Goal: Task Accomplishment & Management: Complete application form

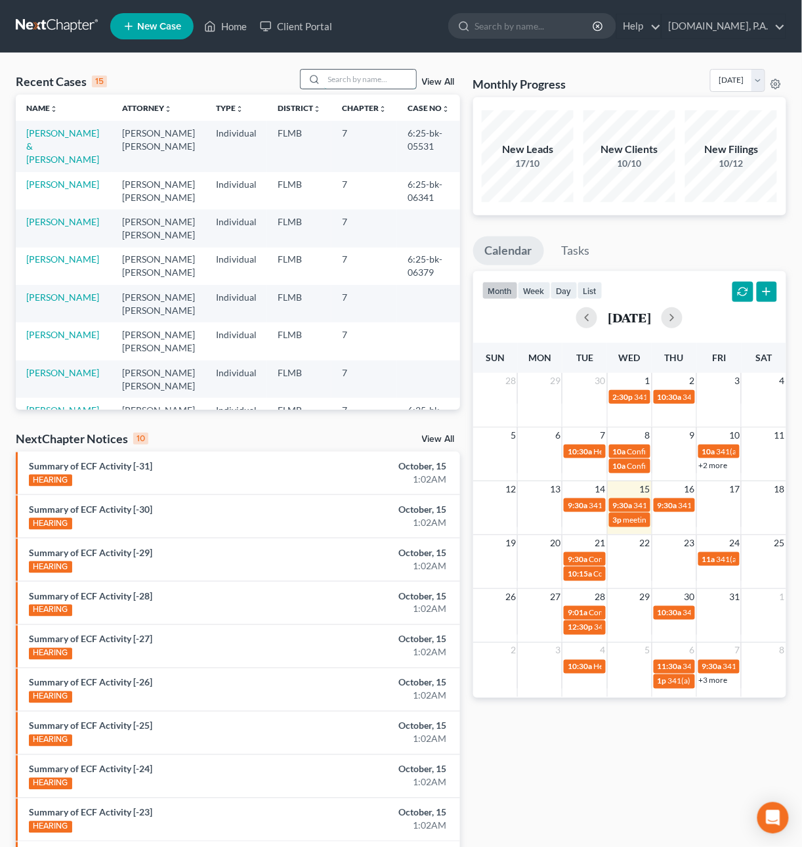
click at [345, 77] on input "search" at bounding box center [370, 79] width 92 height 19
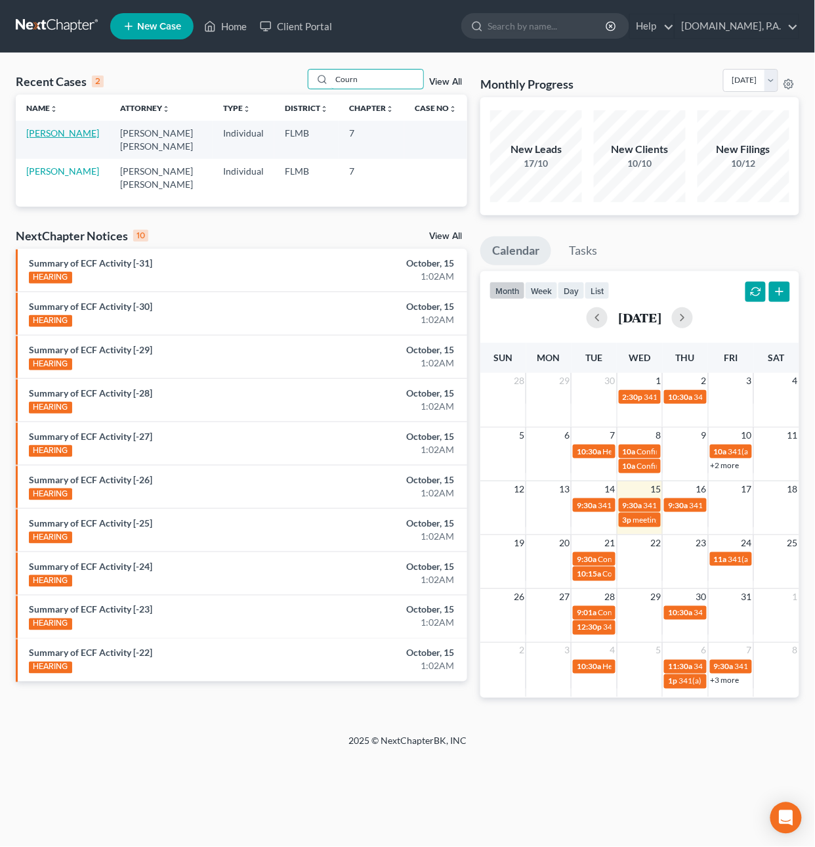
type input "Courn"
click at [48, 132] on link "[PERSON_NAME]" at bounding box center [62, 132] width 73 height 11
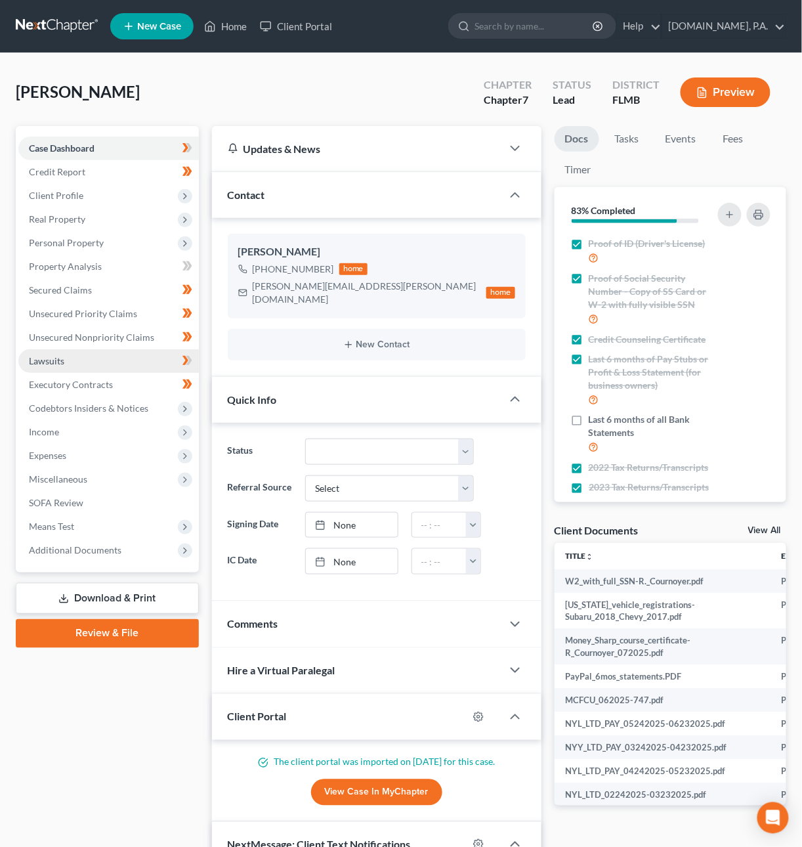
click at [70, 364] on link "Lawsuits" at bounding box center [108, 361] width 181 height 24
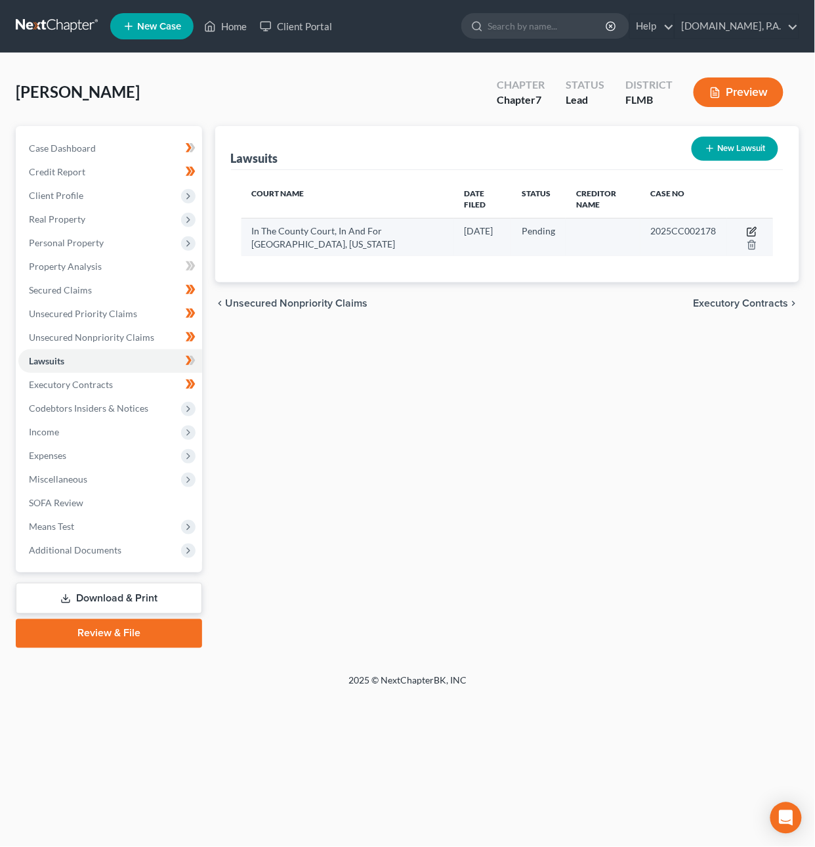
click at [753, 232] on icon "button" at bounding box center [753, 230] width 6 height 6
select select "9"
select select "0"
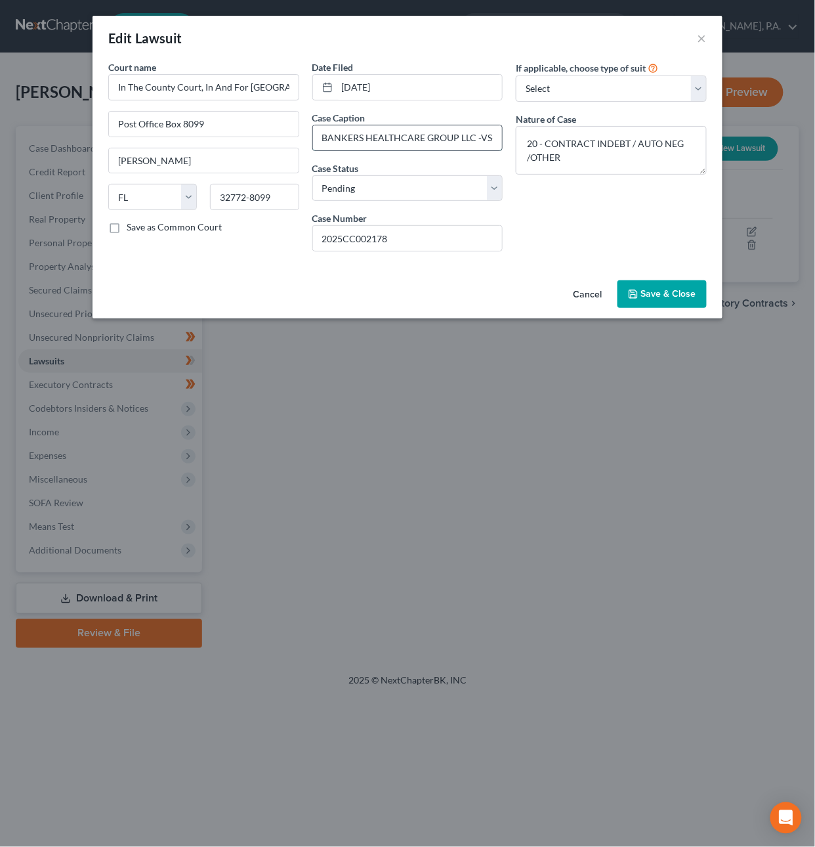
click at [473, 135] on input "BANKERS HEALTHCARE GROUP LLC -VS- ROBIN L COURNOYER" at bounding box center [408, 137] width 190 height 25
click at [641, 295] on button "Save & Close" at bounding box center [662, 294] width 89 height 28
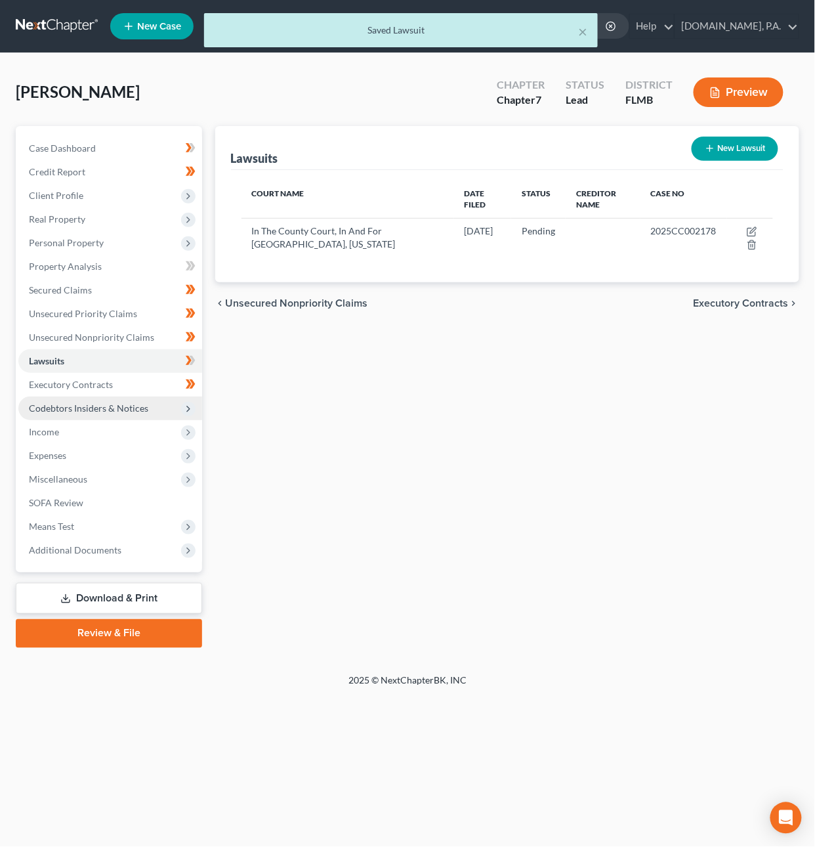
click at [104, 404] on span "Codebtors Insiders & Notices" at bounding box center [88, 407] width 119 height 11
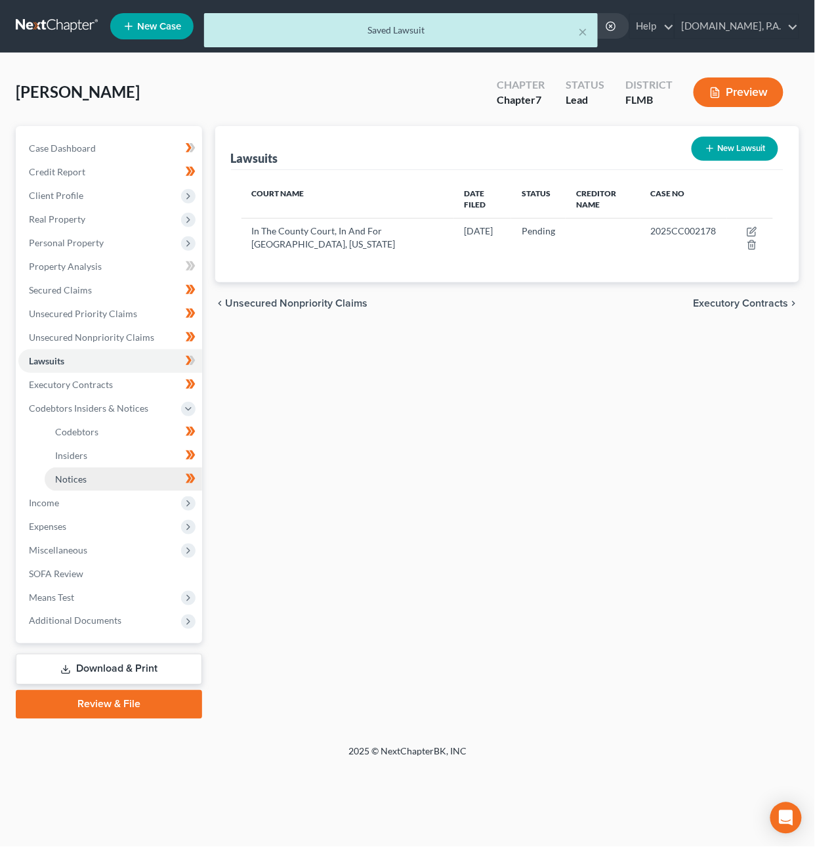
click at [97, 476] on link "Notices" at bounding box center [124, 479] width 158 height 24
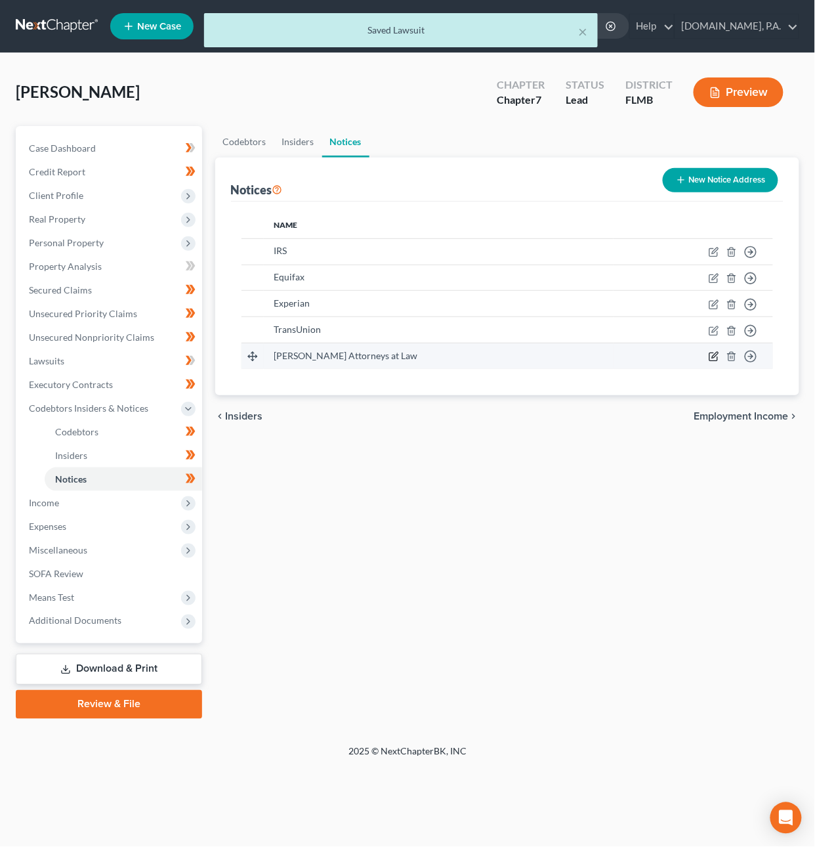
click at [720, 354] on icon "button" at bounding box center [714, 356] width 11 height 11
select select "9"
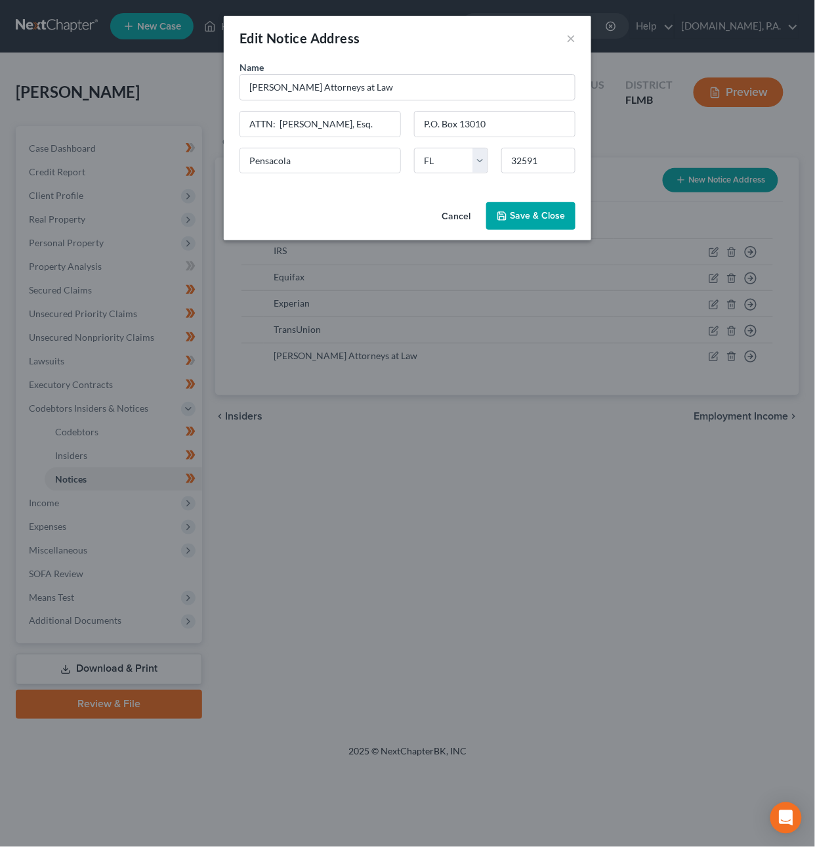
click at [502, 217] on polyline "button" at bounding box center [502, 218] width 5 height 3
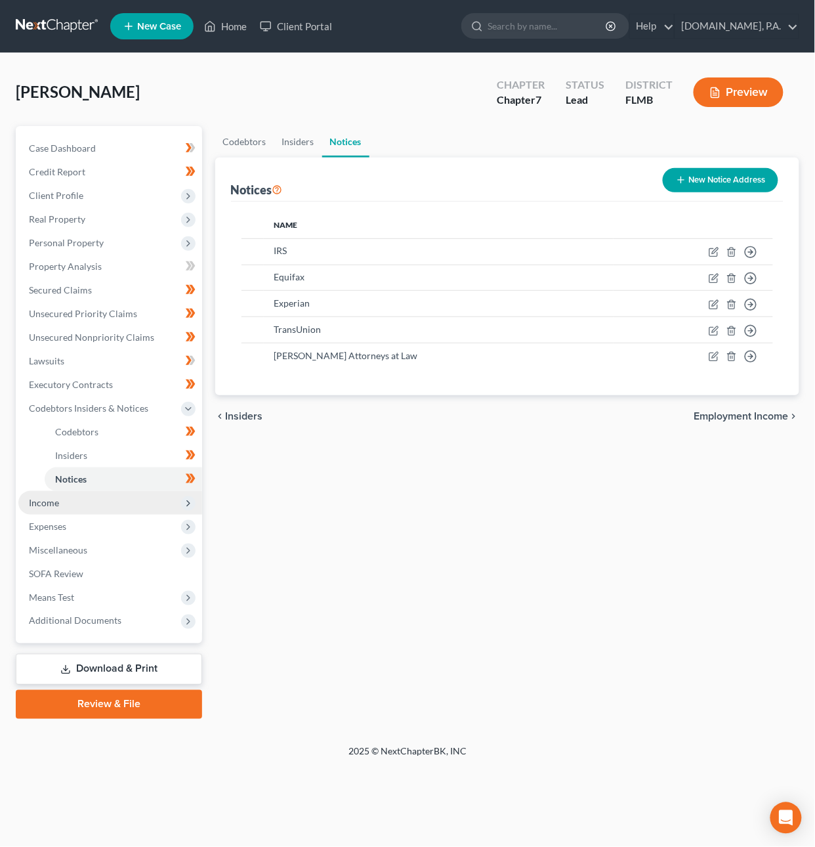
click at [67, 498] on span "Income" at bounding box center [110, 503] width 184 height 24
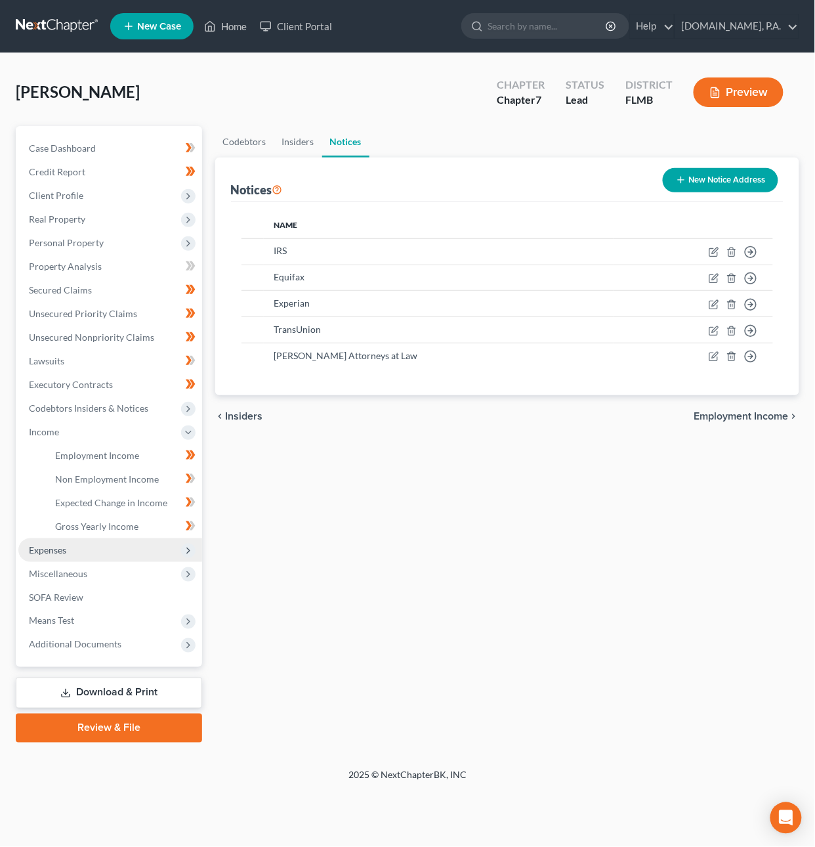
click at [56, 551] on span "Expenses" at bounding box center [47, 549] width 37 height 11
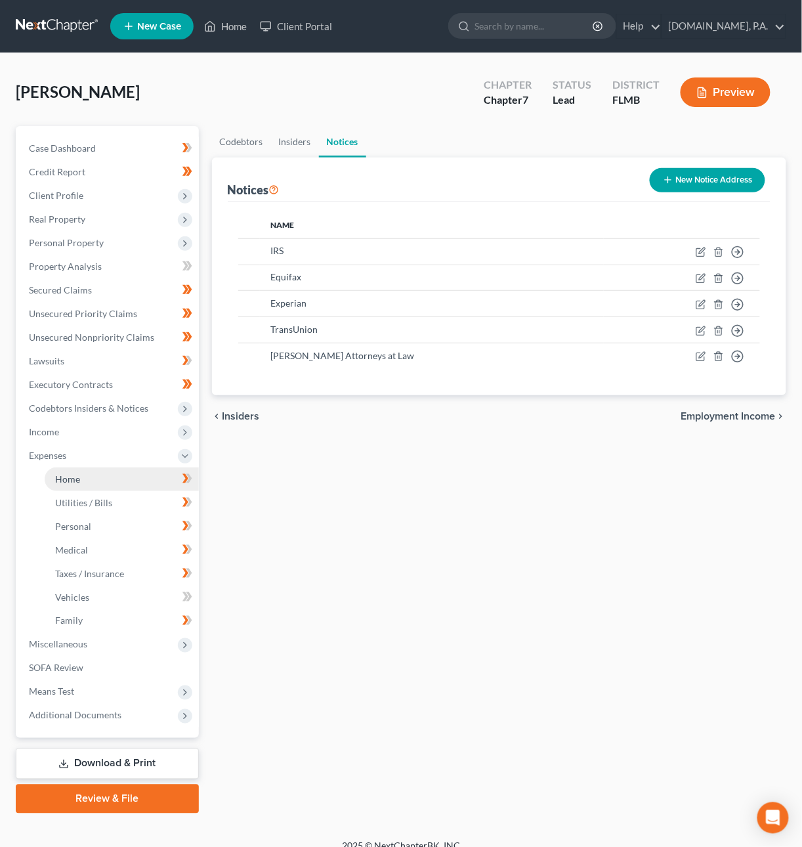
click at [62, 483] on link "Home" at bounding box center [122, 479] width 154 height 24
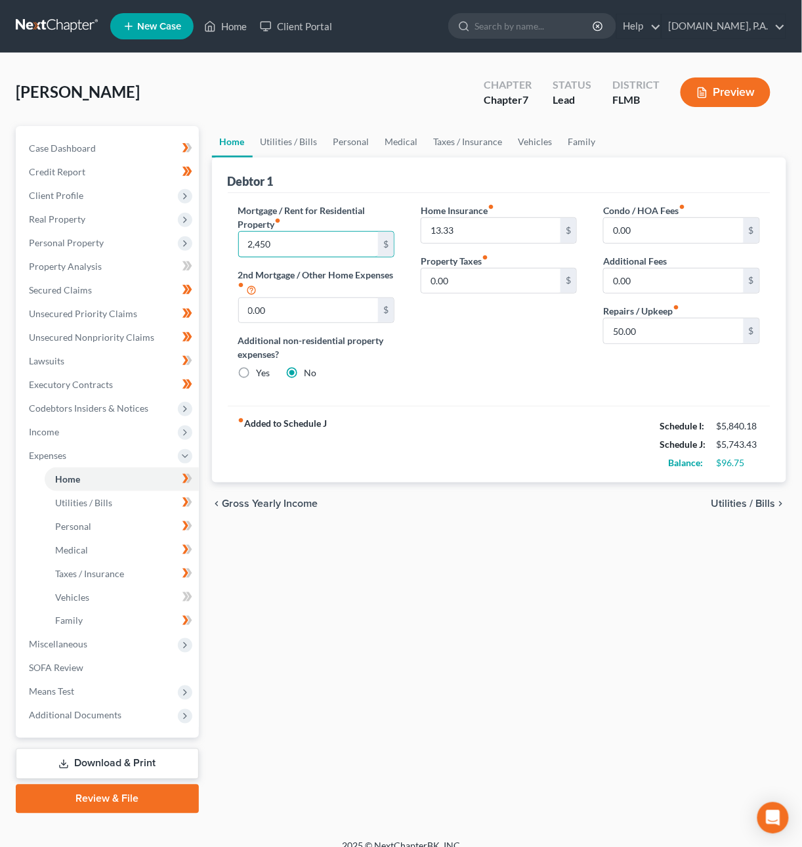
type input "2,450"
click at [743, 506] on span "Utilities / Bills" at bounding box center [744, 503] width 64 height 11
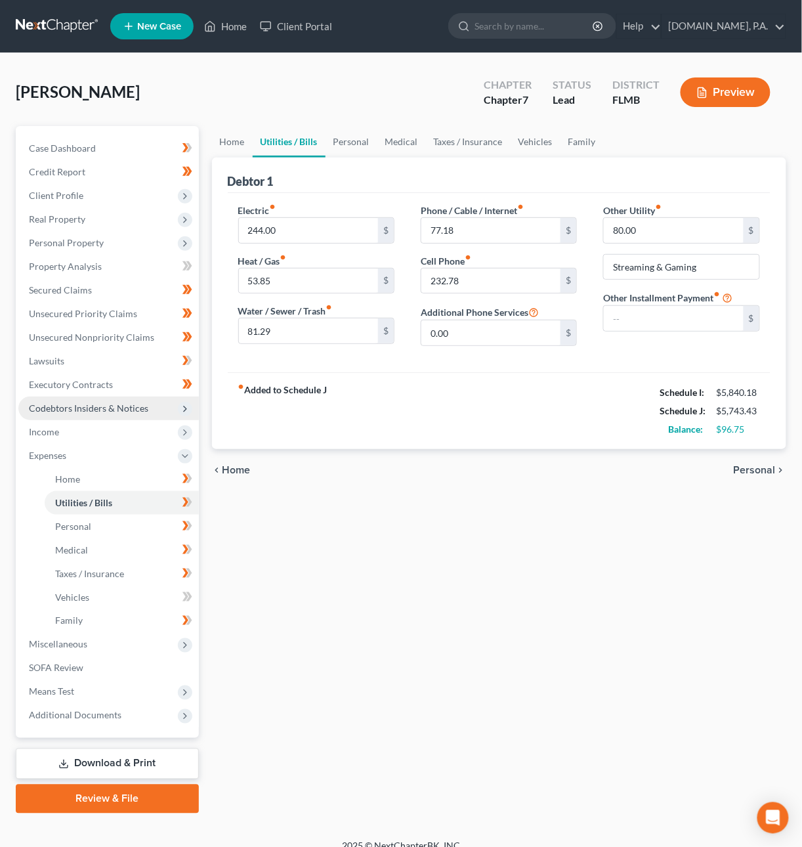
click at [103, 410] on span "Codebtors Insiders & Notices" at bounding box center [88, 407] width 119 height 11
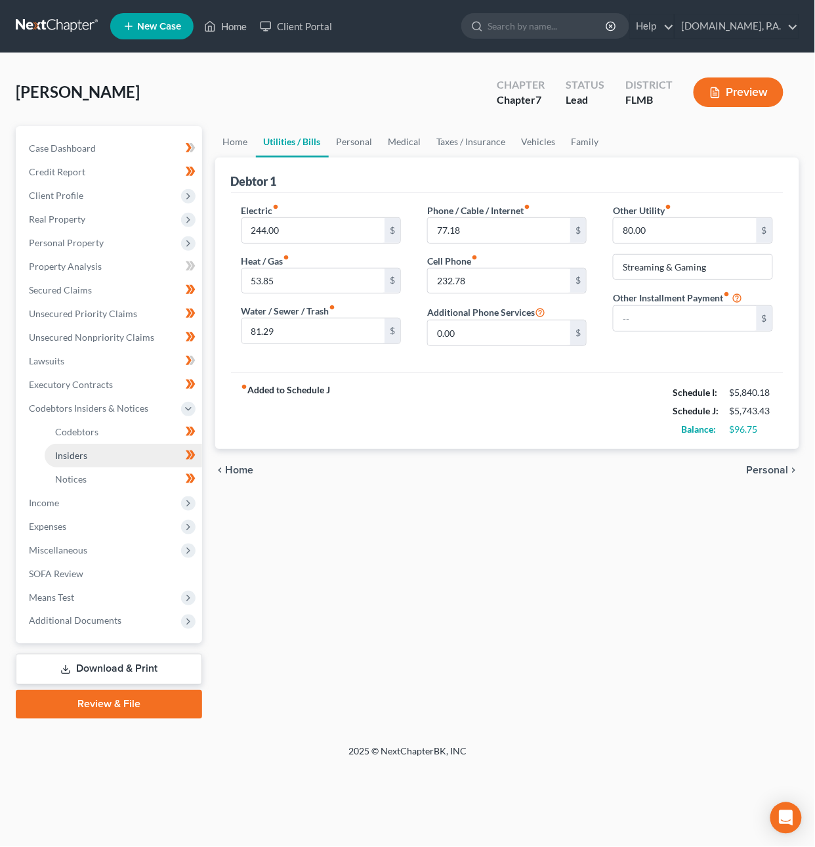
click at [100, 457] on link "Insiders" at bounding box center [124, 456] width 158 height 24
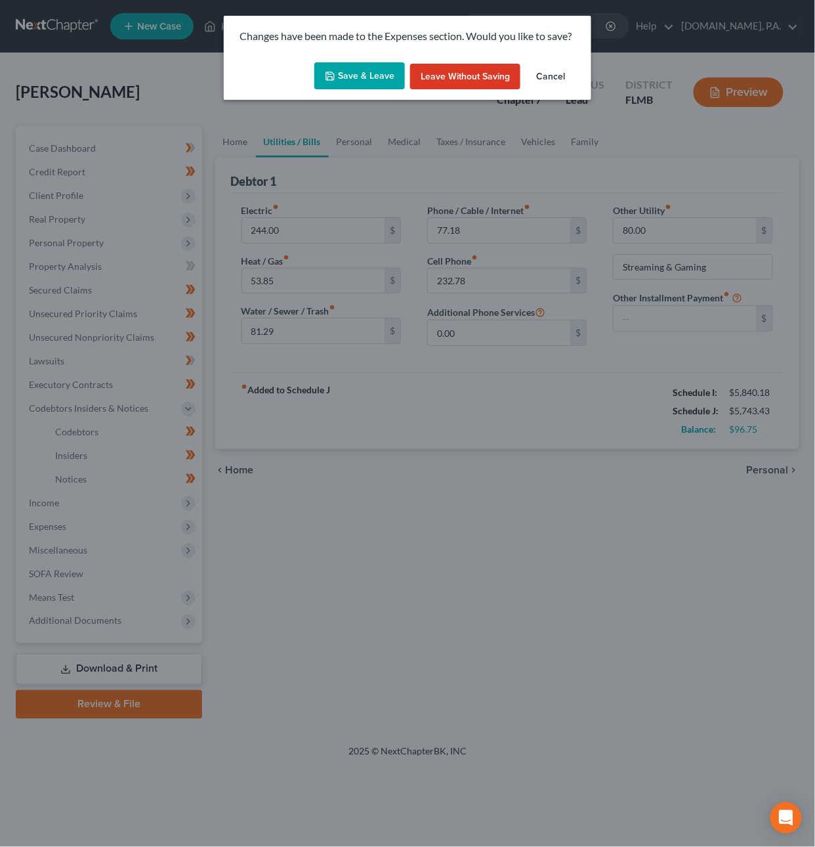
click at [357, 79] on button "Save & Leave" at bounding box center [359, 76] width 91 height 28
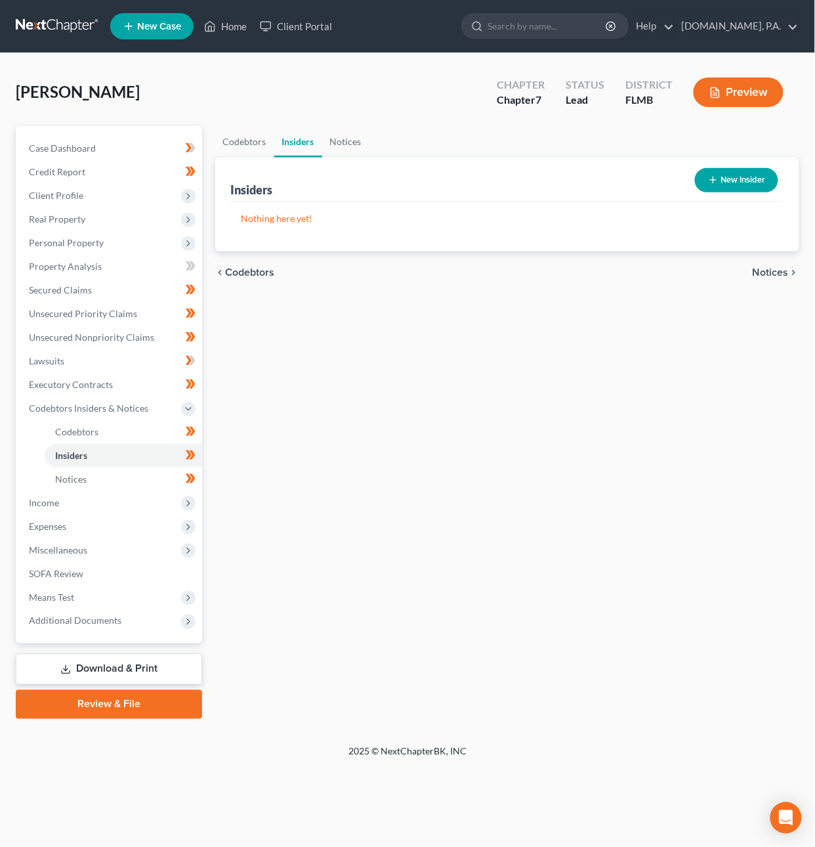
click at [715, 181] on icon "button" at bounding box center [713, 180] width 11 height 11
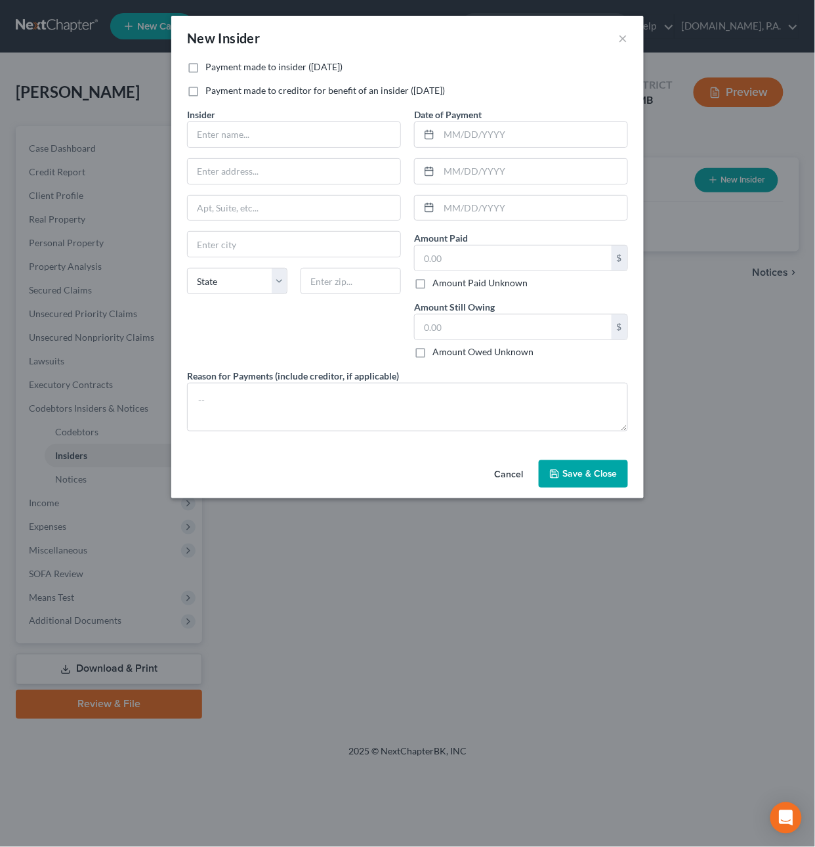
click at [206, 68] on label "Payment made to insider (within 1 year)" at bounding box center [274, 66] width 137 height 13
click at [211, 68] on input "Payment made to insider (within 1 year)" at bounding box center [215, 64] width 9 height 9
checkbox input "true"
click at [446, 261] on input "text" at bounding box center [513, 258] width 197 height 25
type input "2,000"
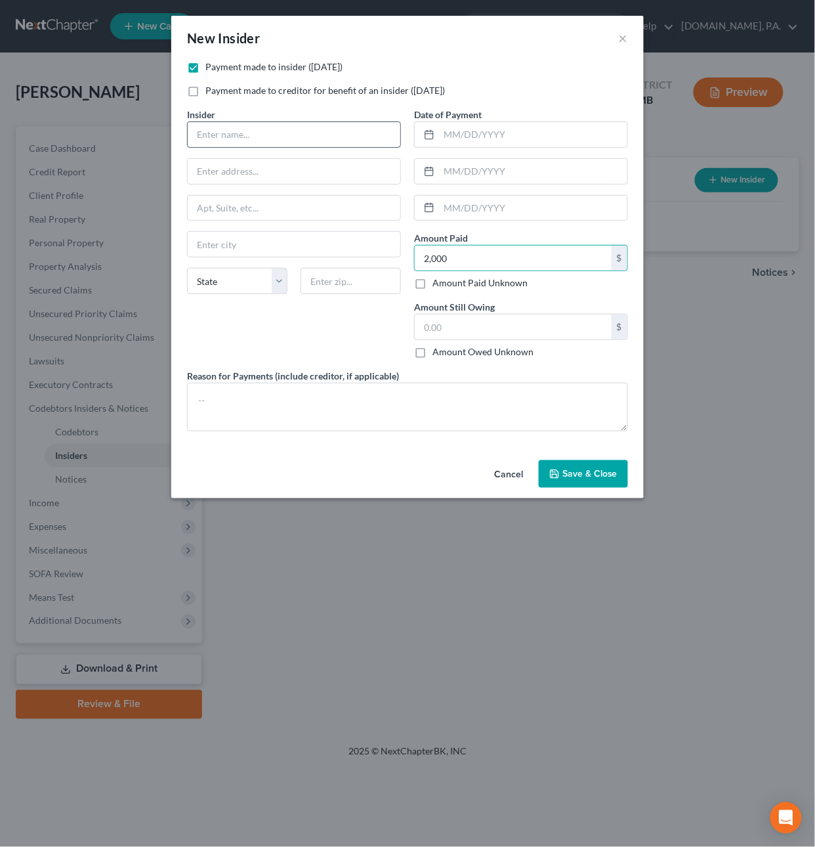
click at [280, 135] on input "text" at bounding box center [294, 134] width 213 height 25
click at [452, 132] on input "text" at bounding box center [533, 134] width 188 height 25
type input "10/13/2025"
type input "10/06/2025"
click at [244, 139] on input "text" at bounding box center [294, 134] width 213 height 25
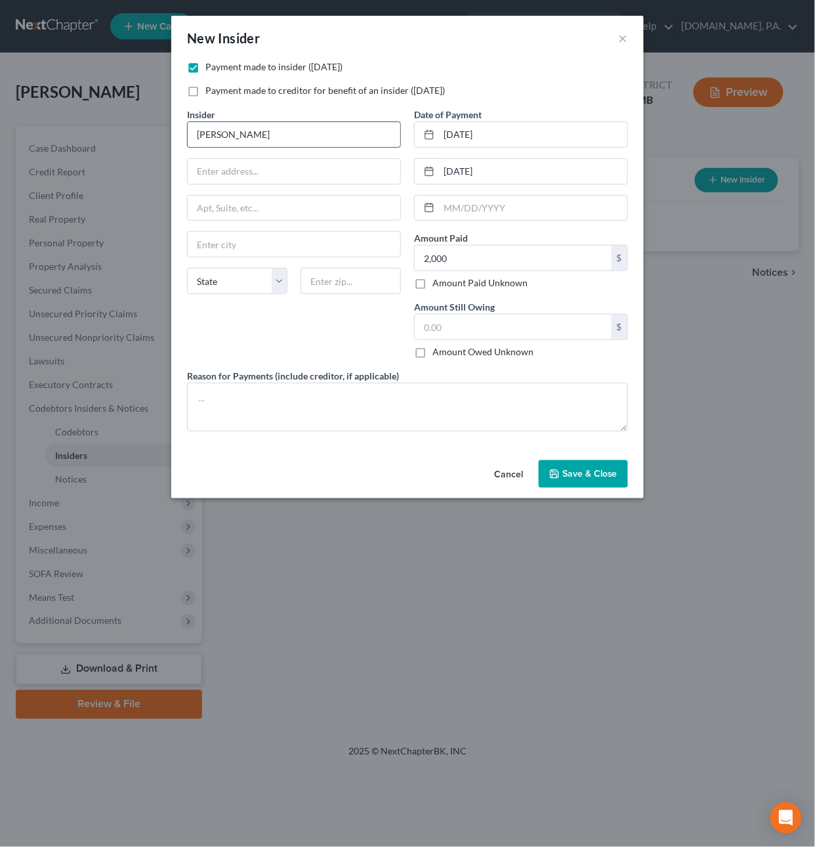
type input "Jeffrey Rabke"
type input "100 Willard St"
type input "Enfield"
select select "6"
type input "06082"
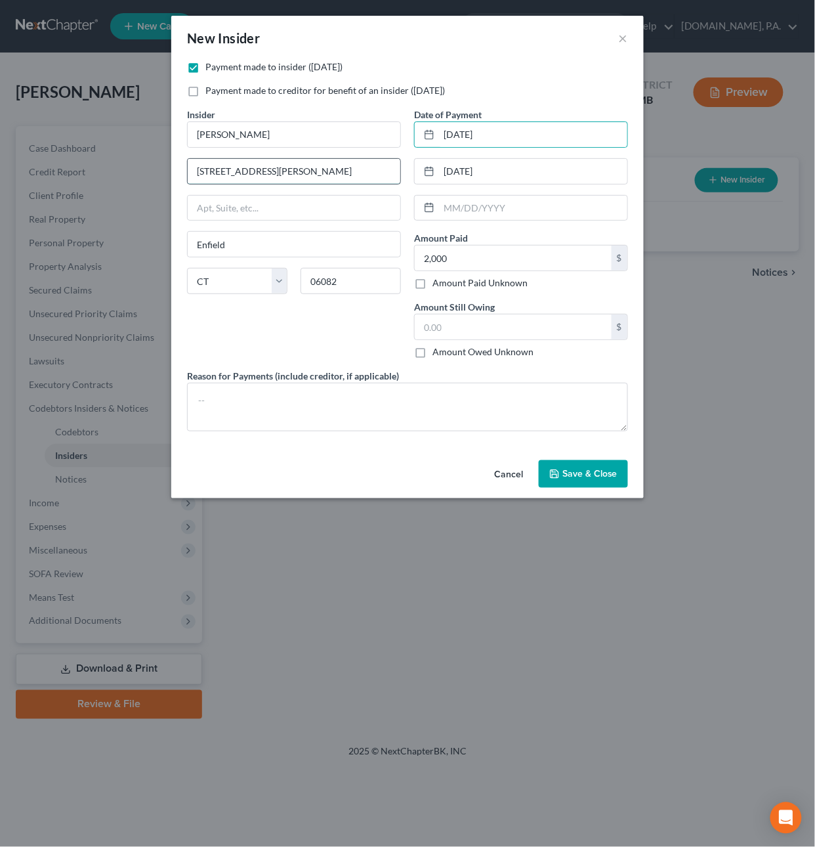
click at [259, 168] on input "100 Willard St" at bounding box center [294, 171] width 213 height 25
type input "100 Willard Dr"
type input "Jeffrey Radke"
click at [559, 473] on icon "button" at bounding box center [555, 474] width 8 height 8
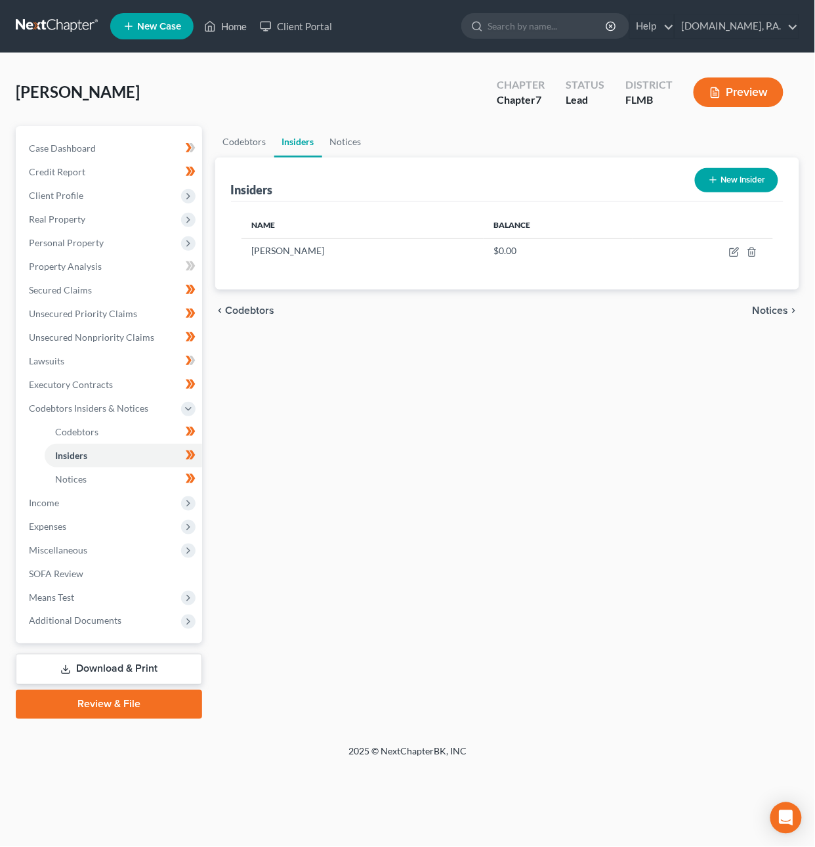
click at [70, 28] on link at bounding box center [58, 26] width 84 height 24
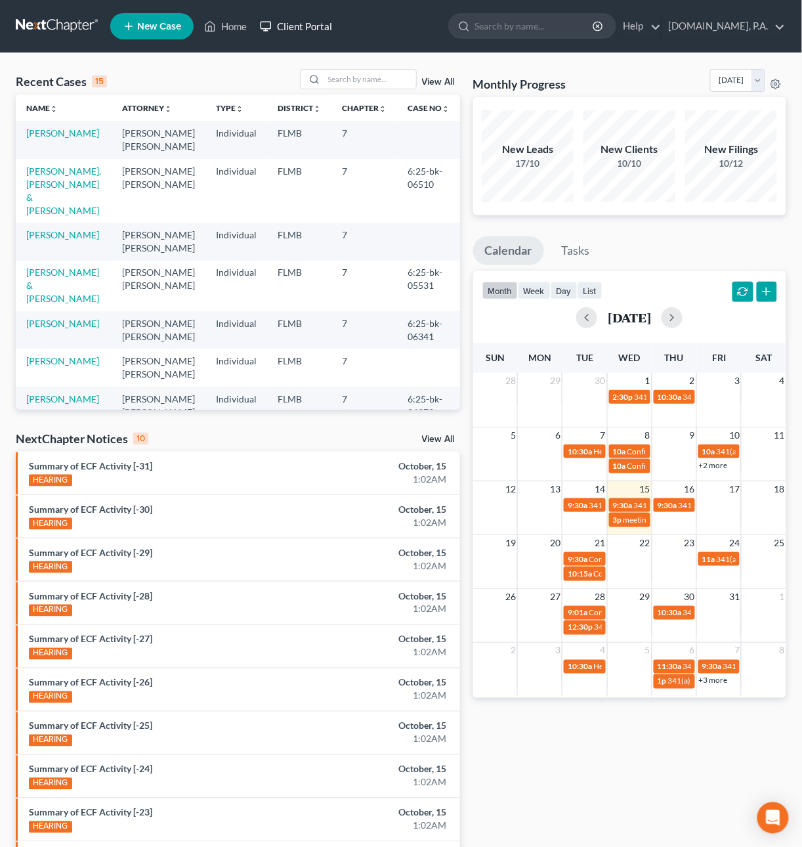
click at [289, 25] on link "Client Portal" at bounding box center [295, 26] width 85 height 24
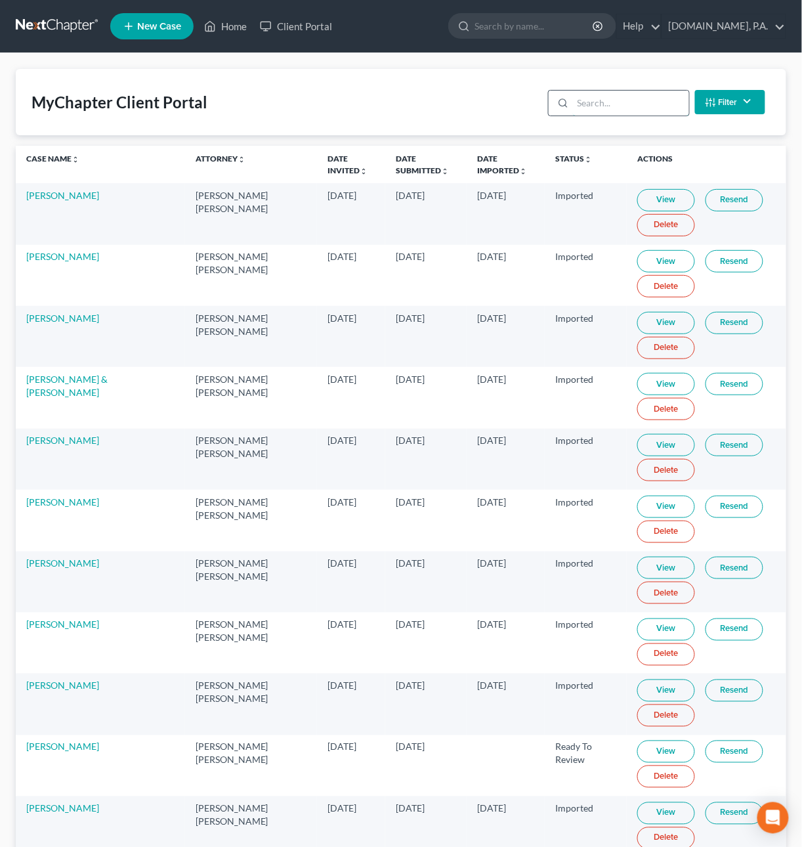
click at [592, 108] on input "search" at bounding box center [631, 103] width 116 height 25
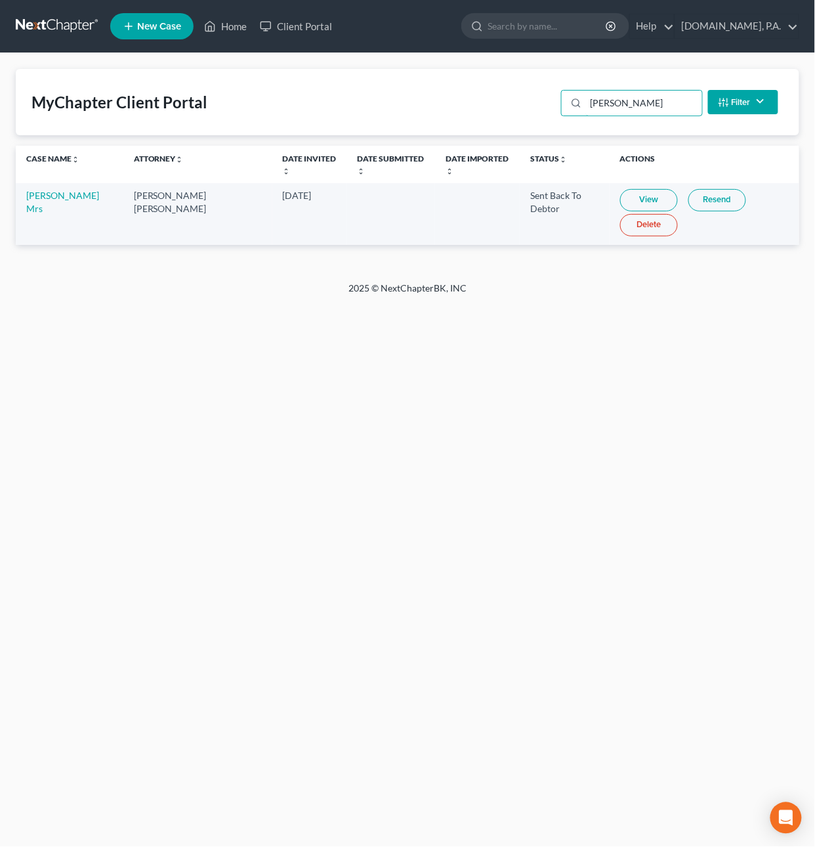
type input "[PERSON_NAME]"
click at [624, 196] on link "View" at bounding box center [649, 200] width 58 height 22
click at [689, 202] on link "Resend" at bounding box center [718, 200] width 58 height 22
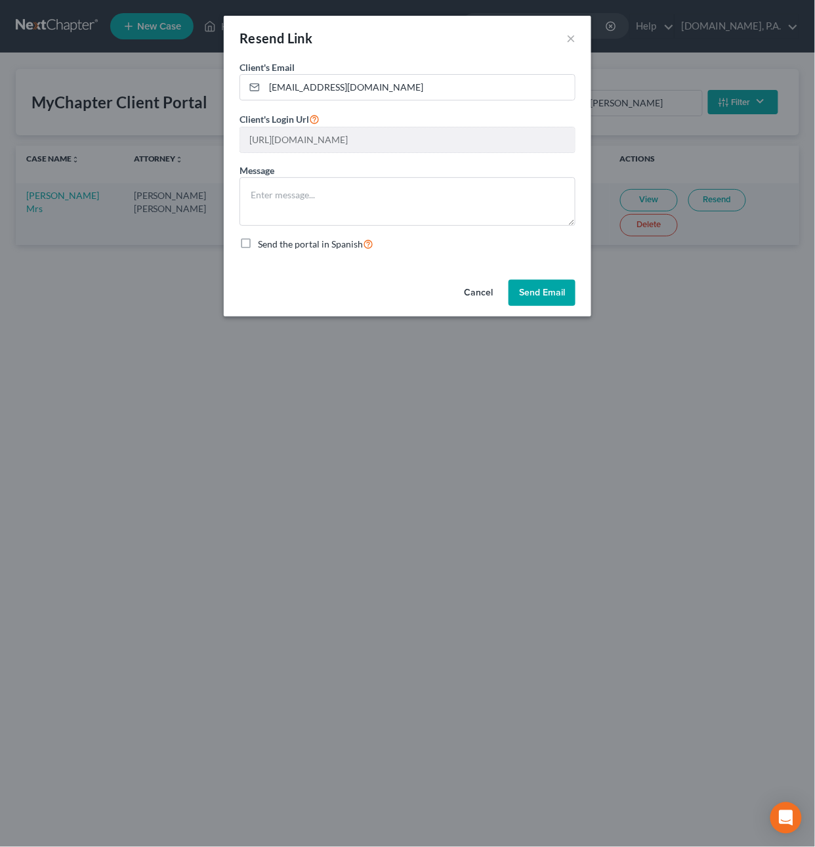
click at [477, 293] on button "Cancel" at bounding box center [479, 293] width 50 height 26
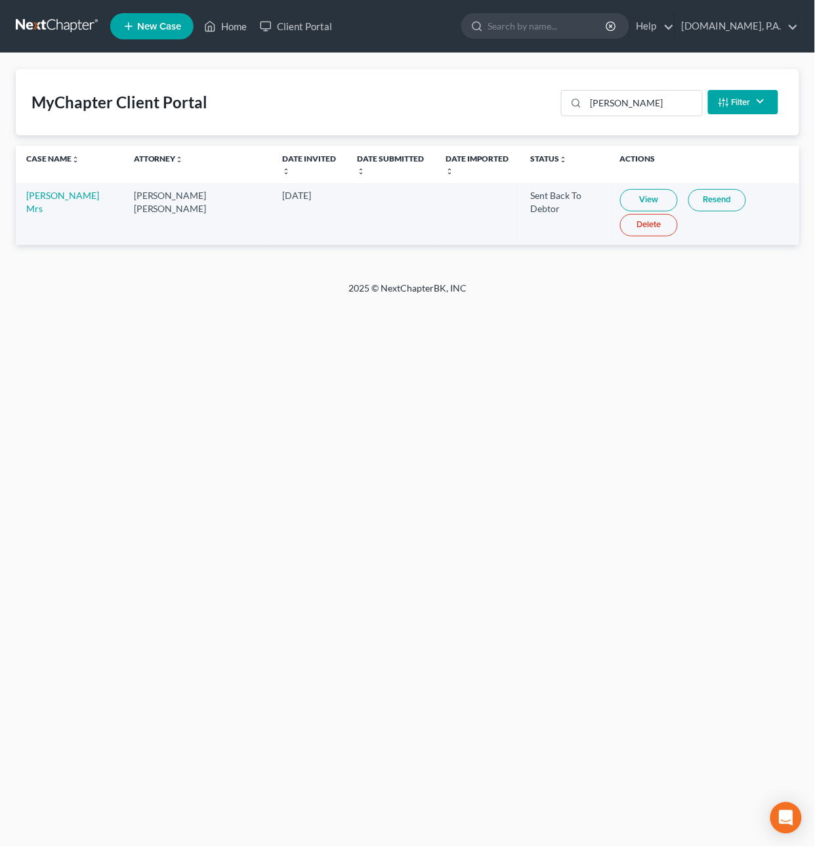
click at [620, 192] on link "View" at bounding box center [649, 200] width 58 height 22
click at [628, 200] on link "View" at bounding box center [649, 200] width 58 height 22
click at [56, 20] on link at bounding box center [58, 26] width 84 height 24
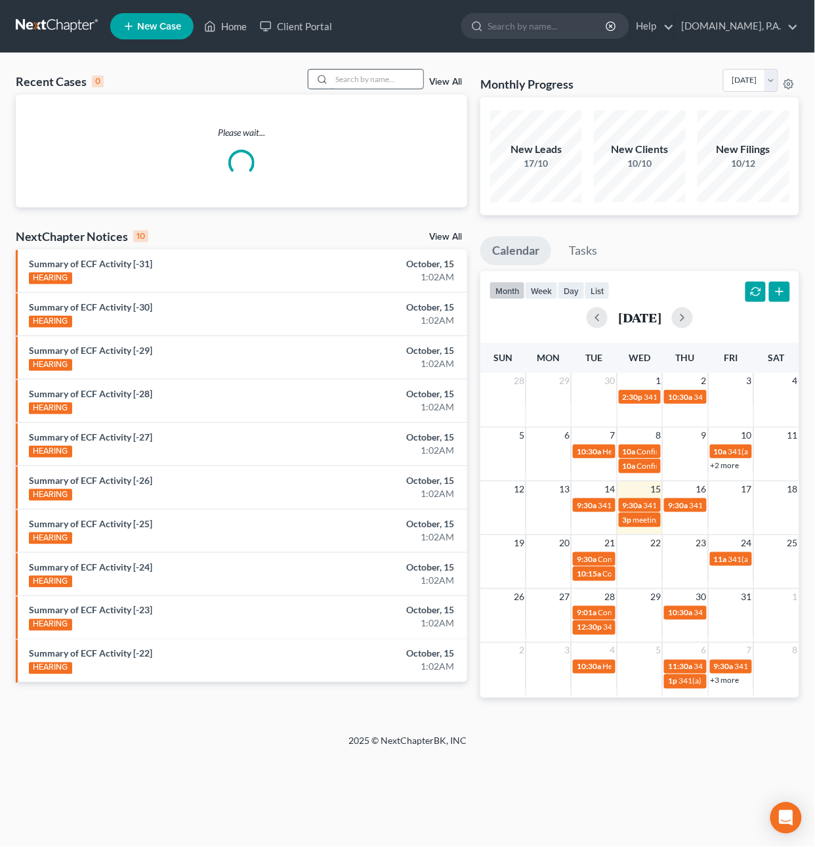
click at [349, 81] on input "search" at bounding box center [378, 79] width 92 height 19
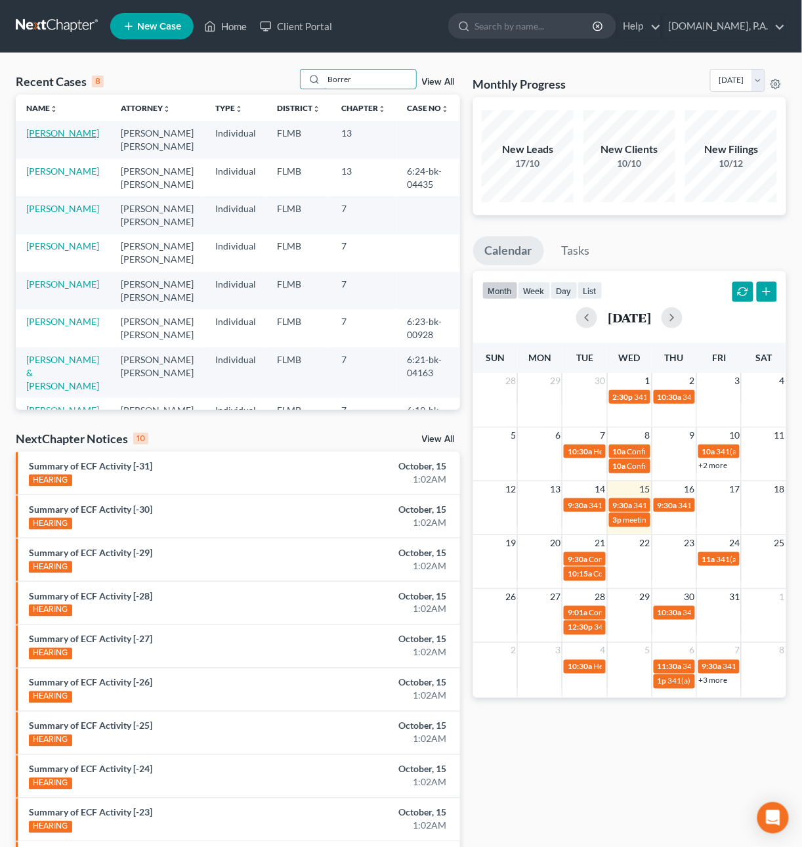
type input "Borrer"
click at [81, 134] on link "Borrero, Norma" at bounding box center [62, 132] width 73 height 11
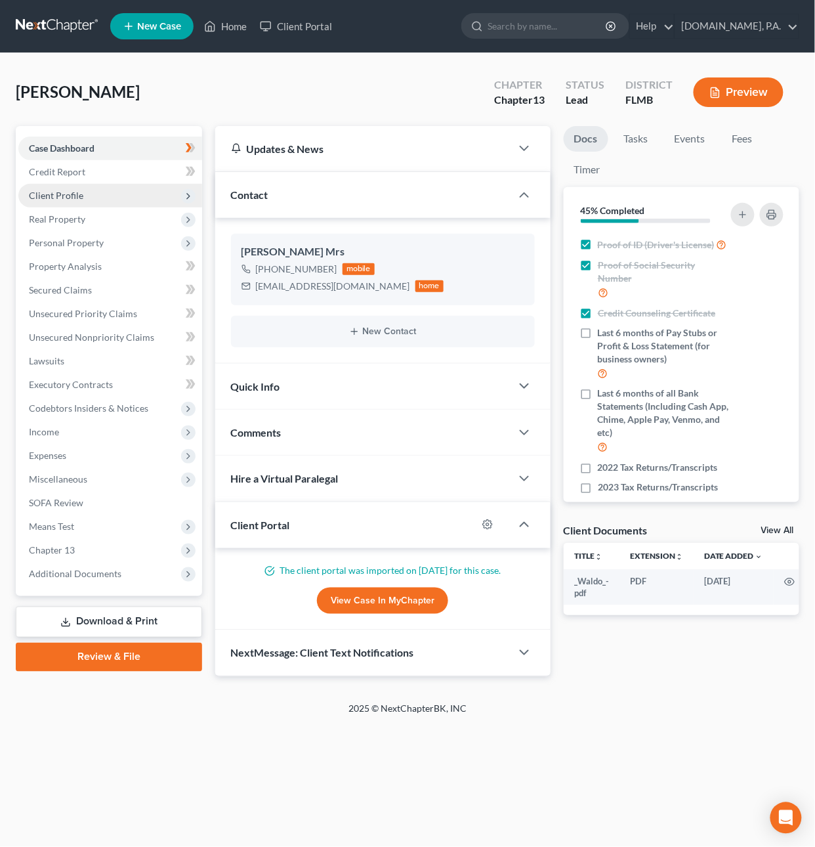
click at [62, 194] on span "Client Profile" at bounding box center [56, 195] width 54 height 11
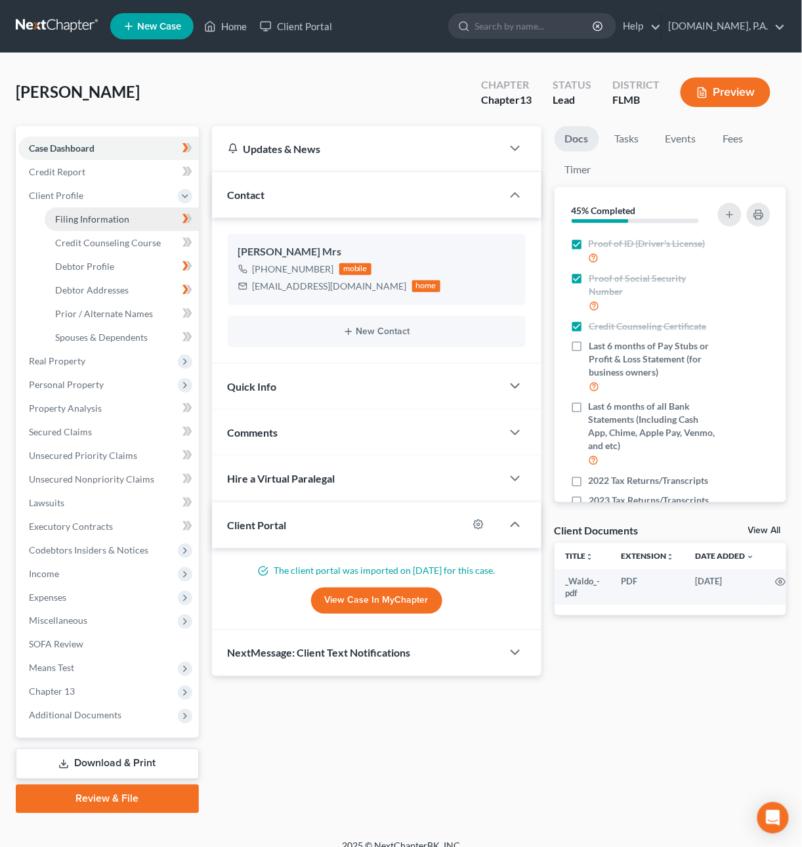
click at [87, 219] on span "Filing Information" at bounding box center [92, 218] width 74 height 11
select select "1"
select select "0"
select select "3"
select select "9"
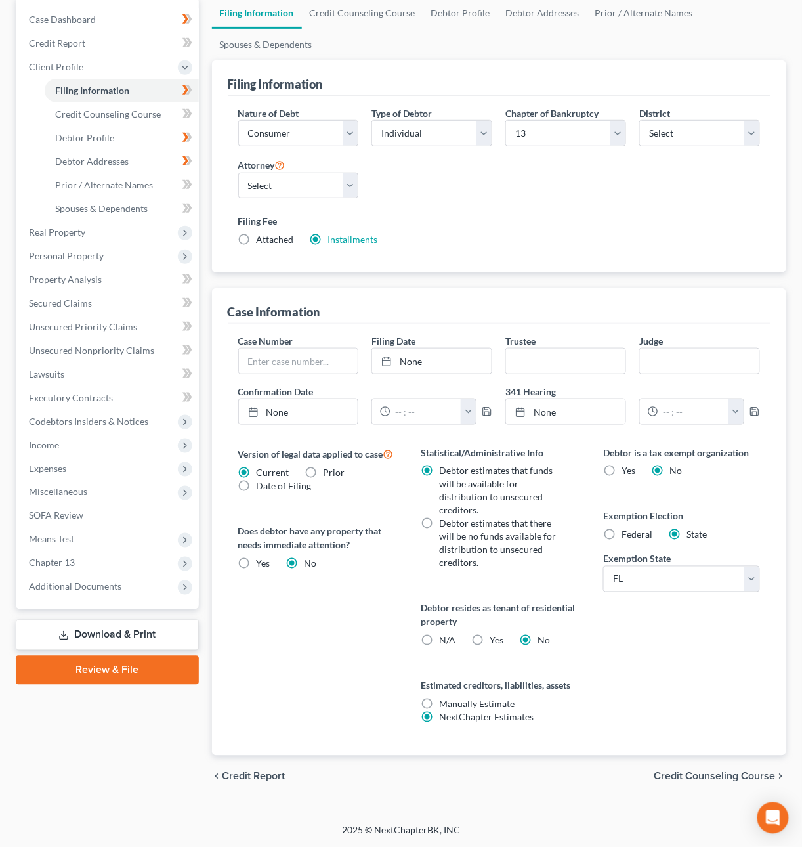
scroll to position [130, 0]
click at [697, 777] on span "Credit Counseling Course" at bounding box center [715, 776] width 121 height 11
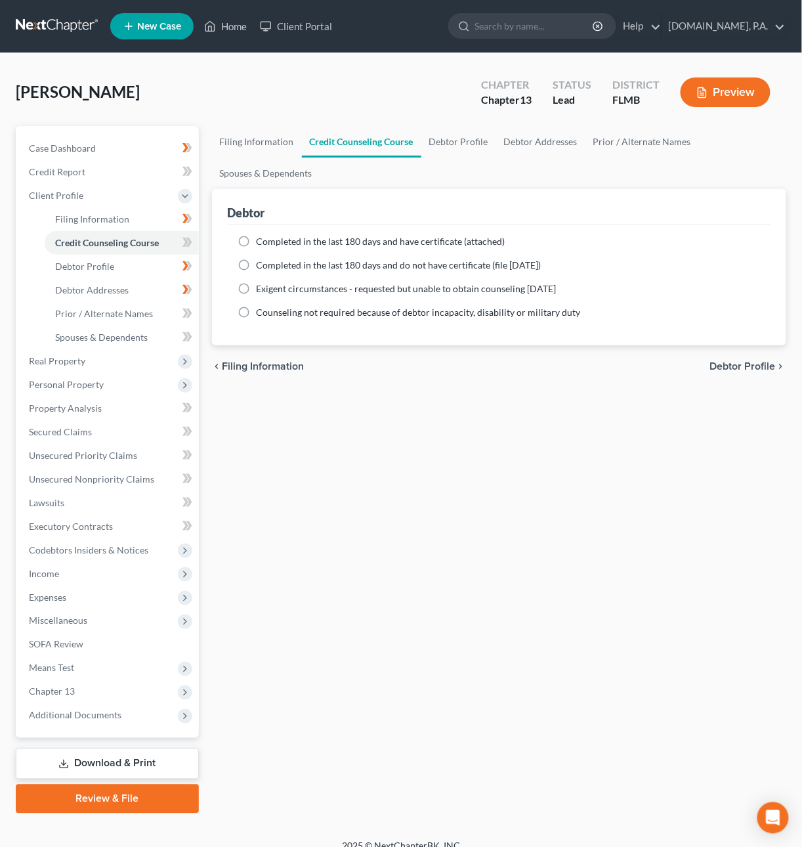
click at [467, 242] on span "Completed in the last 180 days and have certificate (attached)" at bounding box center [381, 241] width 249 height 11
click at [271, 242] on input "Completed in the last 180 days and have certificate (attached)" at bounding box center [266, 239] width 9 height 9
radio input "true"
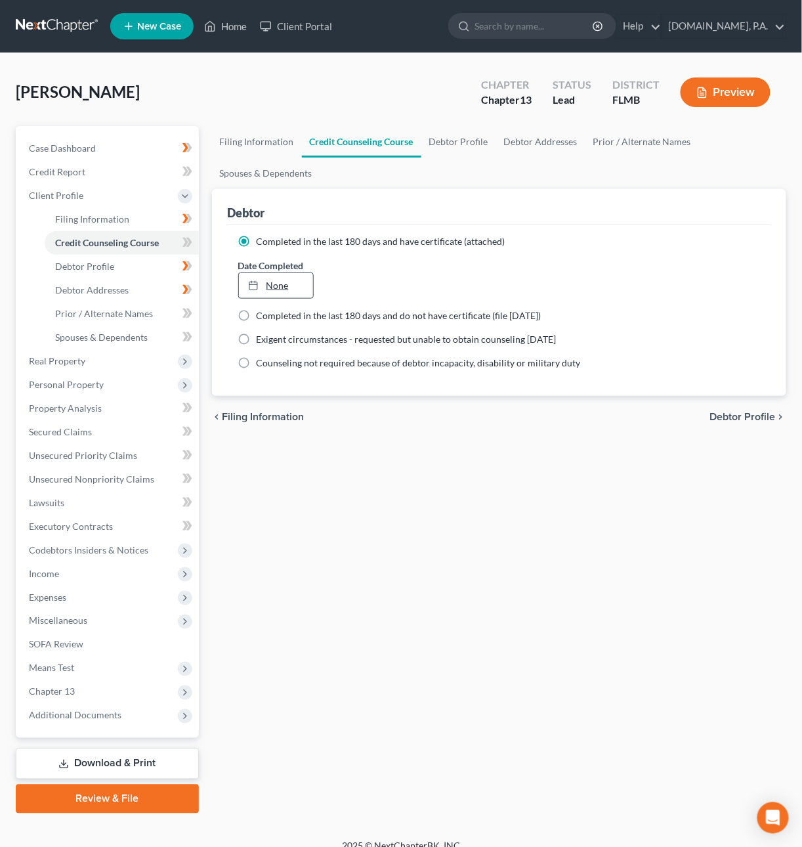
type input "10/15/2025"
click at [270, 284] on link "None" at bounding box center [276, 285] width 75 height 25
click at [726, 412] on span "Debtor Profile" at bounding box center [743, 417] width 66 height 11
select select "1"
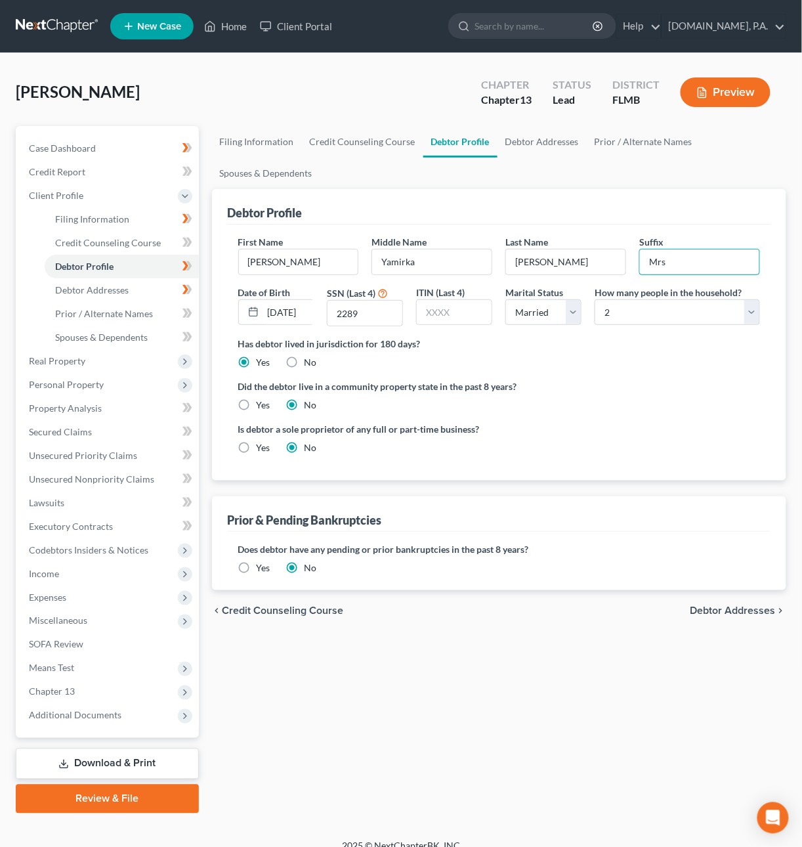
drag, startPoint x: 670, startPoint y: 265, endPoint x: 635, endPoint y: 258, distance: 36.1
click at [635, 258] on div "Suffix Mrs" at bounding box center [700, 255] width 134 height 40
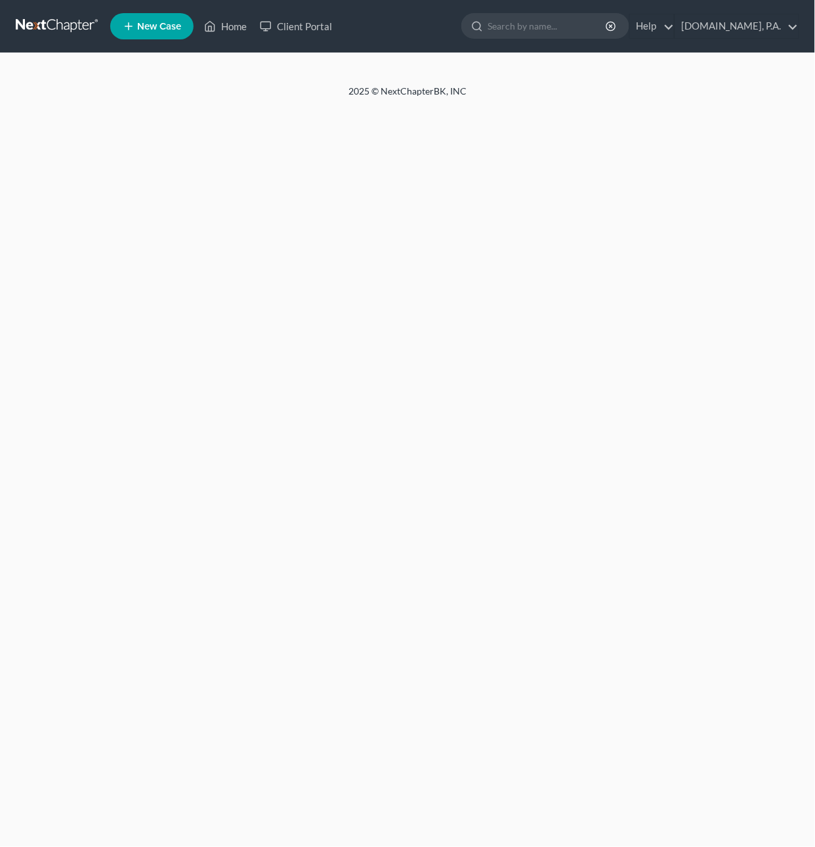
select select "1"
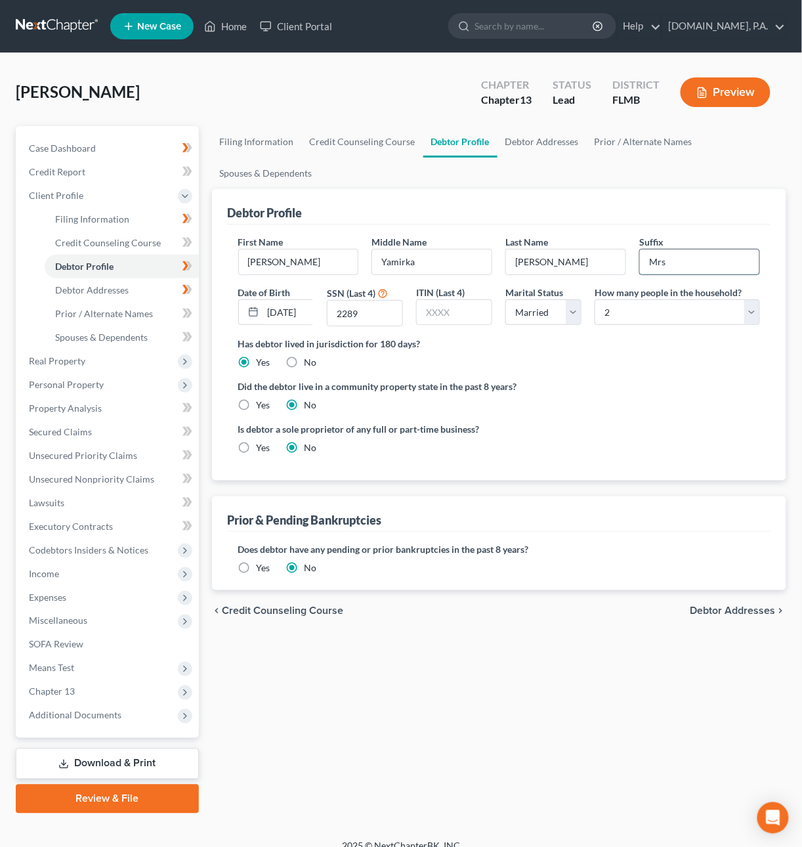
click at [661, 263] on input "Mrs" at bounding box center [699, 261] width 119 height 25
drag, startPoint x: 672, startPoint y: 265, endPoint x: 584, endPoint y: 259, distance: 87.5
click at [584, 259] on div "First Name Norma Middle Name Yamirka Last Name Borrero Suffix Mrs Date of Birth…" at bounding box center [500, 286] width 536 height 102
click at [619, 374] on ng-include "First Name Norma Middle Name Yamirka Last Name Borrero Suffix Date of Birth 02/…" at bounding box center [499, 350] width 523 height 230
click at [290, 315] on input "02/05/1968" at bounding box center [289, 312] width 53 height 25
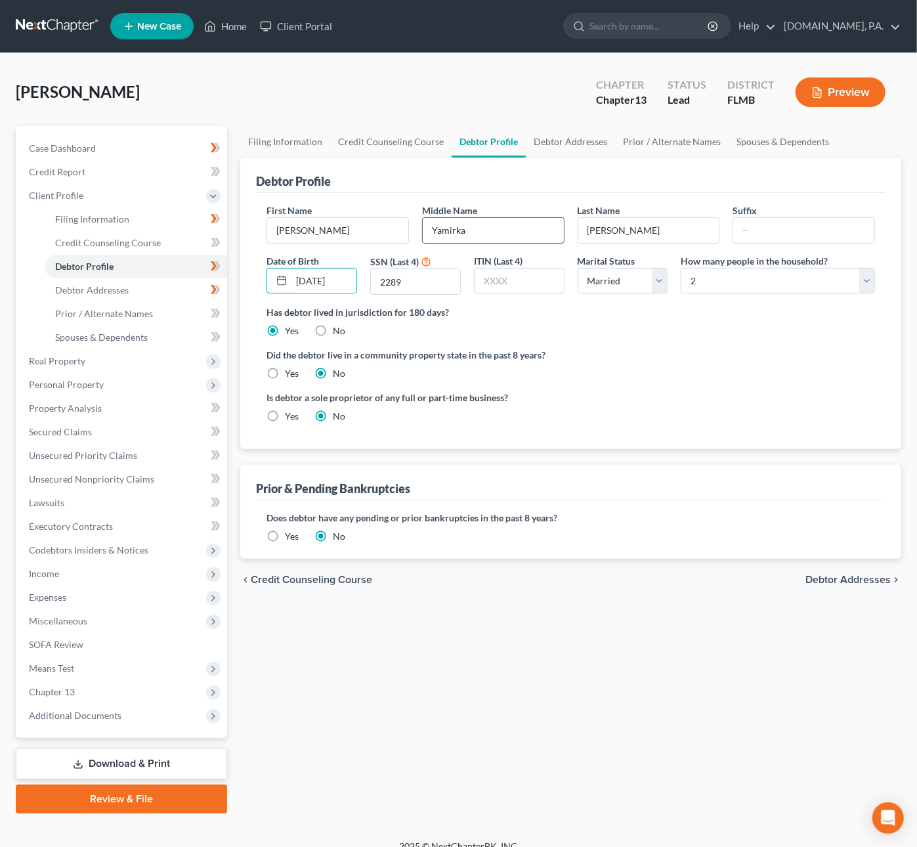
click at [487, 231] on input "Yamirka" at bounding box center [493, 230] width 141 height 25
type input "Yamirka Milagros"
type input "Borrero Linares"
click at [221, 267] on span at bounding box center [215, 268] width 23 height 20
click at [815, 580] on span "Debtor Addresses" at bounding box center [848, 580] width 85 height 11
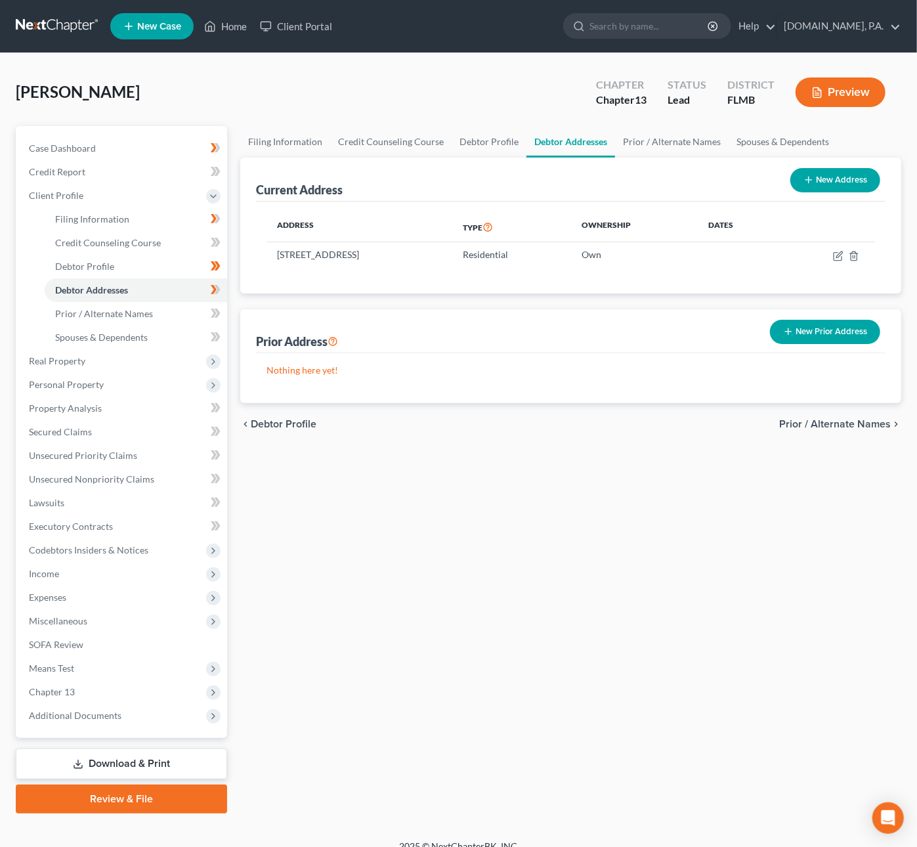
click at [815, 425] on span "Prior / Alternate Names" at bounding box center [835, 424] width 112 height 11
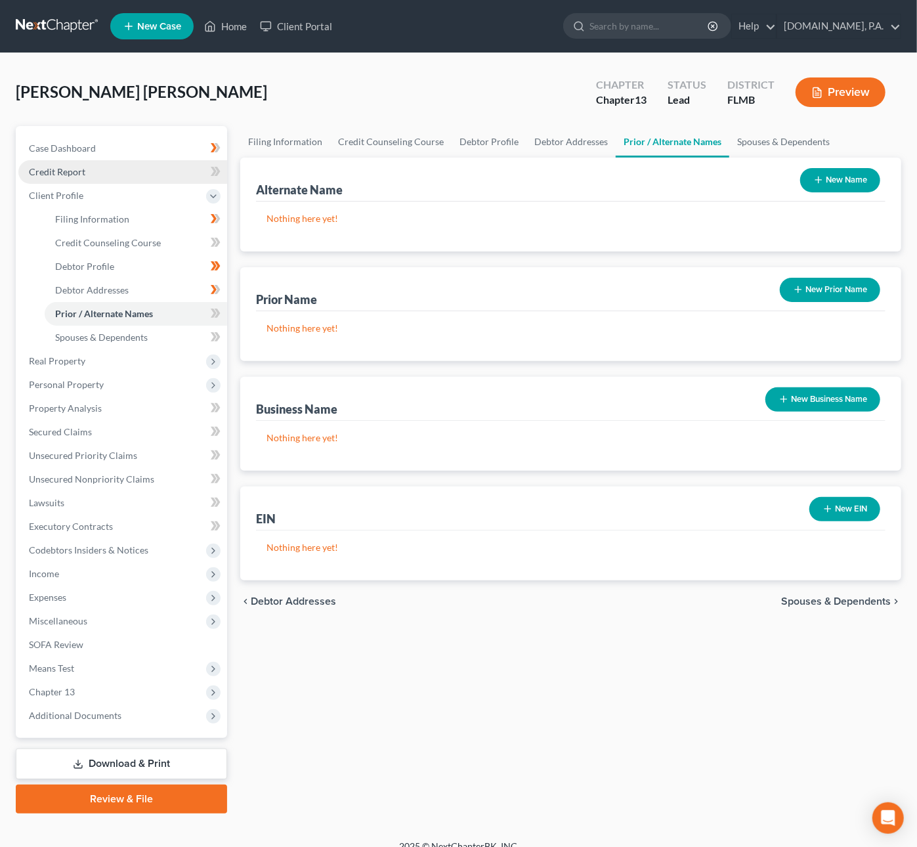
click at [49, 175] on span "Credit Report" at bounding box center [57, 171] width 56 height 11
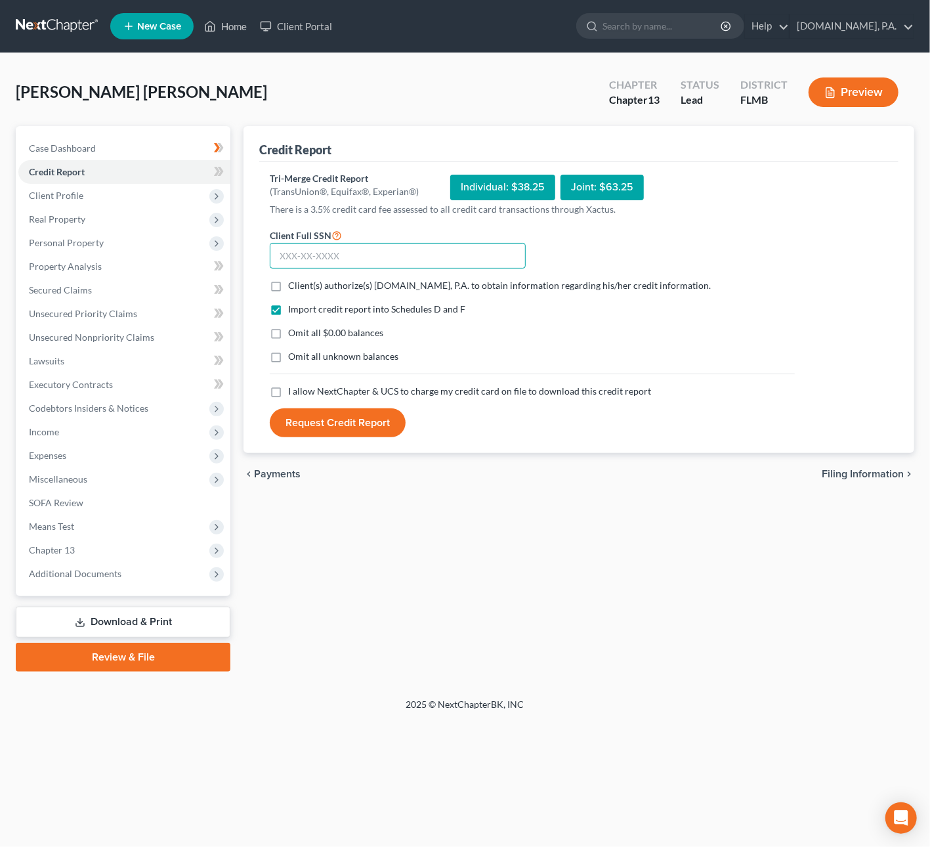
click at [338, 255] on input "text" at bounding box center [398, 256] width 256 height 26
type input "599-01-2289"
click at [288, 286] on label "Client(s) authorize(s) Fresh-Start.Law, P.A. to obtain information regarding hi…" at bounding box center [499, 285] width 423 height 13
click at [293, 286] on input "Client(s) authorize(s) Fresh-Start.Law, P.A. to obtain information regarding hi…" at bounding box center [297, 283] width 9 height 9
checkbox input "true"
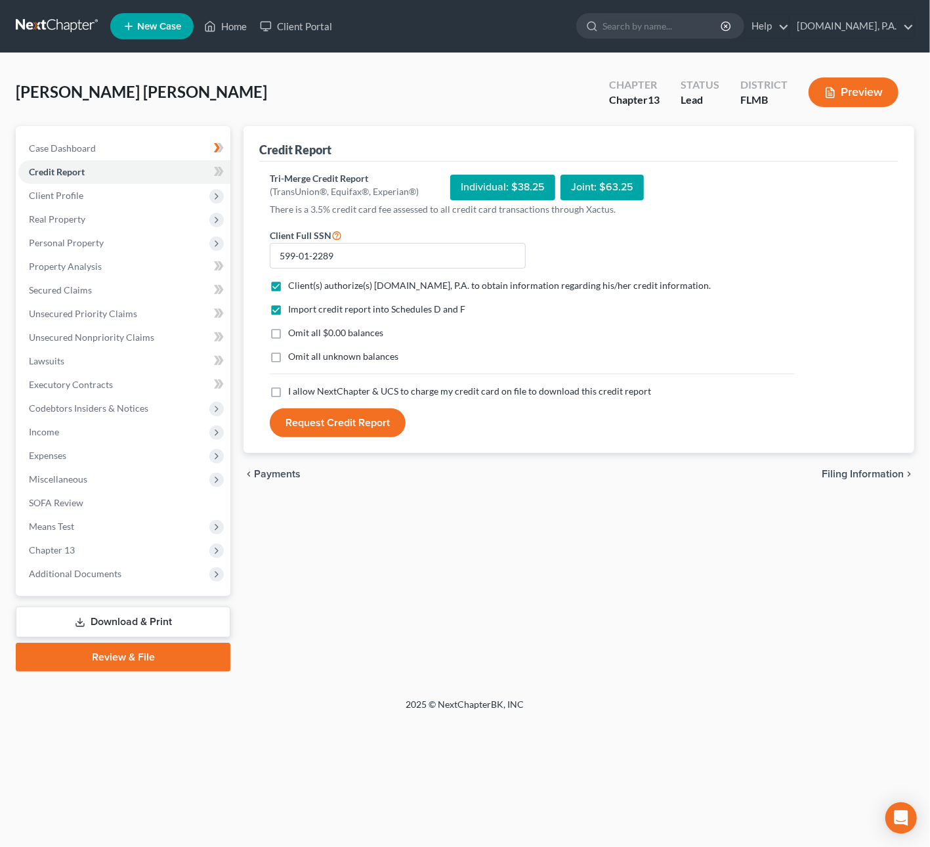
click at [288, 388] on label "I allow NextChapter & UCS to charge my credit card on file to download this cre…" at bounding box center [469, 391] width 363 height 13
click at [293, 388] on input "I allow NextChapter & UCS to charge my credit card on file to download this cre…" at bounding box center [297, 389] width 9 height 9
checkbox input "true"
click at [314, 425] on button "Request Credit Report" at bounding box center [338, 422] width 136 height 29
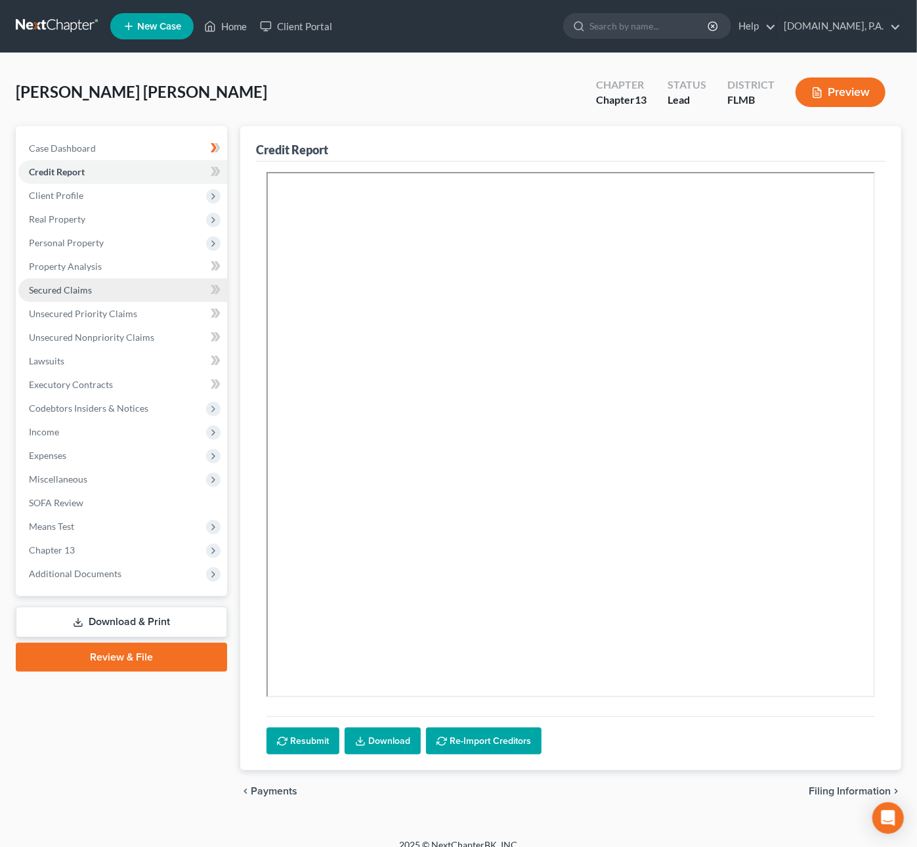
click at [72, 290] on span "Secured Claims" at bounding box center [60, 289] width 63 height 11
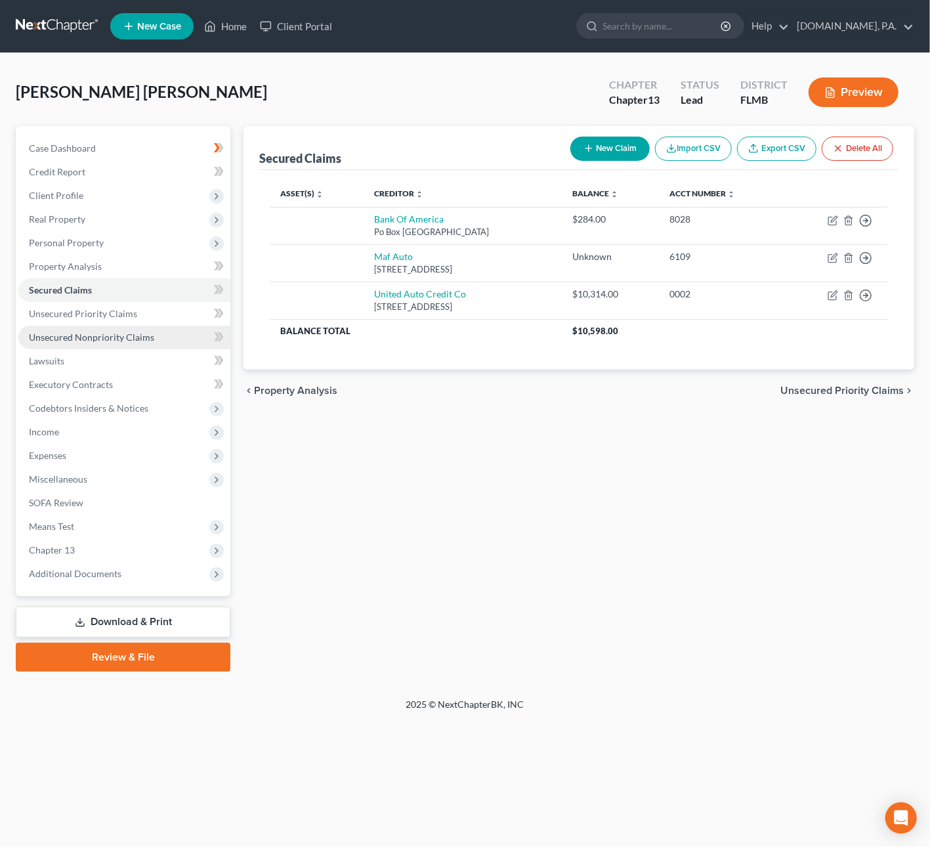
click at [83, 337] on span "Unsecured Nonpriority Claims" at bounding box center [91, 337] width 125 height 11
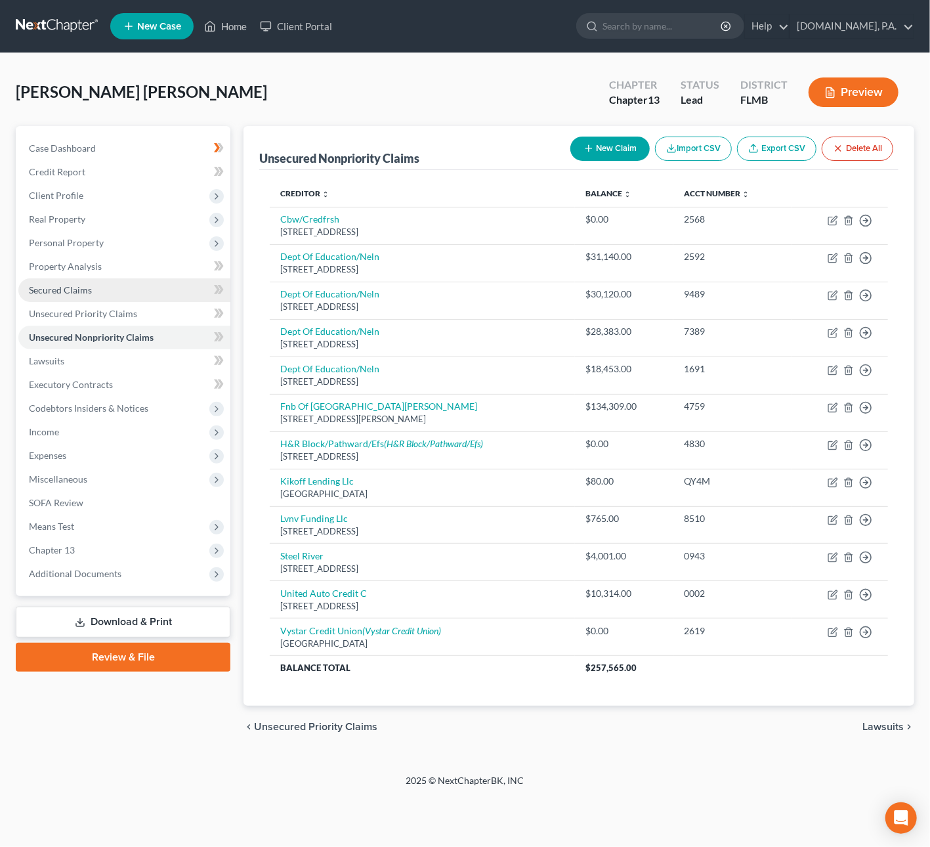
click at [56, 291] on span "Secured Claims" at bounding box center [60, 289] width 63 height 11
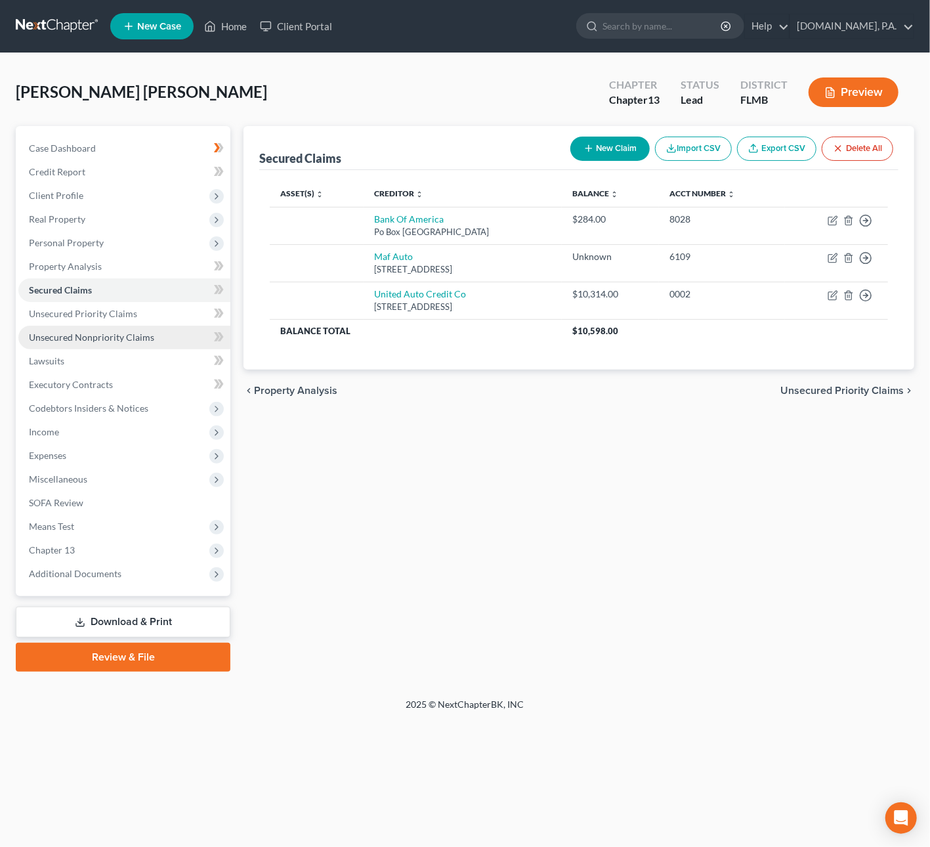
click at [124, 334] on span "Unsecured Nonpriority Claims" at bounding box center [91, 337] width 125 height 11
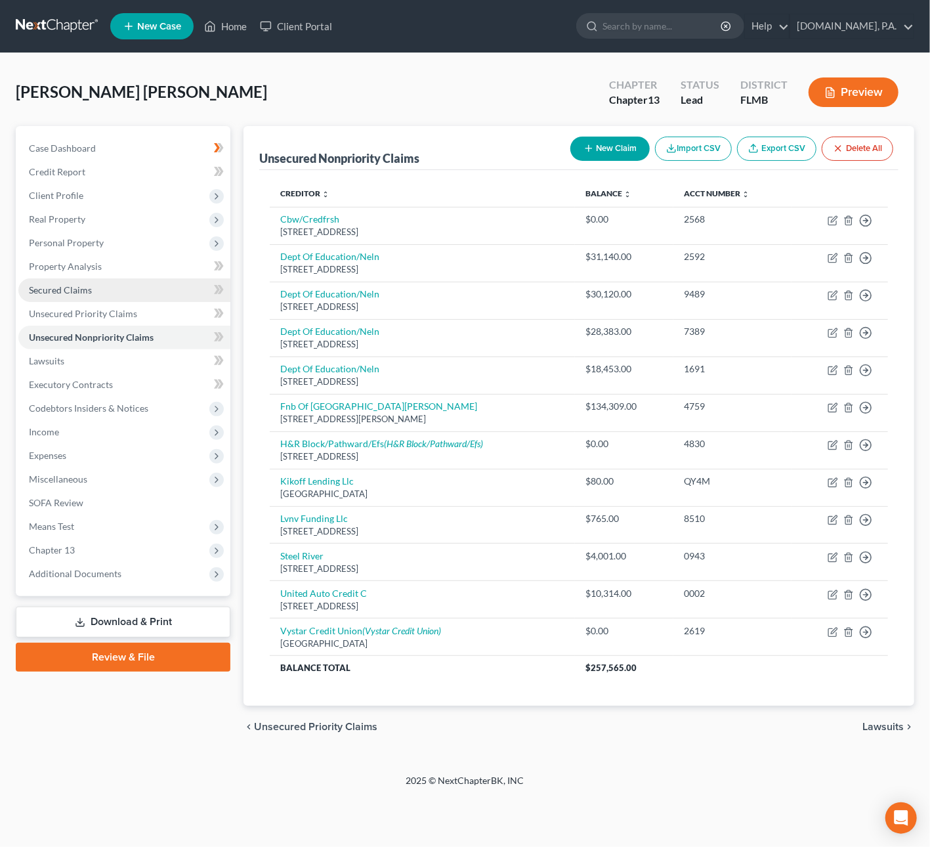
click at [68, 284] on span "Secured Claims" at bounding box center [60, 289] width 63 height 11
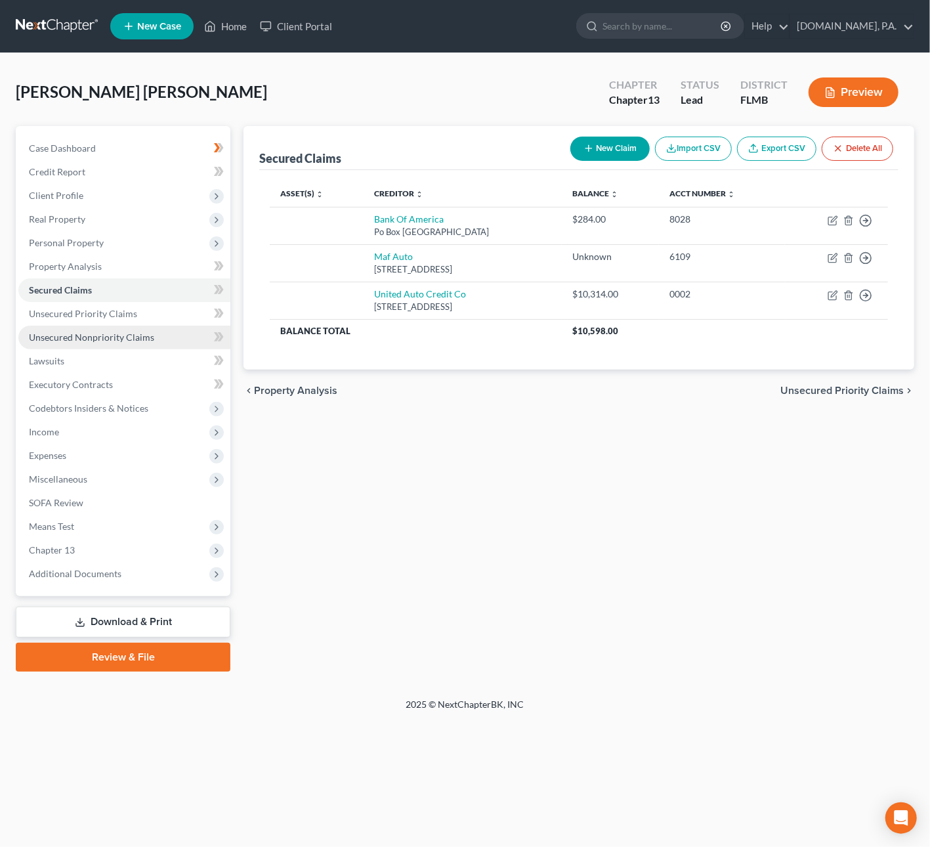
click at [101, 336] on span "Unsecured Nonpriority Claims" at bounding box center [91, 337] width 125 height 11
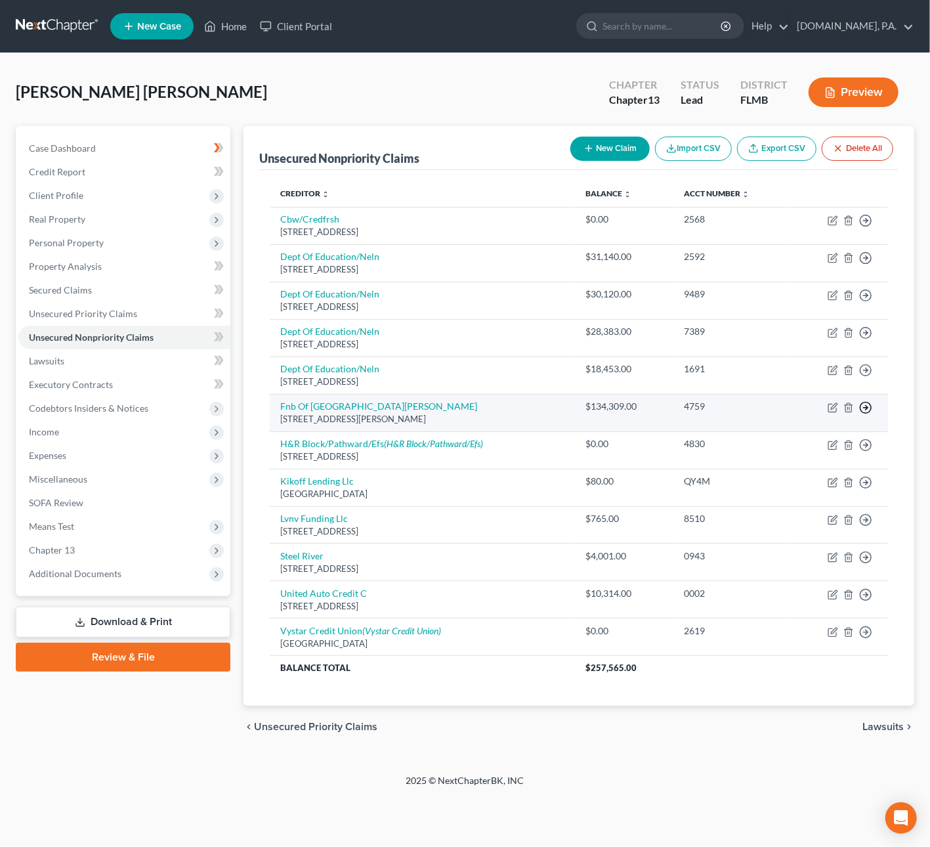
click at [871, 406] on circle "button" at bounding box center [866, 407] width 11 height 11
click at [832, 415] on link "Move to D" at bounding box center [806, 417] width 110 height 22
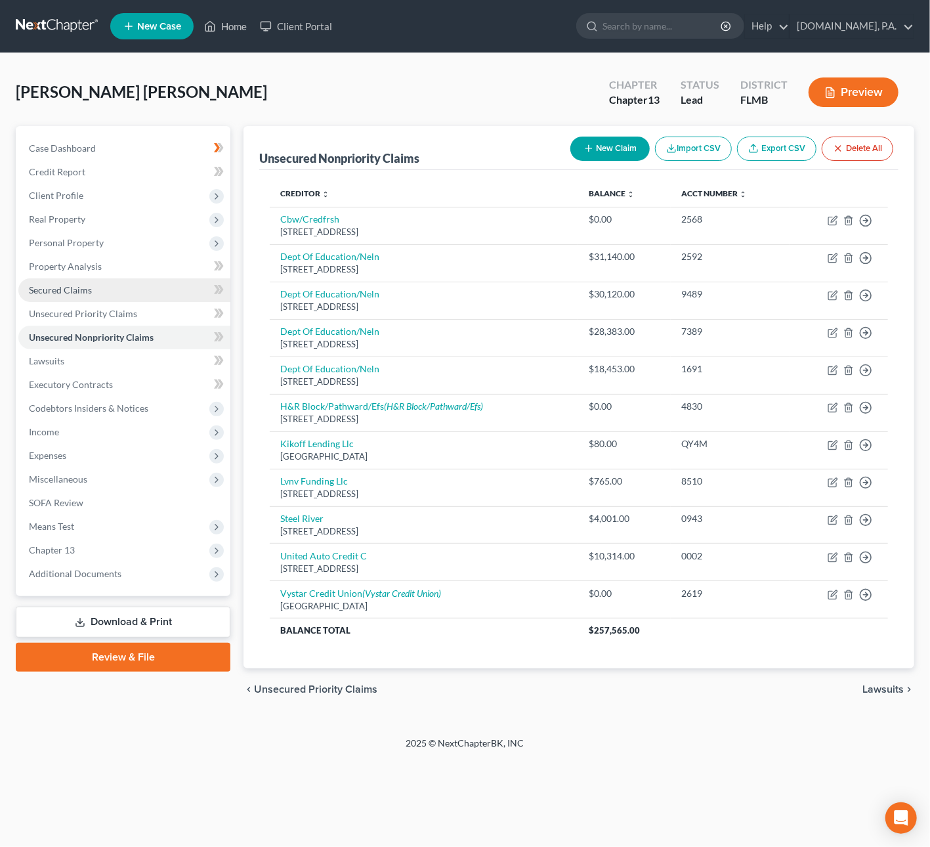
click at [121, 290] on link "Secured Claims" at bounding box center [124, 290] width 212 height 24
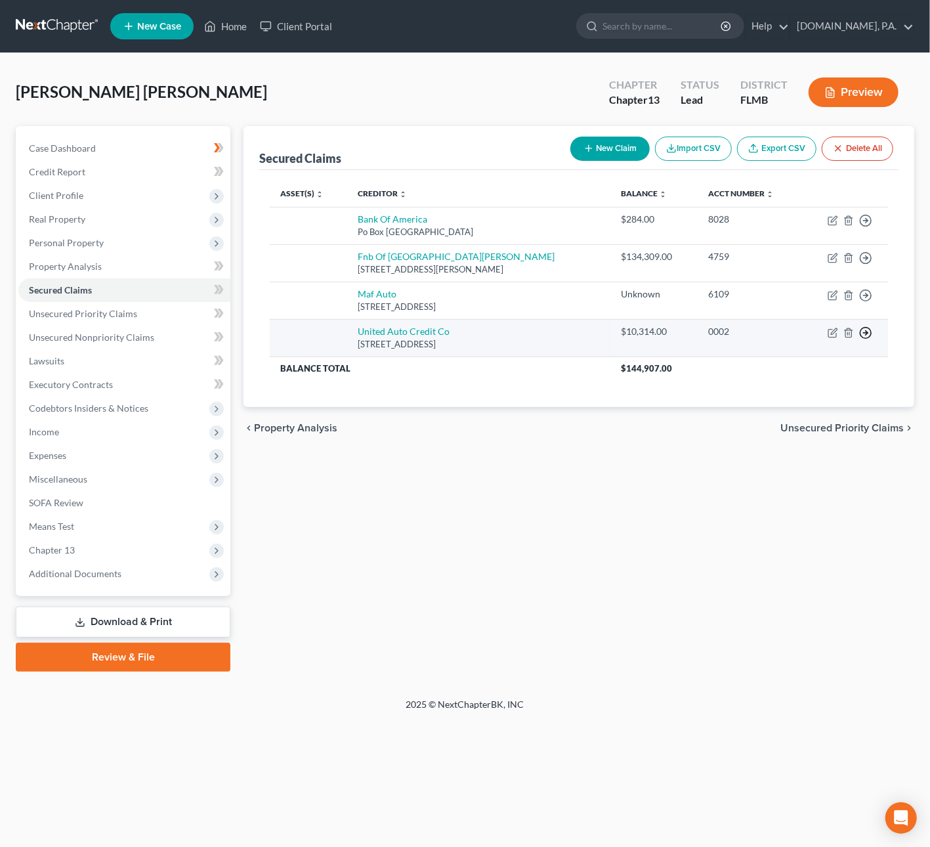
click at [870, 331] on icon "button" at bounding box center [865, 332] width 13 height 13
click at [827, 369] on link "Move to F" at bounding box center [806, 364] width 110 height 22
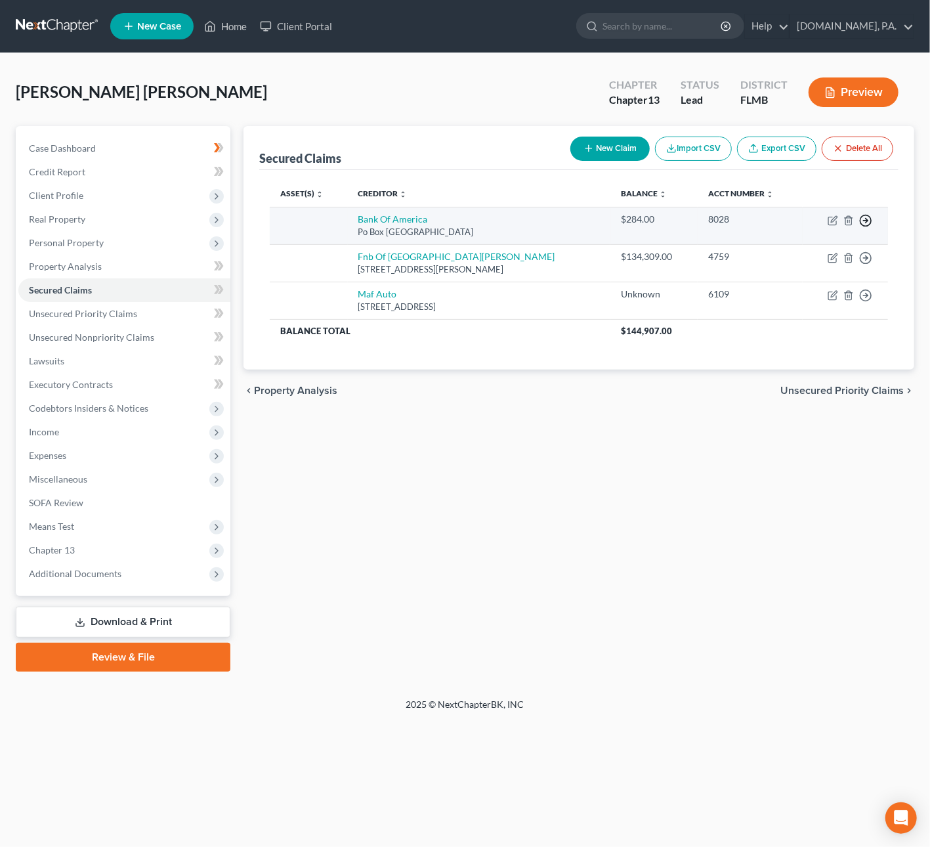
click at [868, 217] on icon "button" at bounding box center [865, 220] width 13 height 13
click at [817, 252] on link "Move to F" at bounding box center [806, 252] width 110 height 22
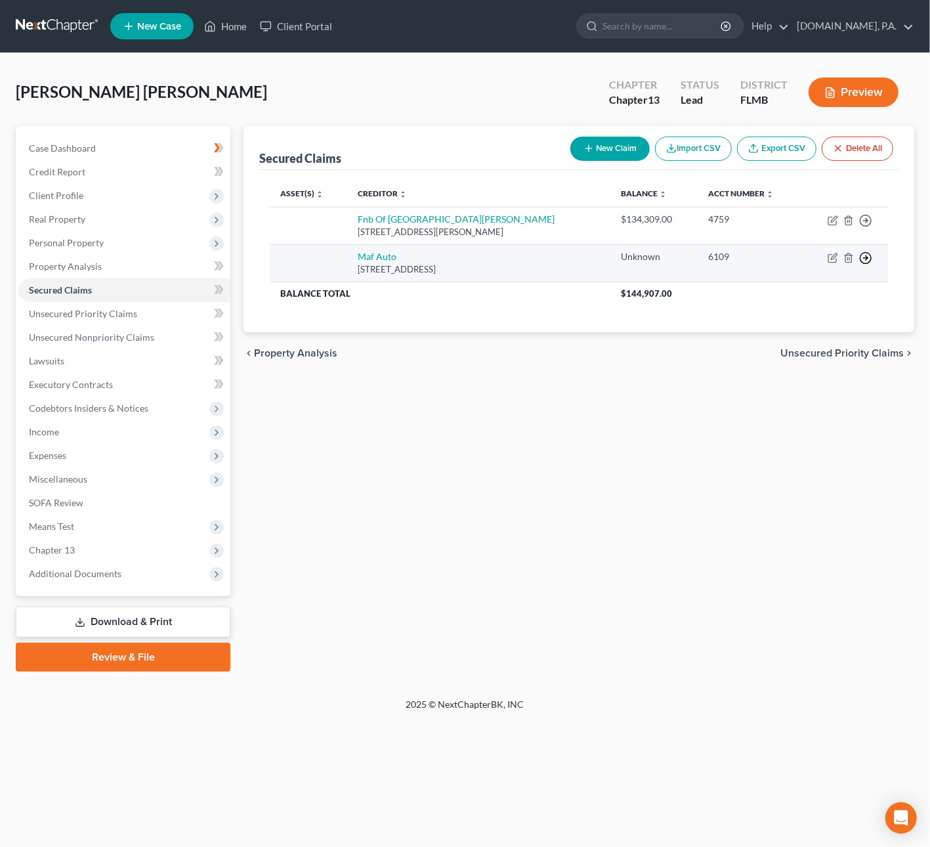
click at [869, 257] on icon "button" at bounding box center [865, 257] width 13 height 13
click at [801, 290] on link "Move to F" at bounding box center [806, 289] width 110 height 22
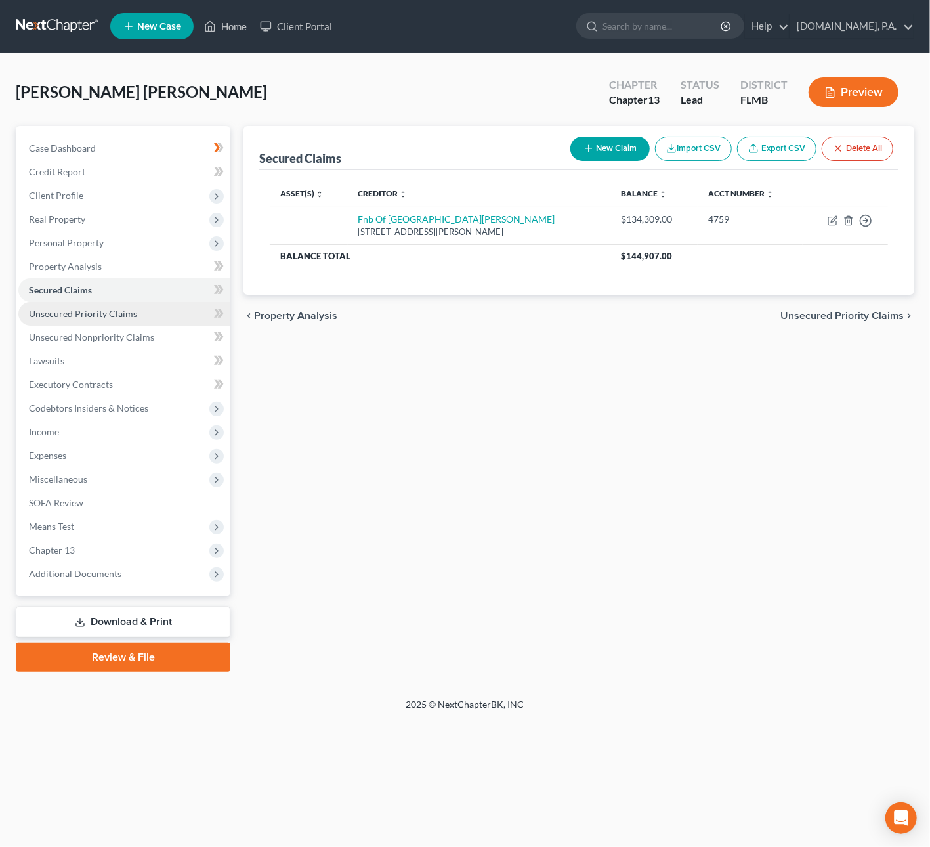
click at [117, 313] on span "Unsecured Priority Claims" at bounding box center [83, 313] width 108 height 11
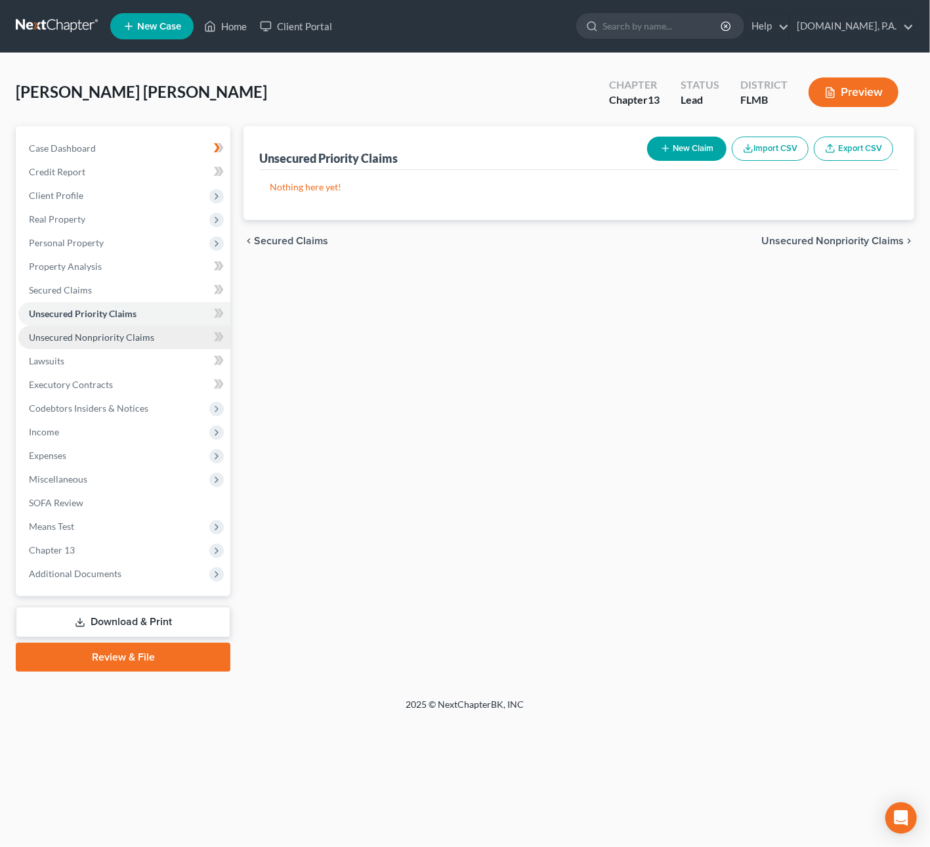
click at [115, 334] on span "Unsecured Nonpriority Claims" at bounding box center [91, 337] width 125 height 11
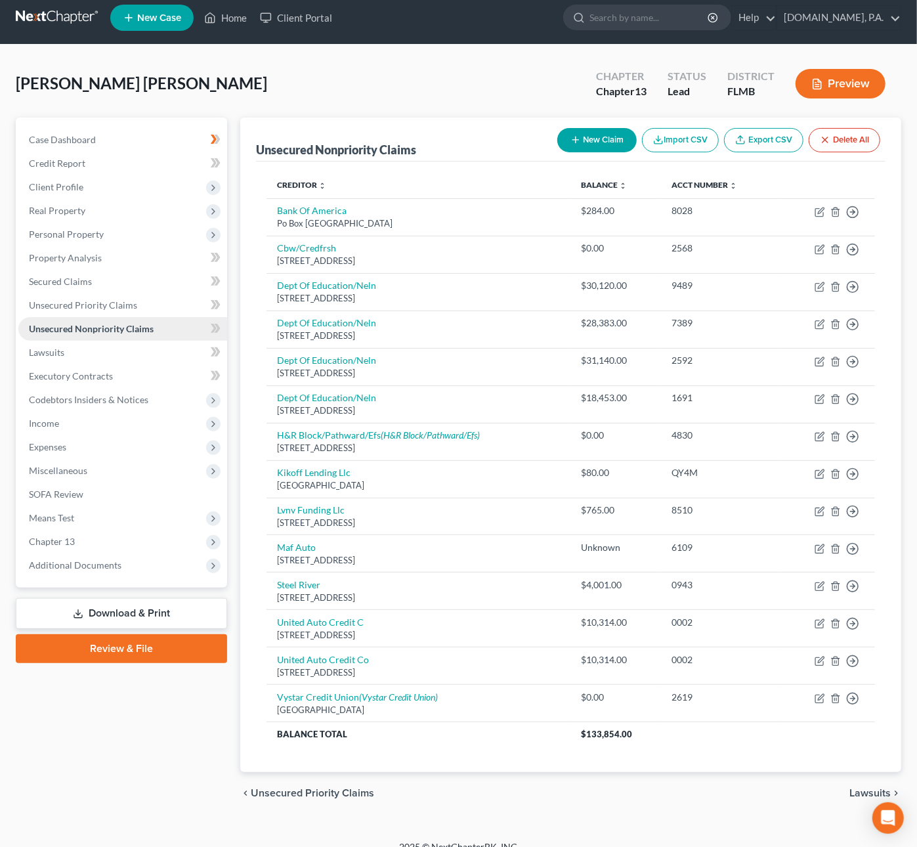
scroll to position [12, 0]
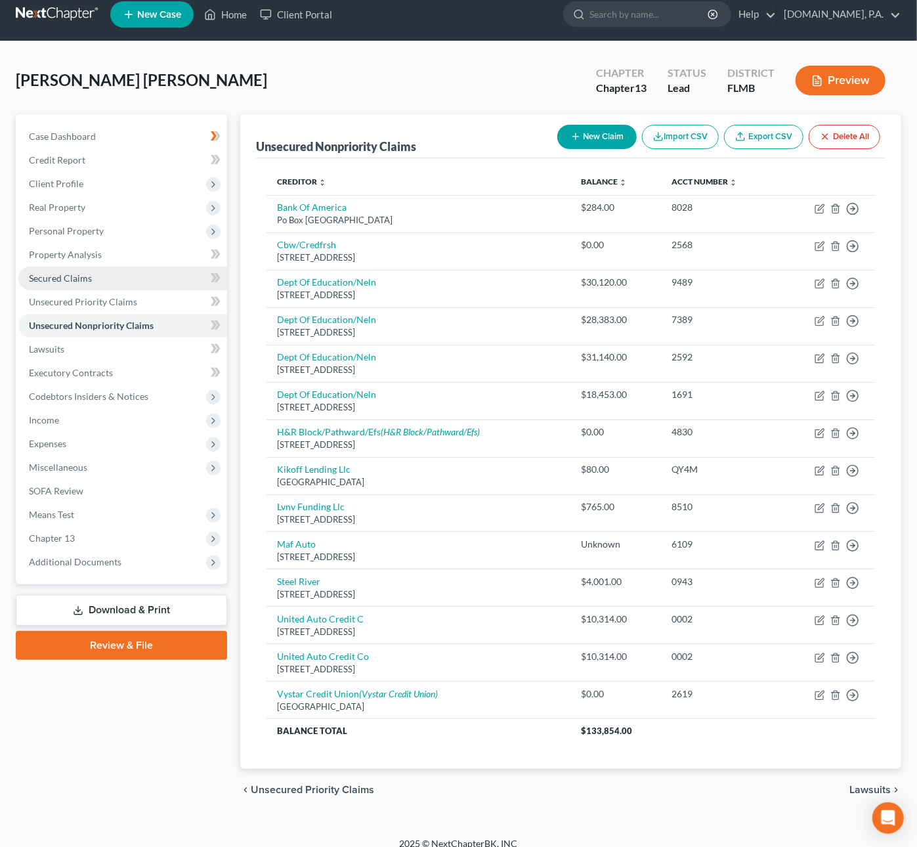
click at [80, 274] on span "Secured Claims" at bounding box center [60, 277] width 63 height 11
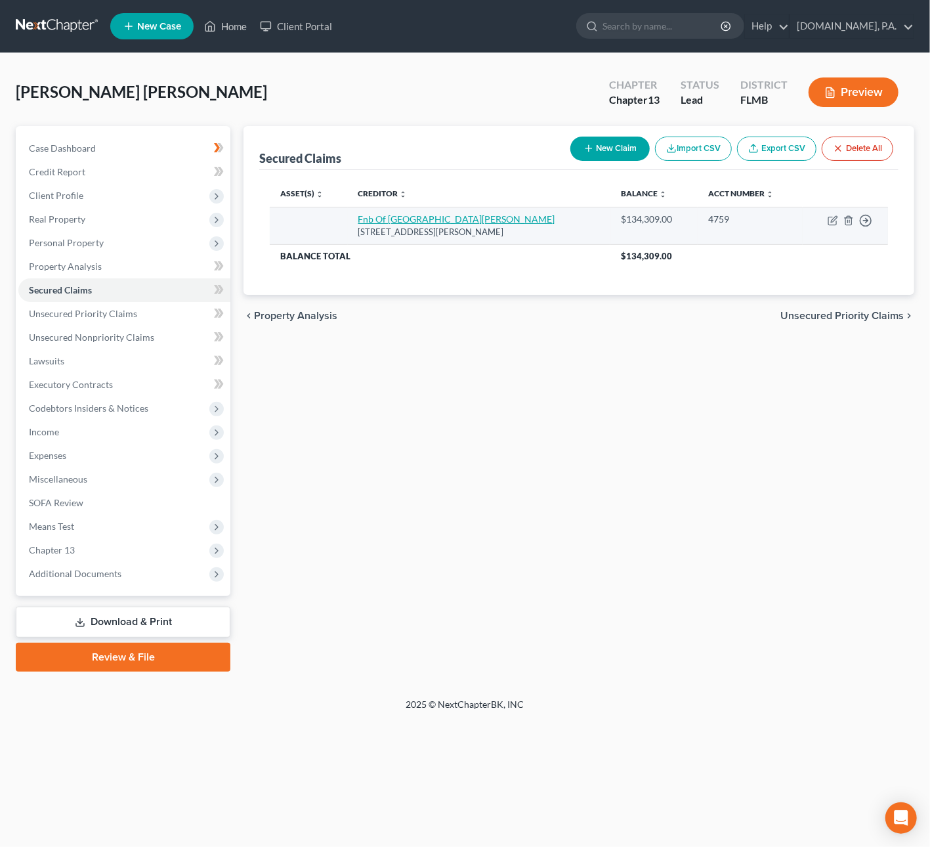
click at [419, 221] on link "Fnb Of [GEOGRAPHIC_DATA][PERSON_NAME]" at bounding box center [456, 218] width 197 height 11
select select "9"
select select "0"
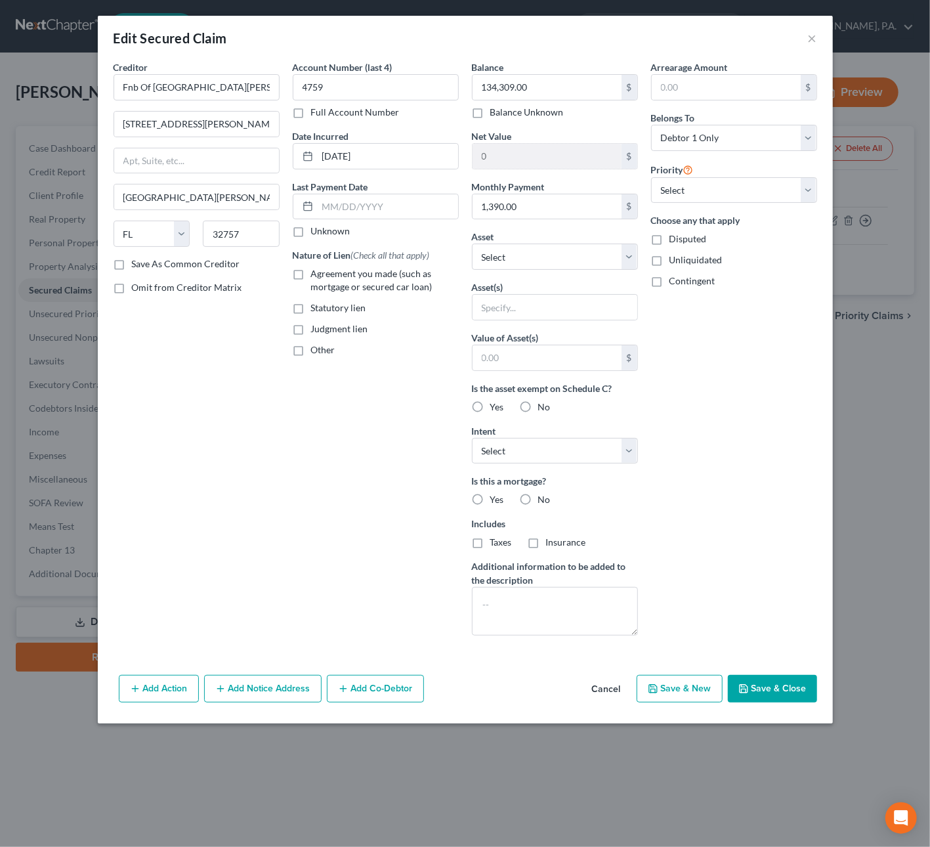
click at [779, 691] on button "Save & Close" at bounding box center [772, 689] width 89 height 28
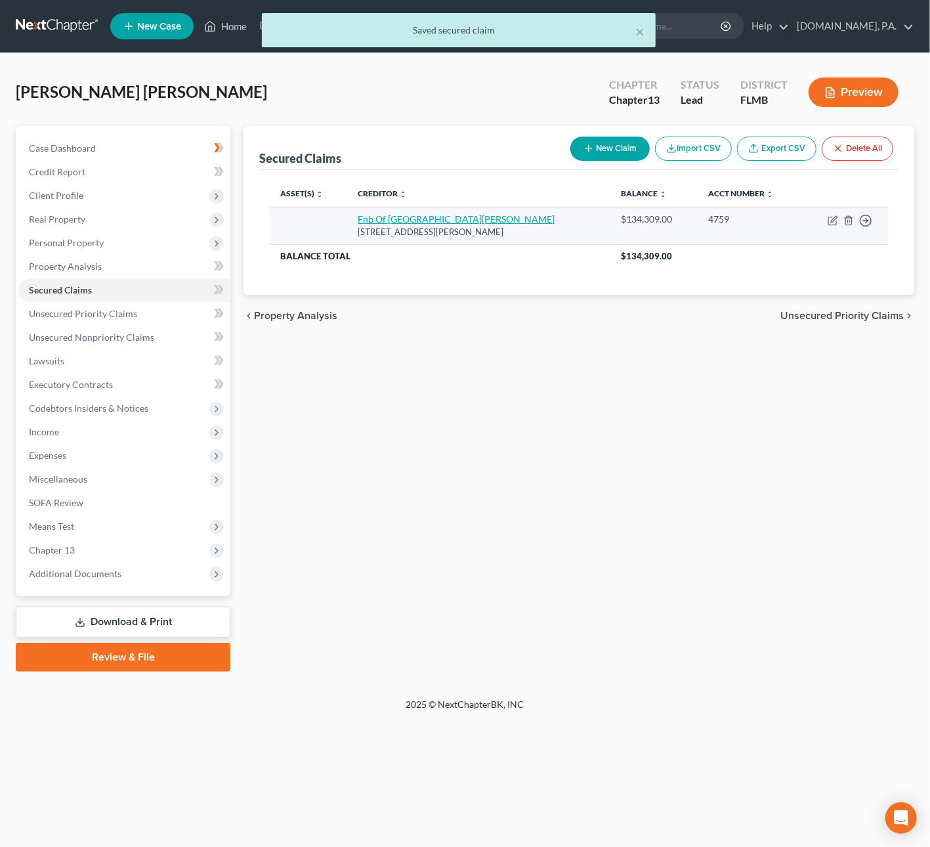
click at [422, 223] on link "Fnb Of [GEOGRAPHIC_DATA][PERSON_NAME]" at bounding box center [456, 218] width 197 height 11
select select "9"
select select "0"
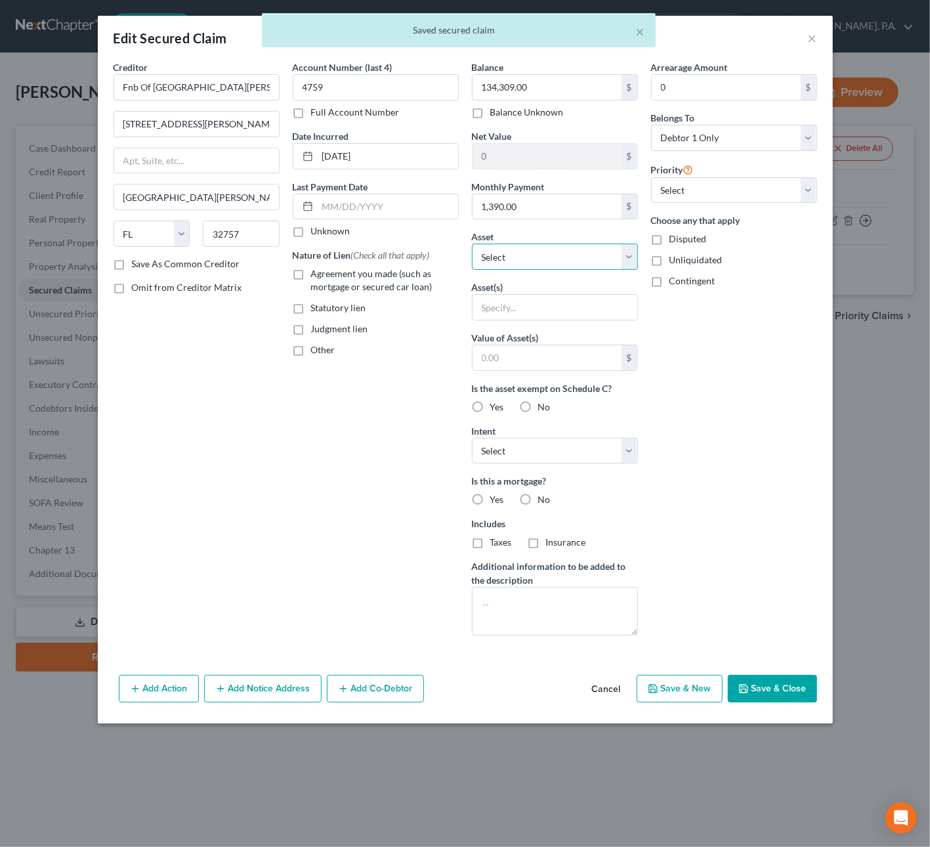
click at [523, 265] on select "Select Other Multiple Assets 2032 Canopy Cir - $0.0 Jewelry - Misc. Costume Jew…" at bounding box center [555, 257] width 166 height 26
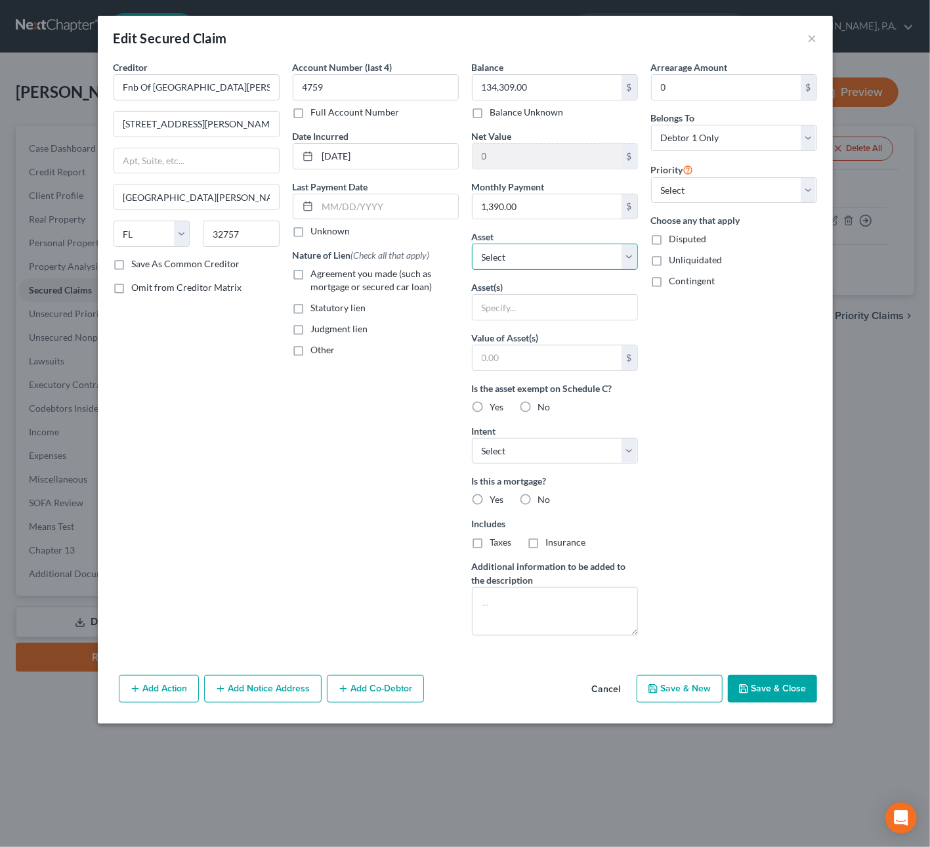
select select "2"
click at [472, 245] on select "Select Other Multiple Assets 2032 Canopy Cir - $0.0 Jewelry - Misc. Costume Jew…" at bounding box center [555, 257] width 166 height 26
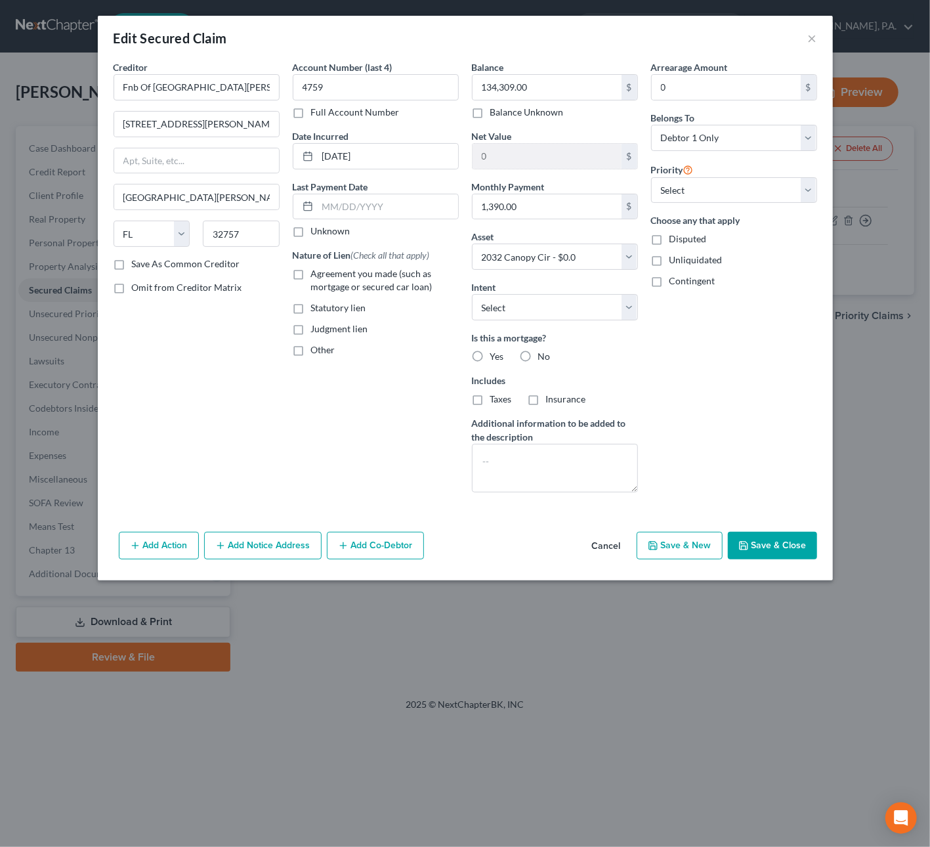
click at [490, 355] on label "Yes" at bounding box center [497, 356] width 14 height 13
click at [496, 355] on input "Yes" at bounding box center [500, 354] width 9 height 9
radio input "true"
click at [490, 402] on label "Taxes" at bounding box center [501, 399] width 22 height 13
click at [496, 401] on input "Taxes" at bounding box center [500, 397] width 9 height 9
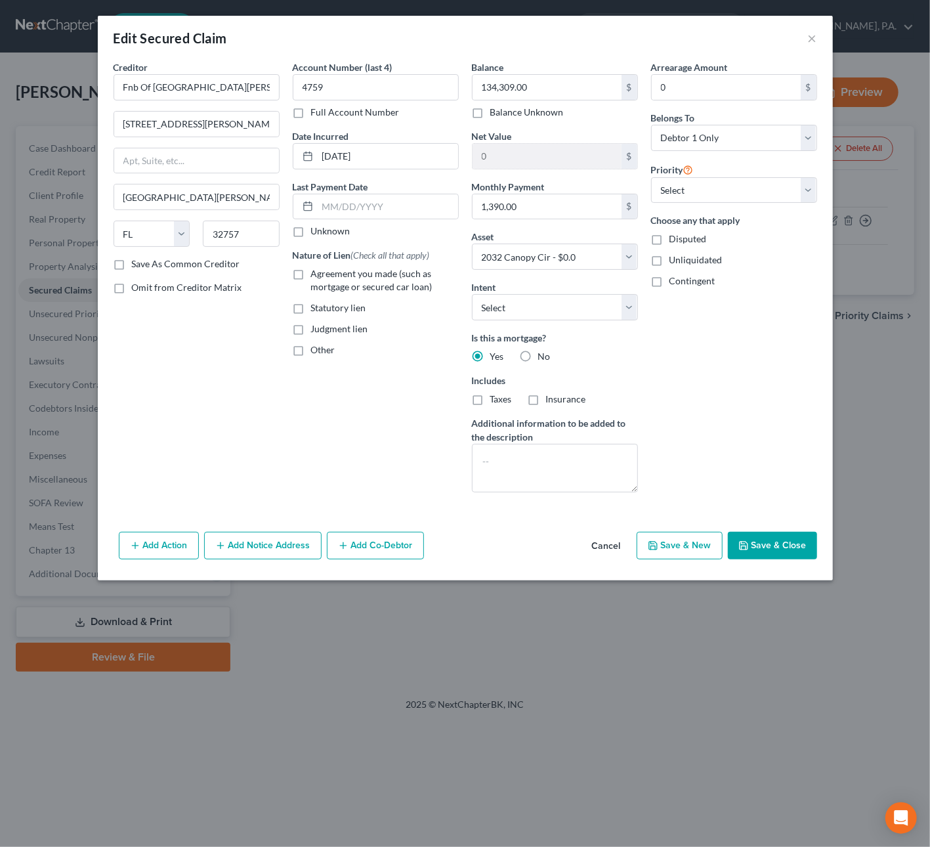
checkbox input "true"
click at [546, 403] on label "Insurance" at bounding box center [566, 399] width 40 height 13
click at [552, 401] on input "Insurance" at bounding box center [556, 397] width 9 height 9
checkbox input "true"
click at [311, 274] on label "Agreement you made (such as mortgage or secured car loan)" at bounding box center [385, 280] width 148 height 26
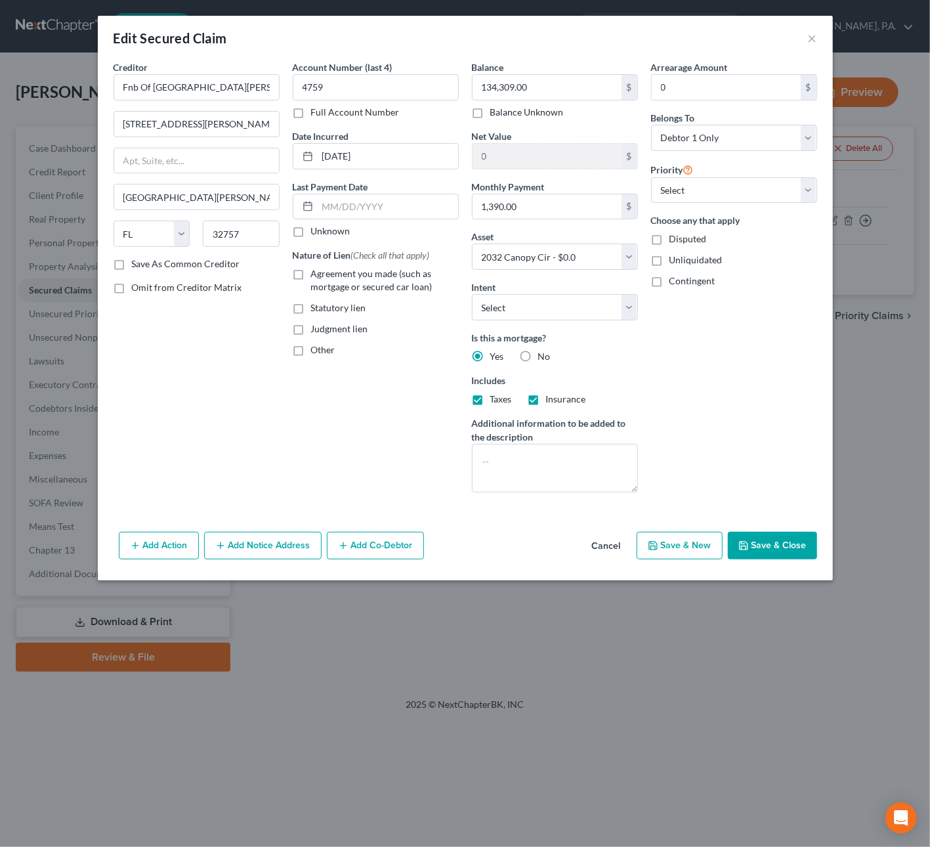
click at [316, 274] on input "Agreement you made (such as mortgage or secured car loan)" at bounding box center [320, 271] width 9 height 9
checkbox input "true"
click at [762, 546] on button "Save & Close" at bounding box center [772, 546] width 89 height 28
select select
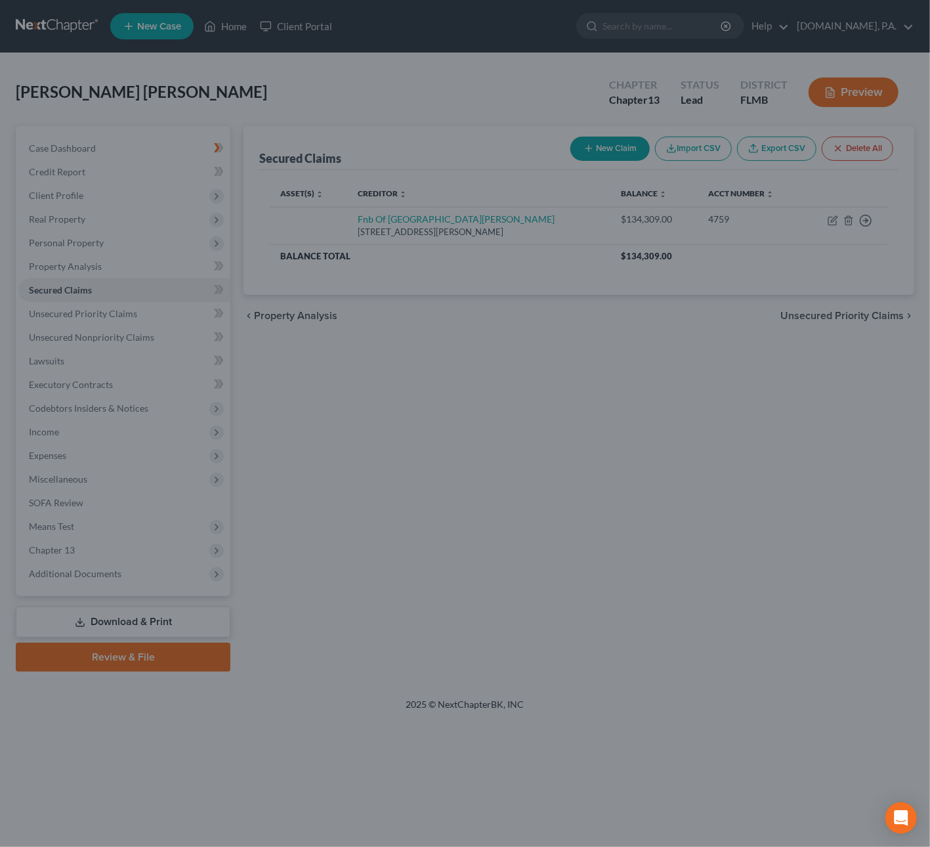
type input "-134,309.00"
select select "2"
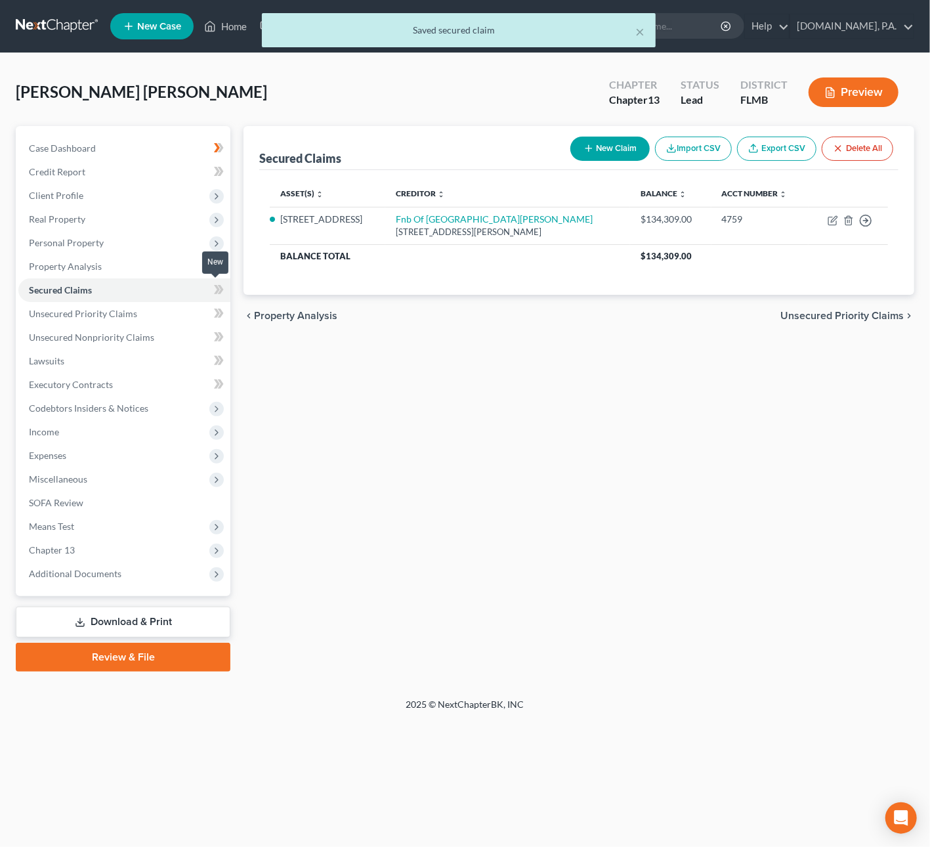
click at [228, 289] on span at bounding box center [218, 292] width 23 height 20
click at [225, 287] on span at bounding box center [218, 292] width 23 height 20
click at [173, 309] on link "Unsecured Priority Claims" at bounding box center [124, 314] width 212 height 24
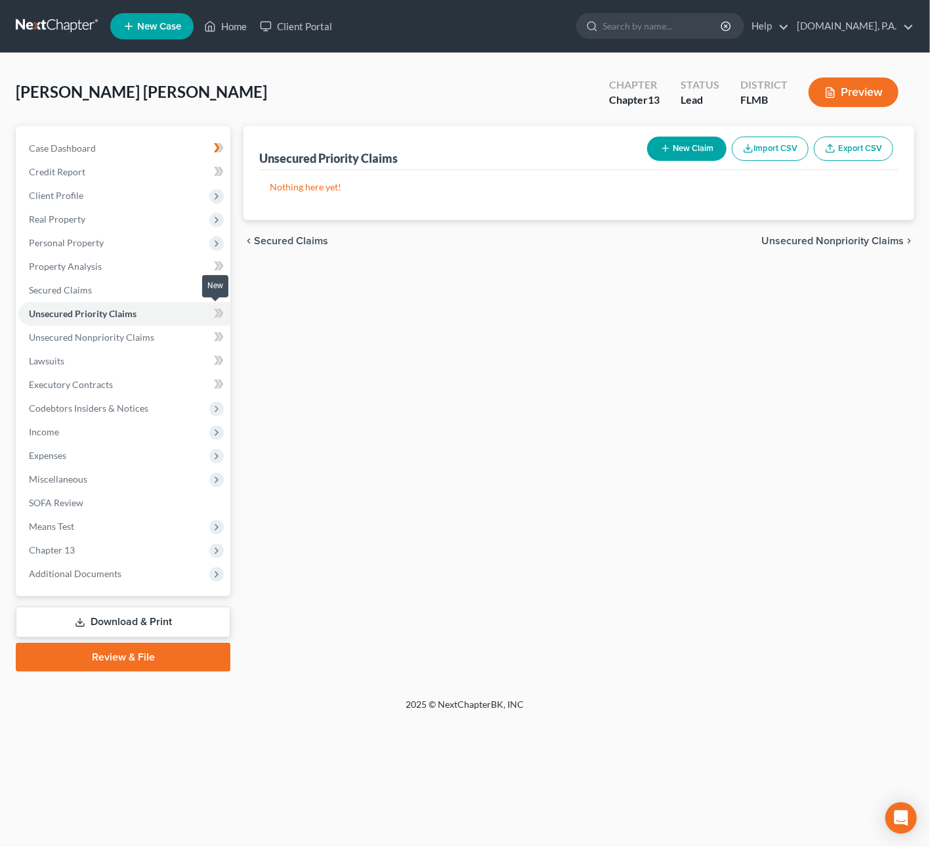
click at [223, 311] on icon at bounding box center [221, 313] width 6 height 9
click at [223, 312] on icon at bounding box center [221, 313] width 6 height 9
click at [180, 334] on link "Unsecured Nonpriority Claims" at bounding box center [124, 338] width 212 height 24
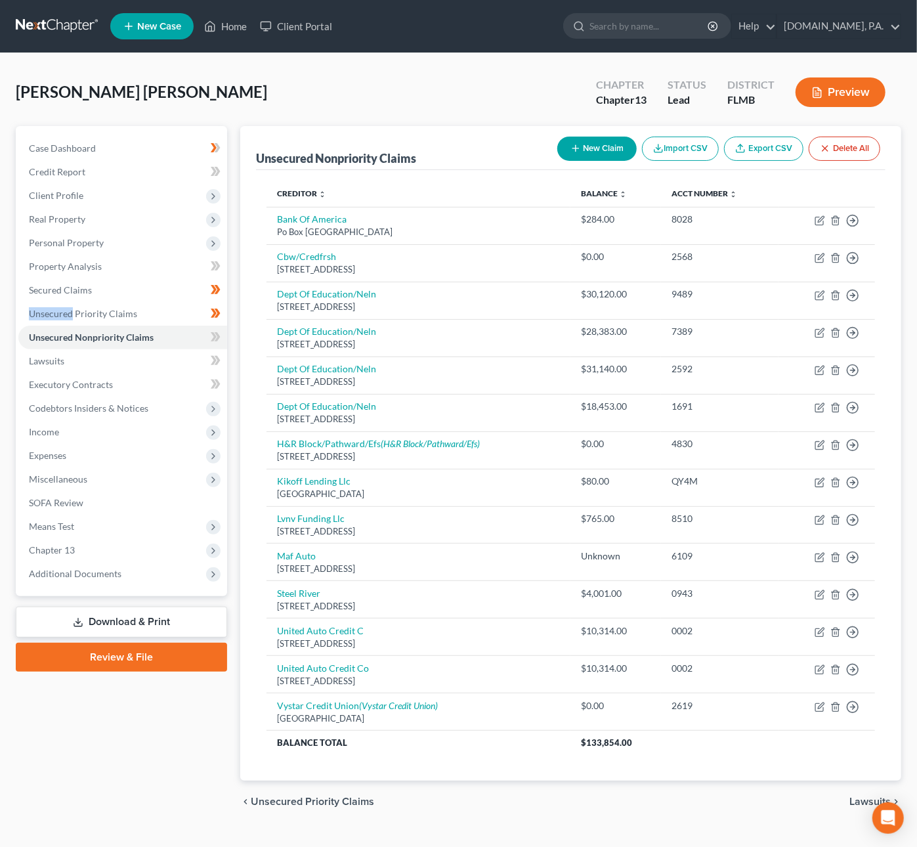
click at [78, 16] on link at bounding box center [58, 26] width 84 height 24
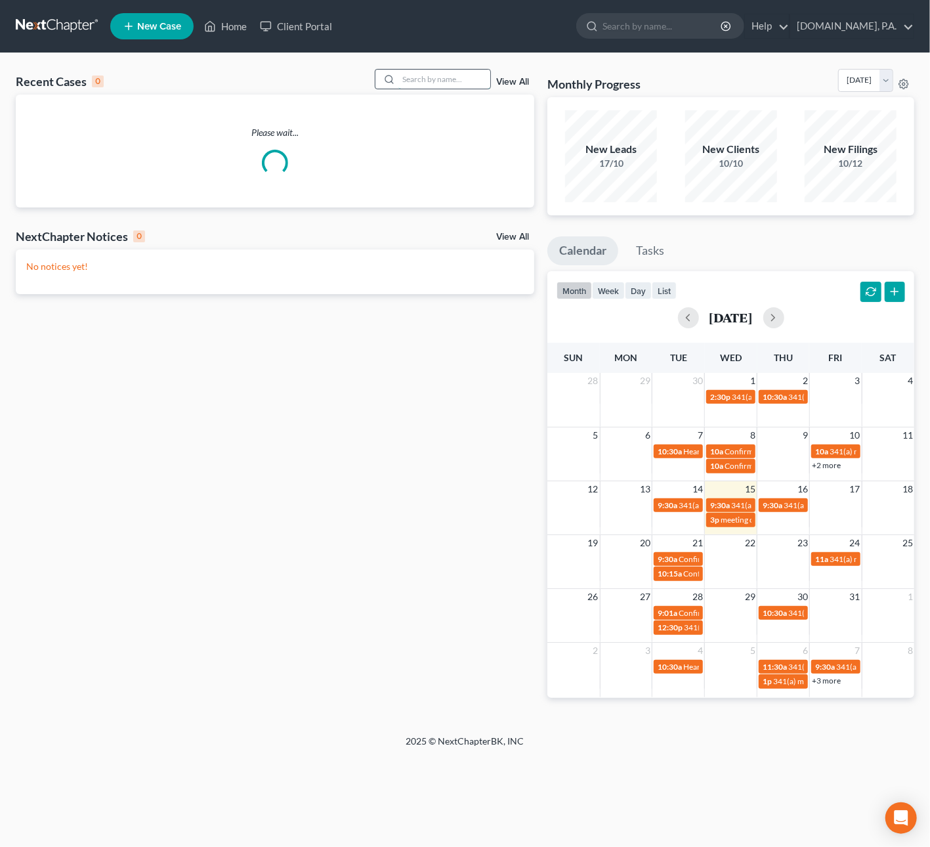
click at [452, 75] on input "search" at bounding box center [445, 79] width 92 height 19
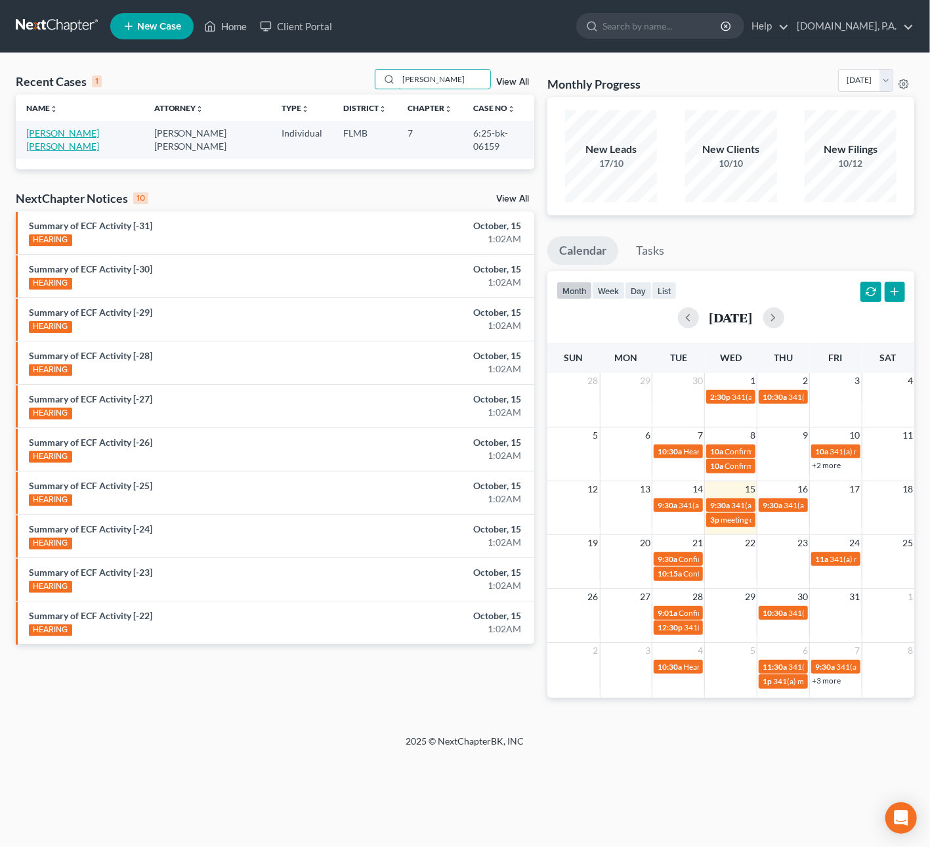
type input "mcgirt"
drag, startPoint x: 90, startPoint y: 132, endPoint x: 98, endPoint y: 126, distance: 10.4
click at [92, 132] on link "[PERSON_NAME] [PERSON_NAME]" at bounding box center [62, 139] width 73 height 24
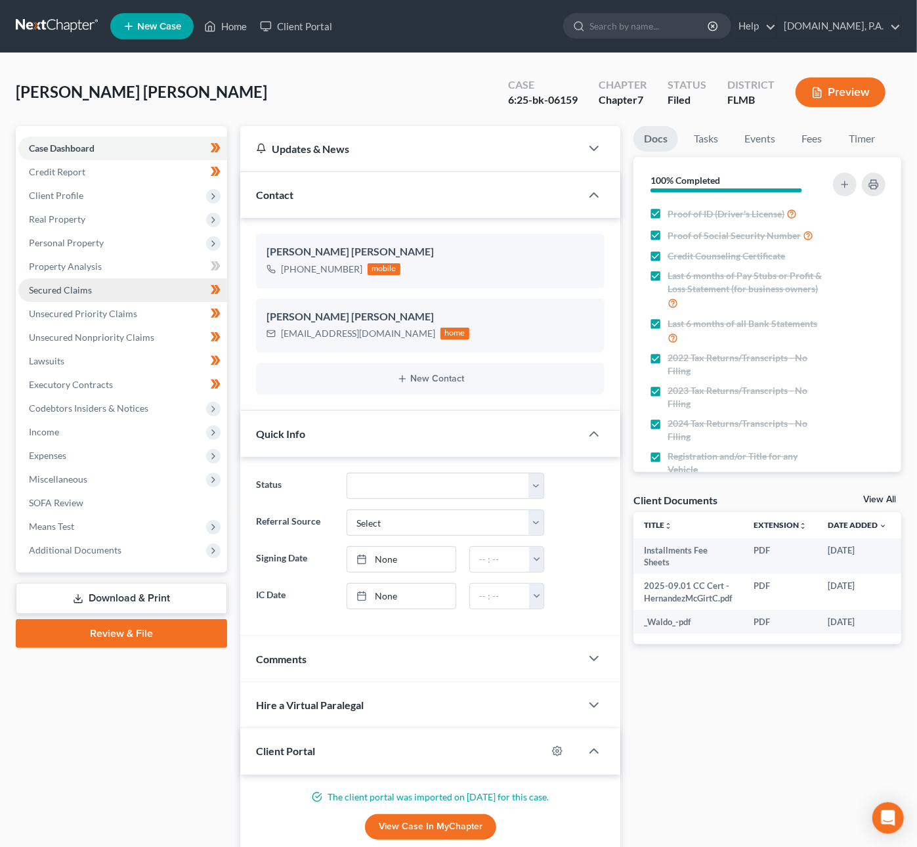
click at [68, 291] on span "Secured Claims" at bounding box center [60, 289] width 63 height 11
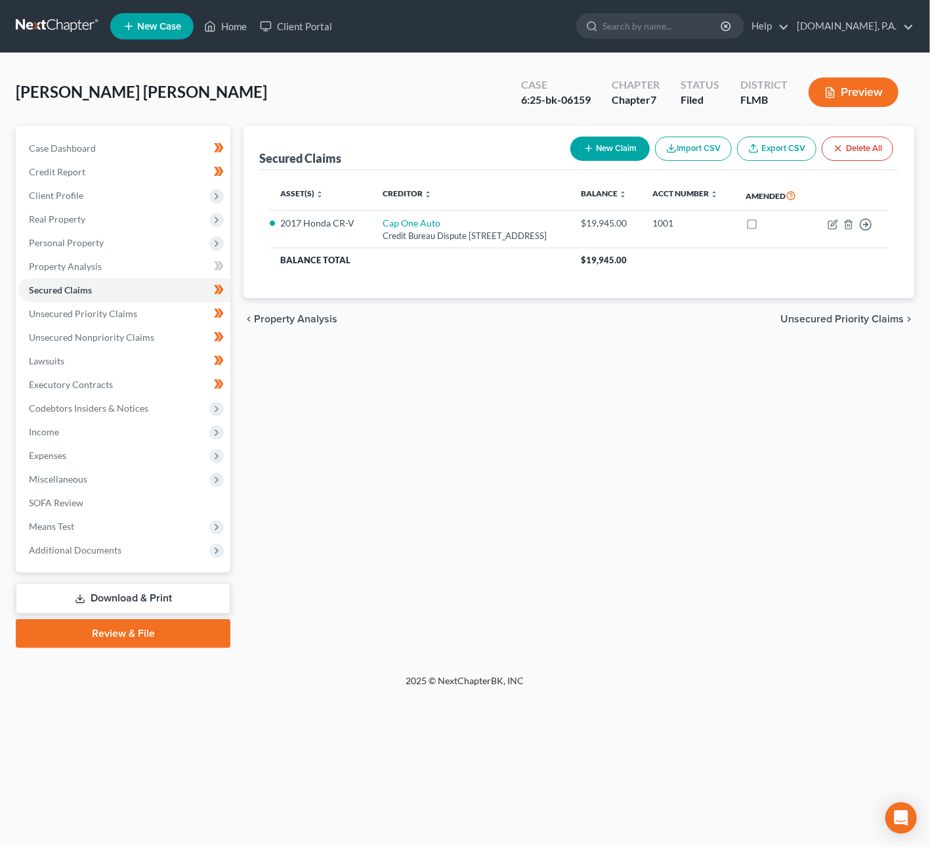
click at [56, 28] on link at bounding box center [58, 26] width 84 height 24
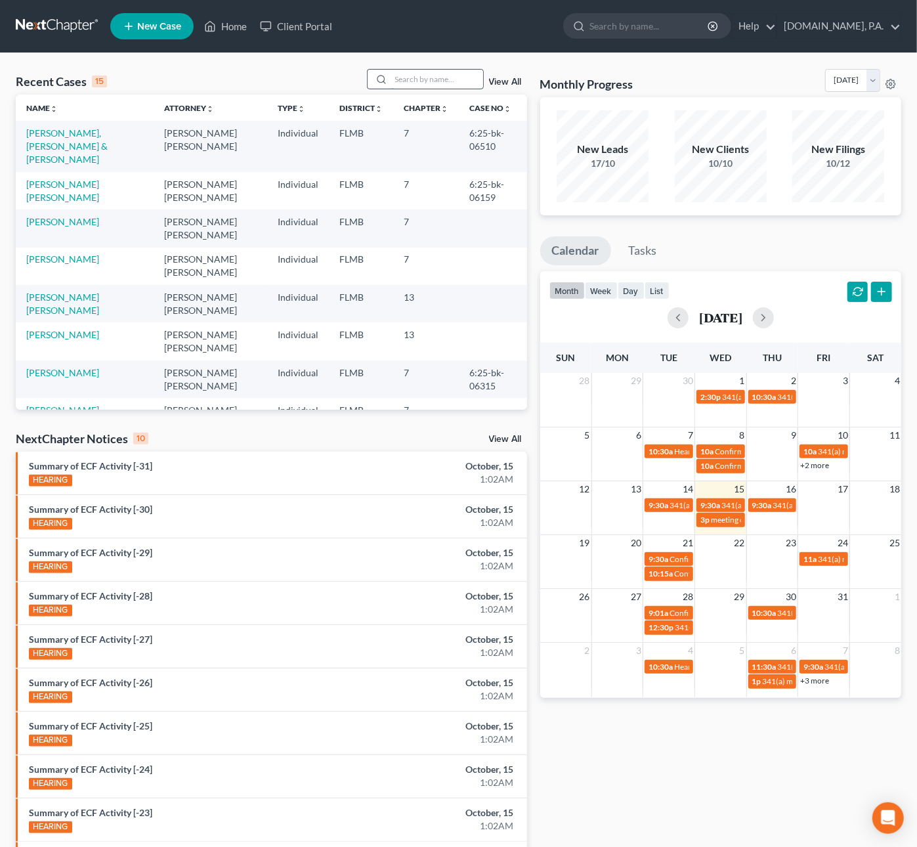
click at [403, 83] on input "search" at bounding box center [437, 79] width 92 height 19
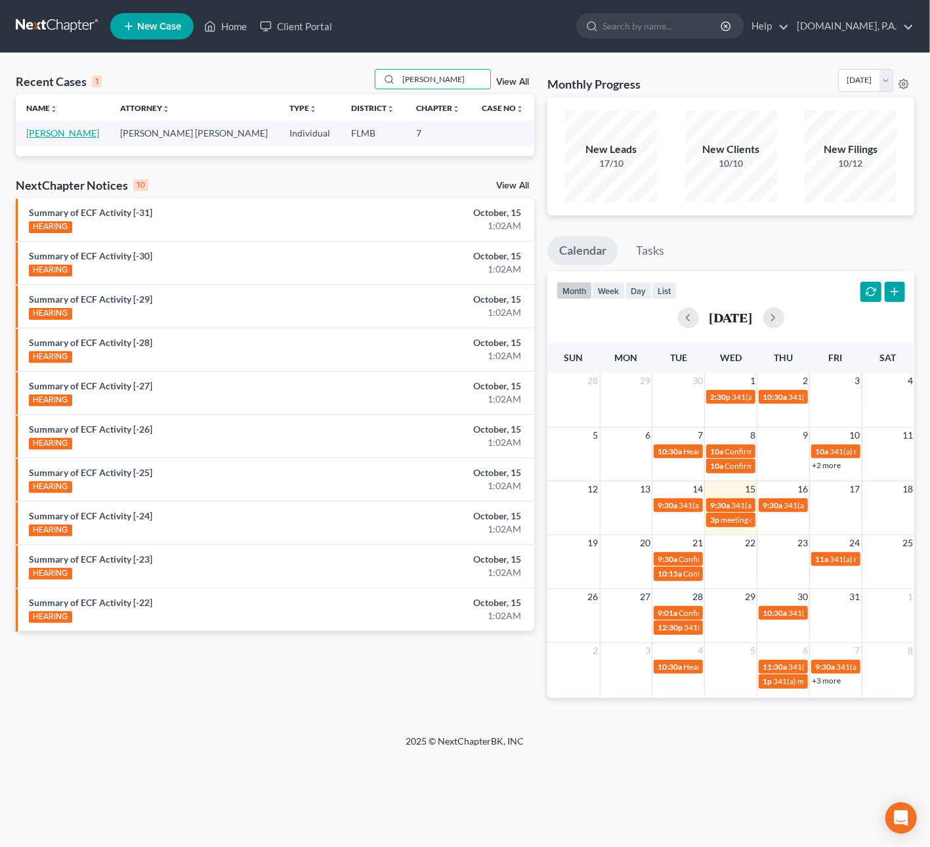
type input "[PERSON_NAME]"
click at [72, 131] on link "[PERSON_NAME]" at bounding box center [62, 132] width 73 height 11
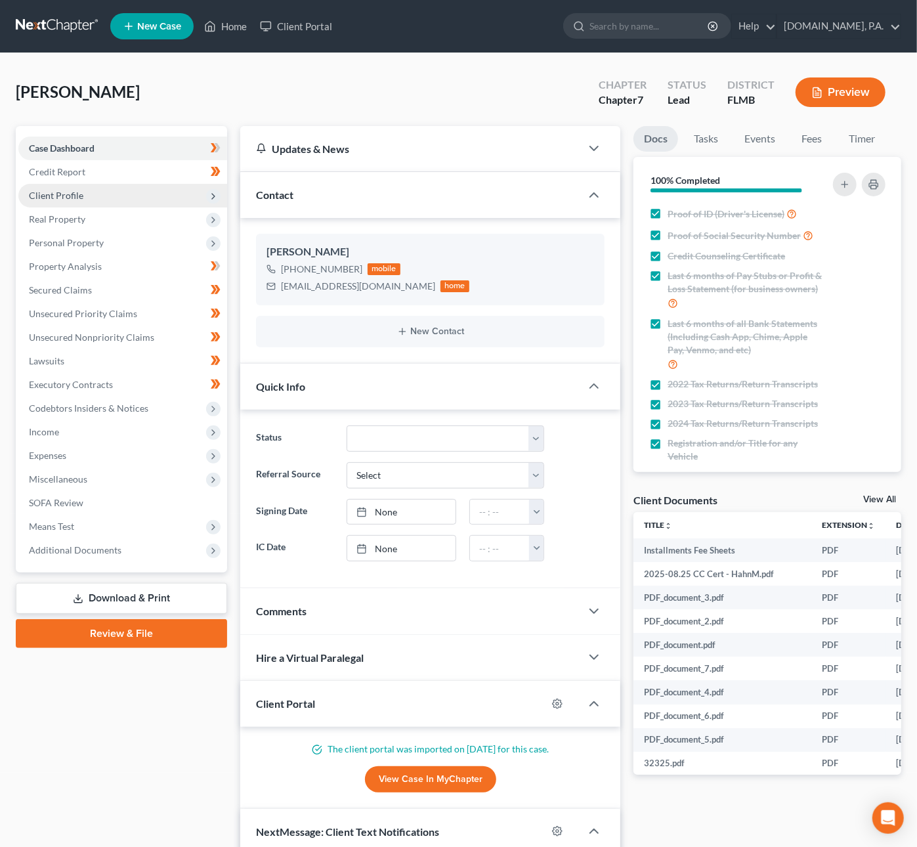
click at [68, 197] on span "Client Profile" at bounding box center [56, 195] width 54 height 11
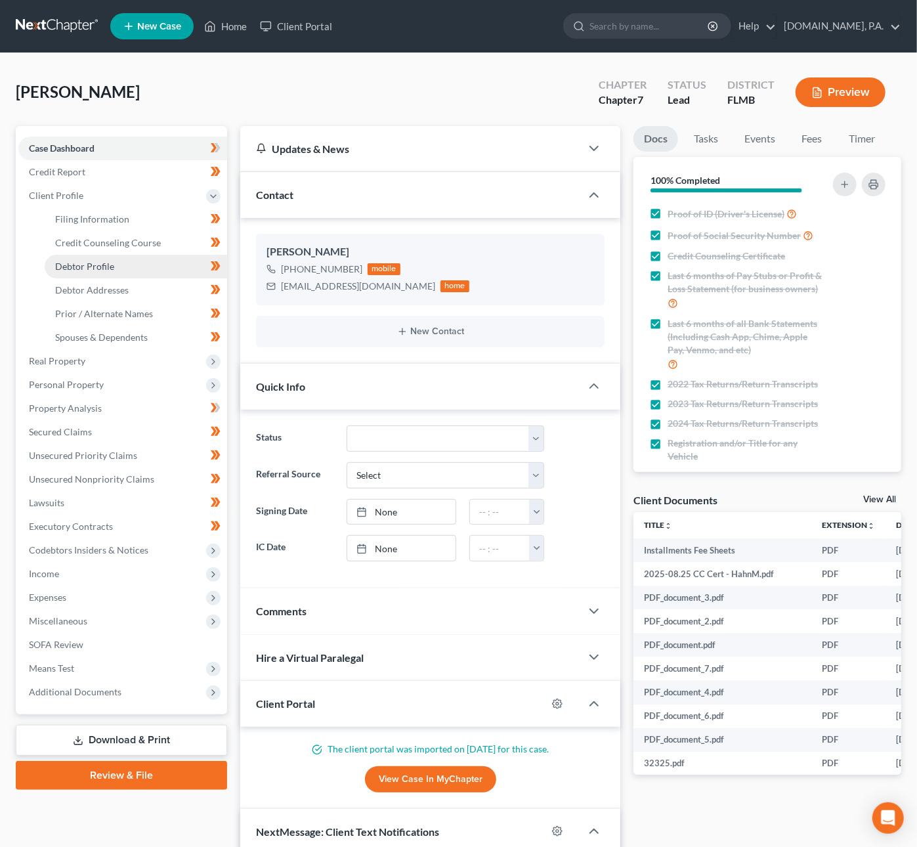
click at [83, 265] on span "Debtor Profile" at bounding box center [84, 266] width 59 height 11
select select "0"
select select "2"
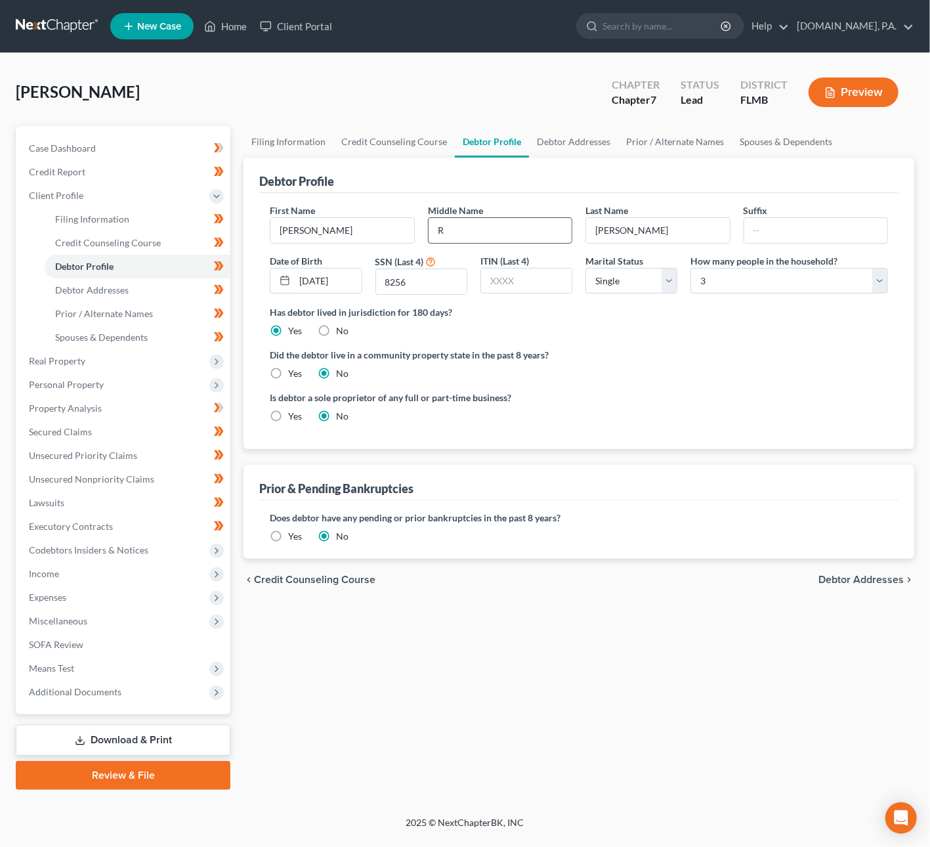
click at [455, 230] on input "R" at bounding box center [500, 230] width 143 height 25
type input "[PERSON_NAME]"
click at [710, 355] on label "Did the debtor live in a community property state in the past 8 years?" at bounding box center [579, 355] width 618 height 14
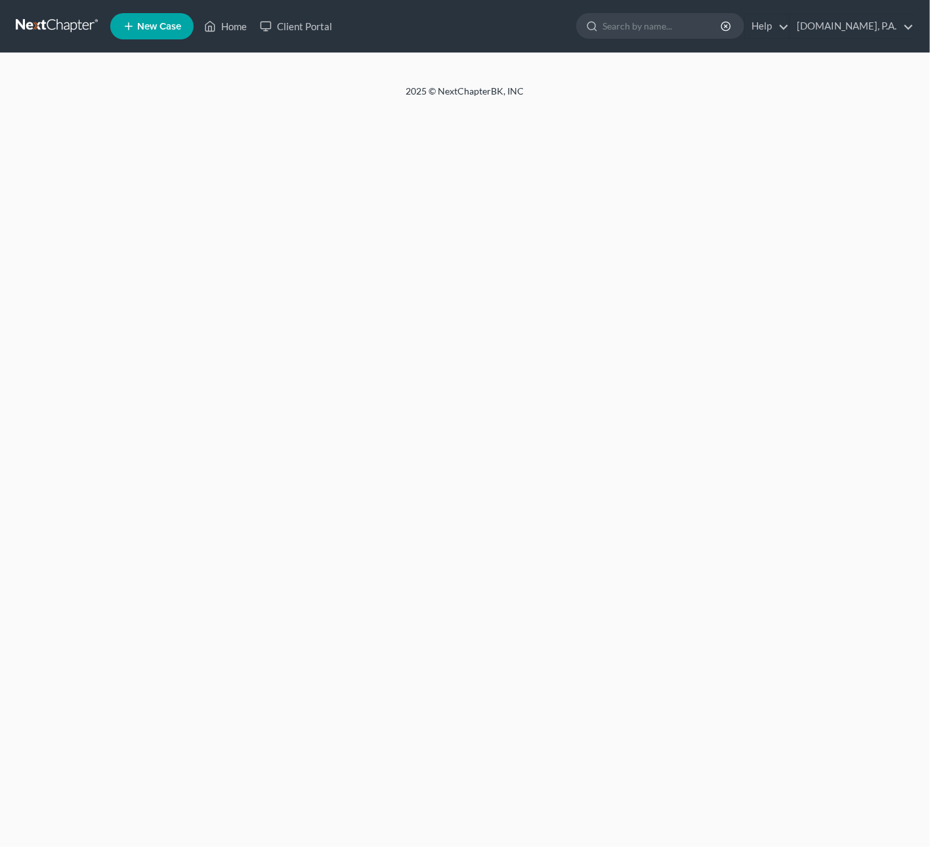
select select "0"
select select "2"
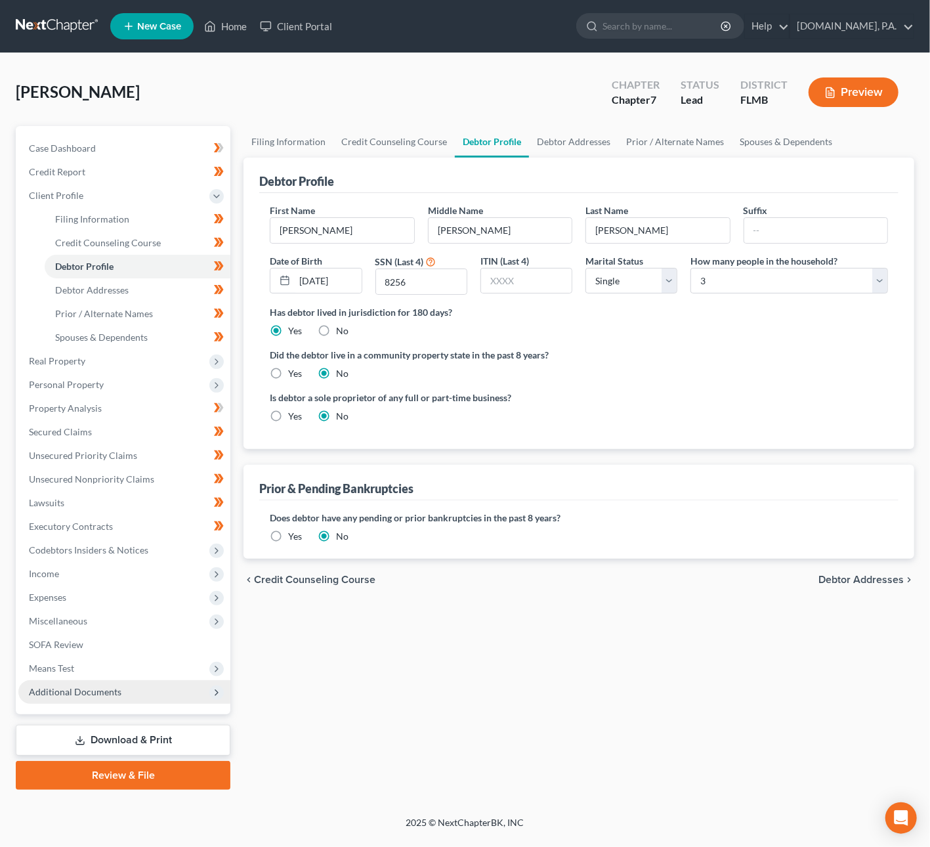
click at [121, 685] on span "Additional Documents" at bounding box center [124, 692] width 212 height 24
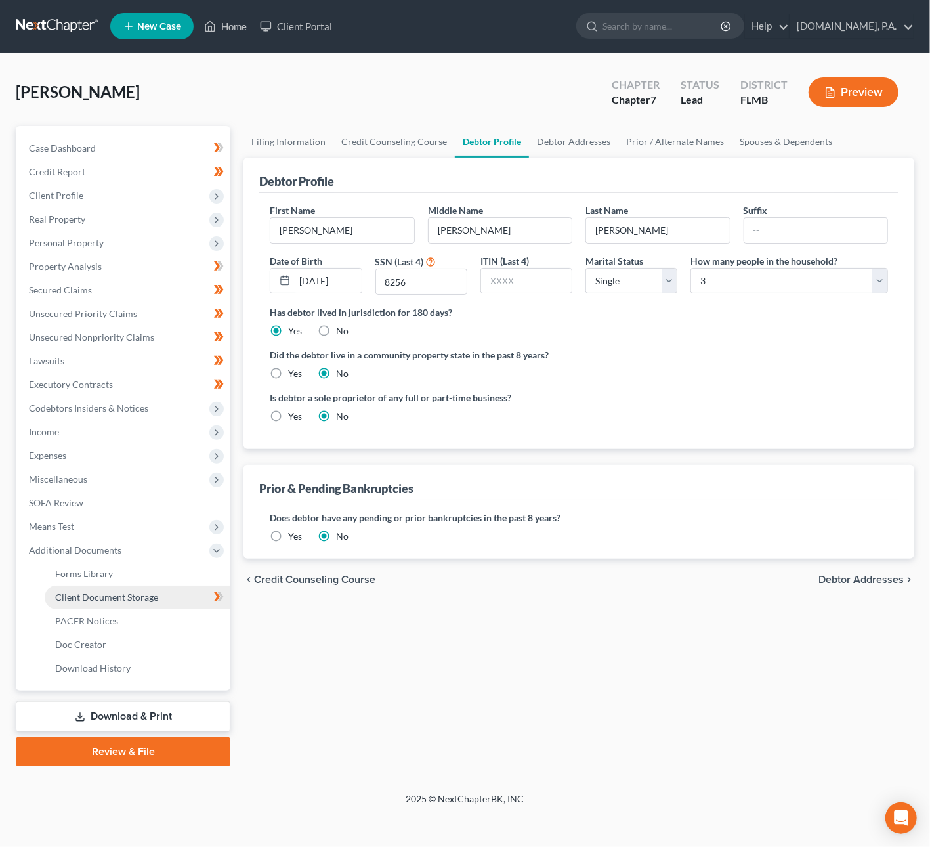
click at [108, 594] on span "Client Document Storage" at bounding box center [106, 597] width 103 height 11
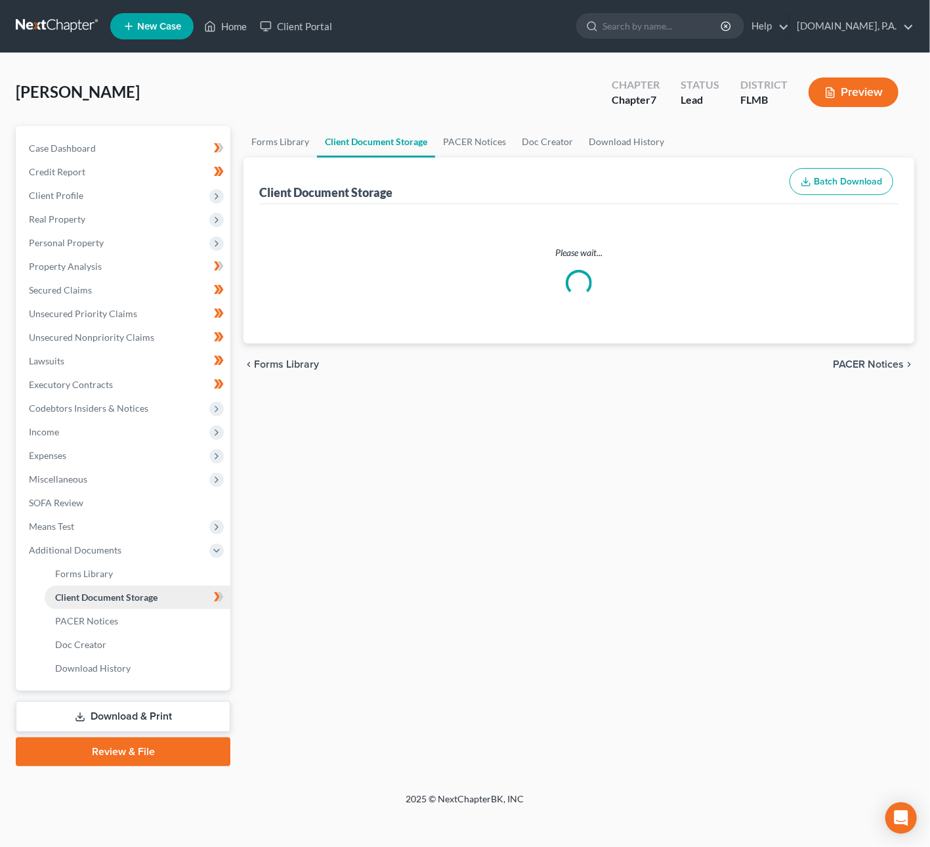
select select "9"
select select "4"
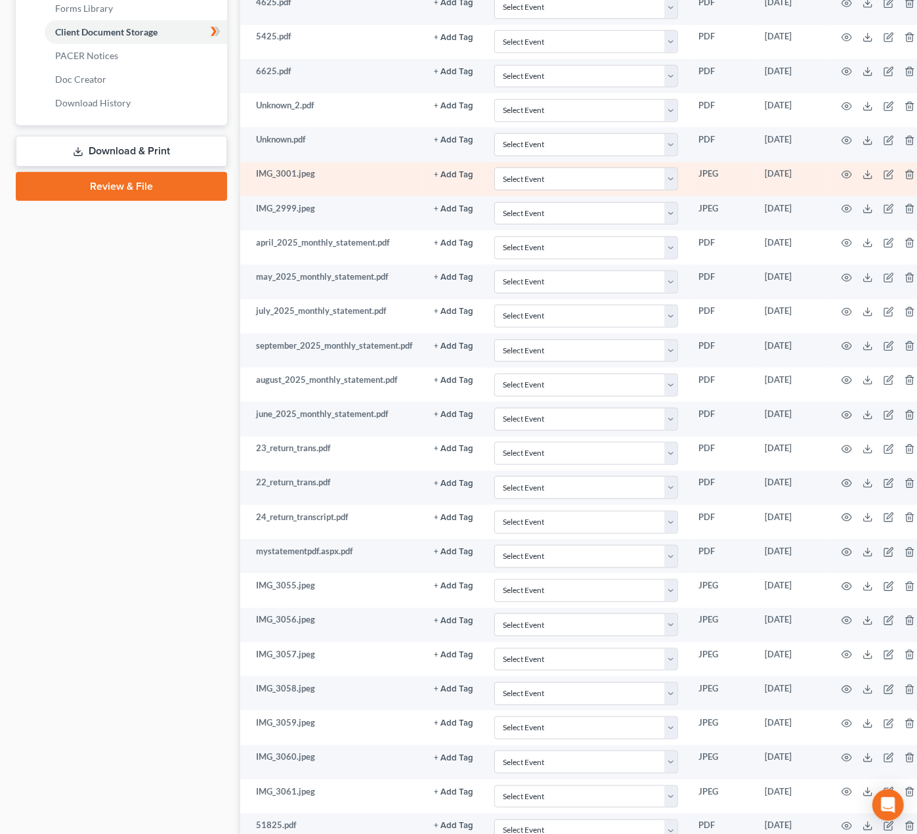
scroll to position [1391, 0]
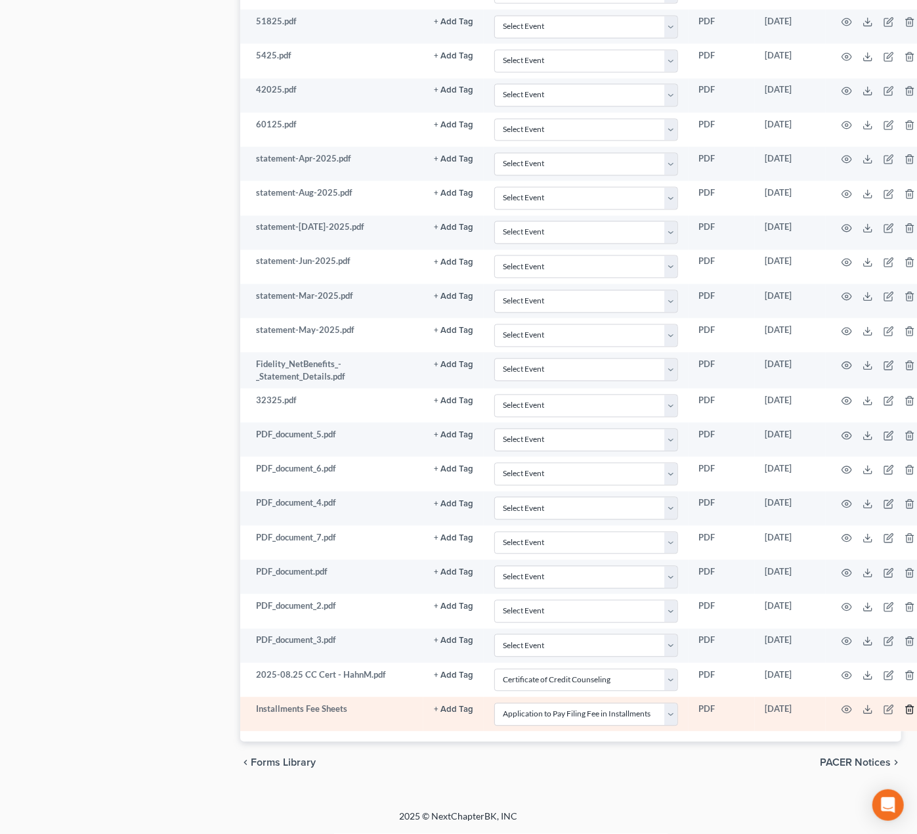
click at [911, 712] on icon "button" at bounding box center [910, 710] width 11 height 11
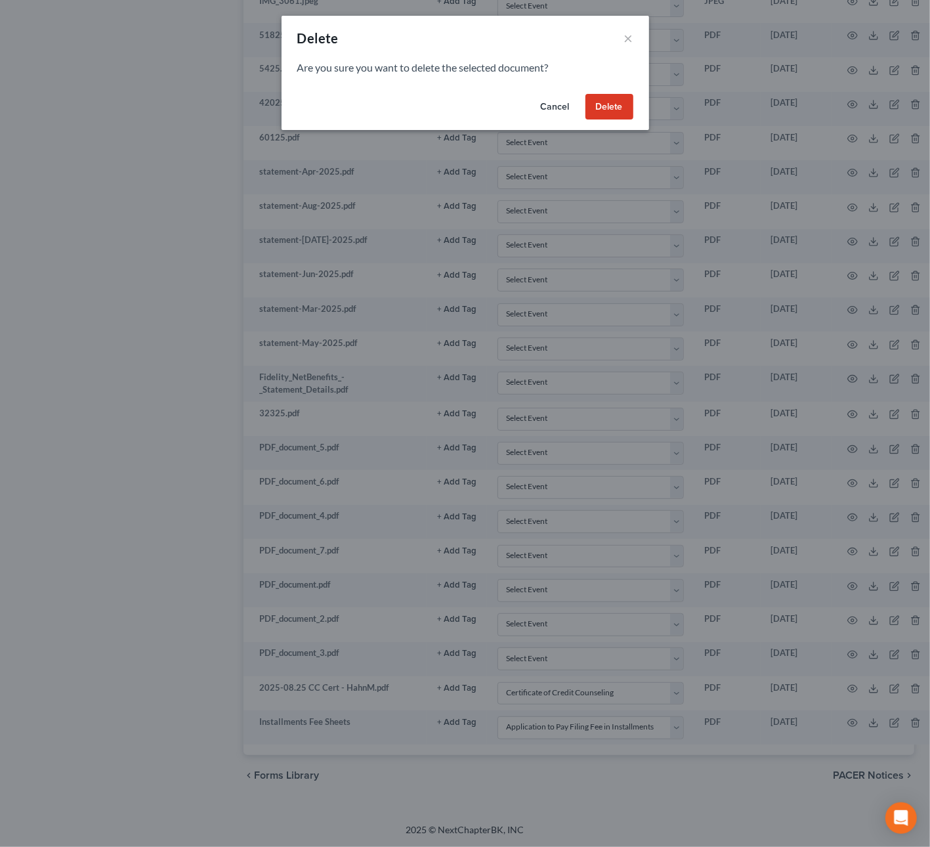
click at [619, 100] on button "Delete" at bounding box center [610, 107] width 48 height 26
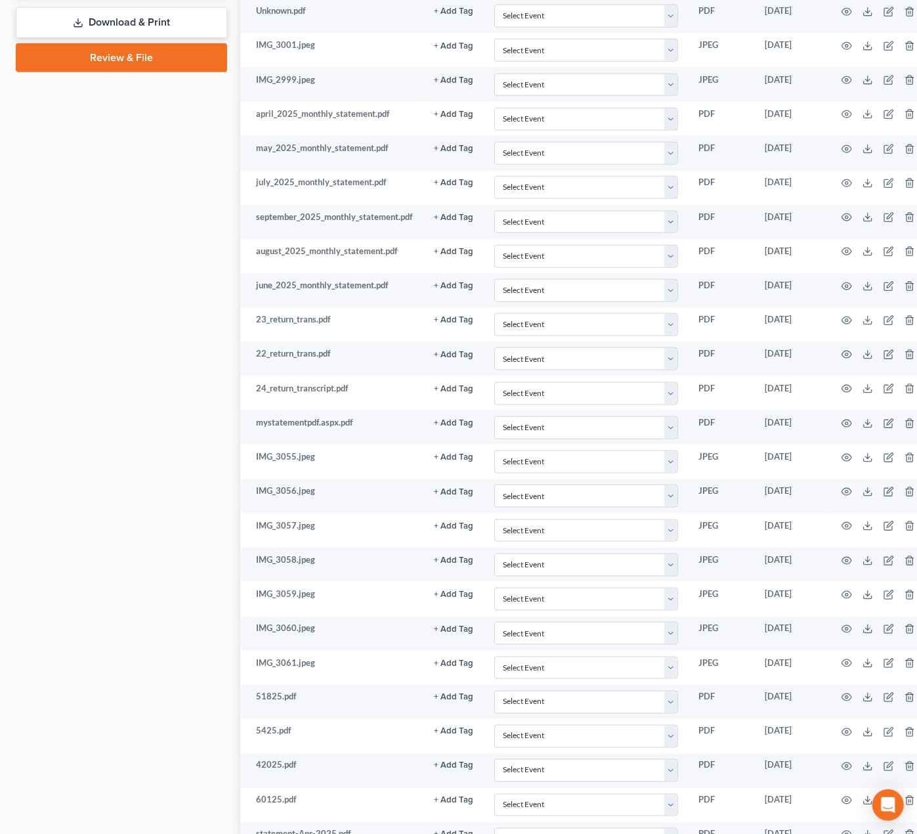
scroll to position [0, 0]
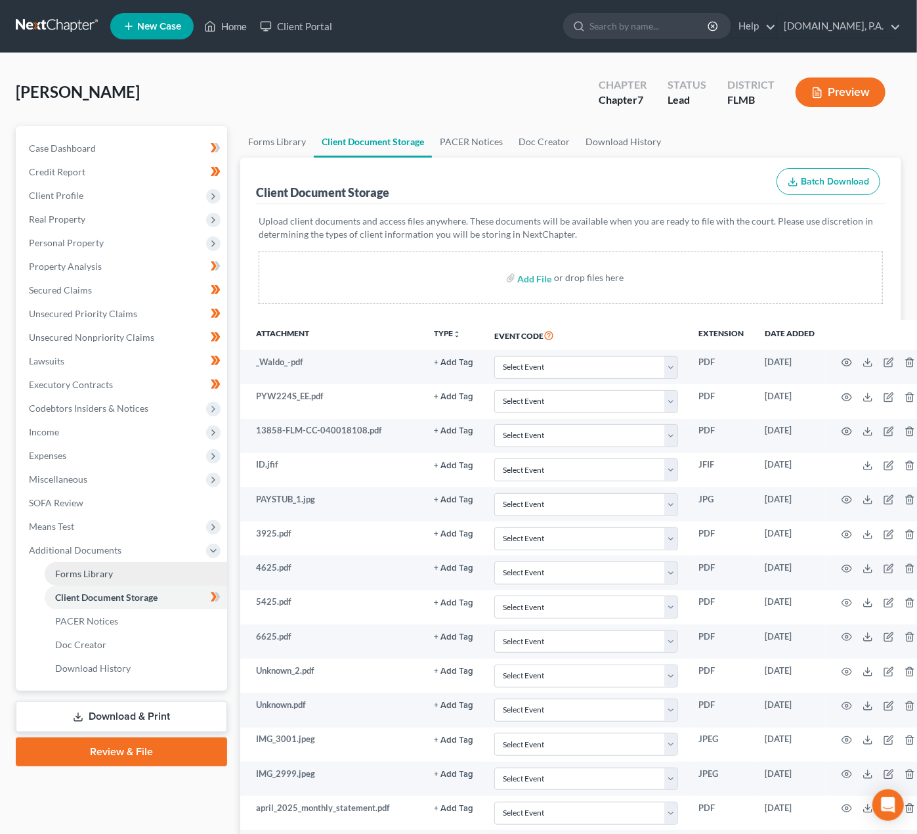
click at [148, 572] on link "Forms Library" at bounding box center [136, 574] width 183 height 24
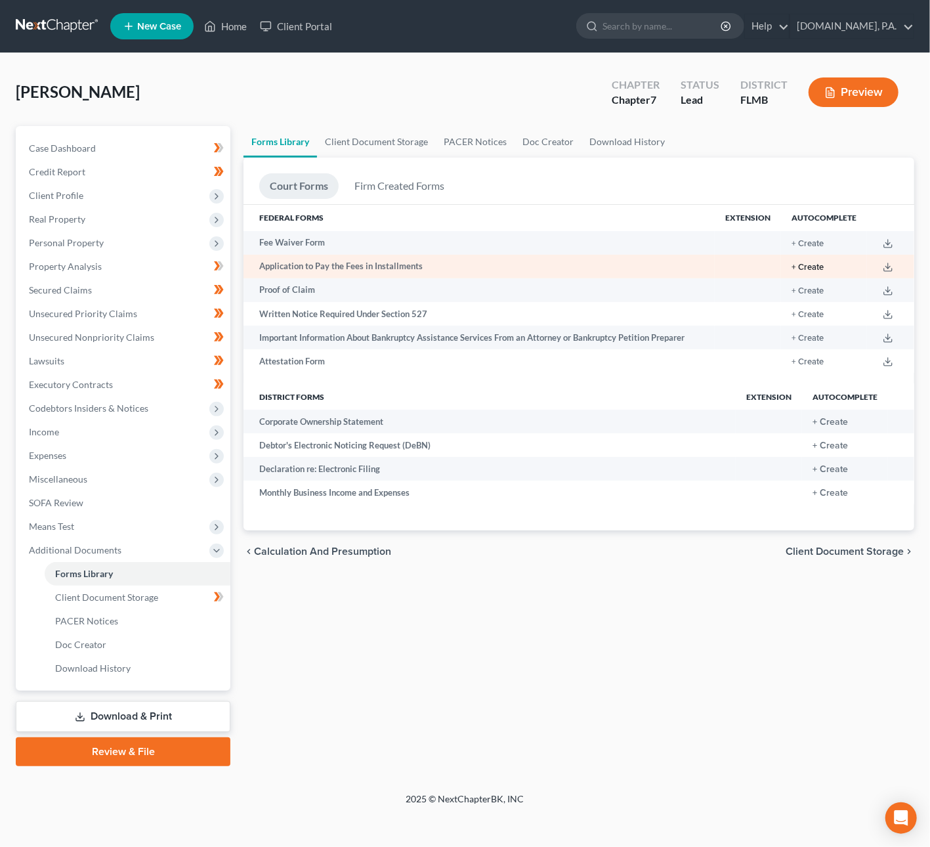
click at [813, 265] on button "+ Create" at bounding box center [808, 267] width 32 height 9
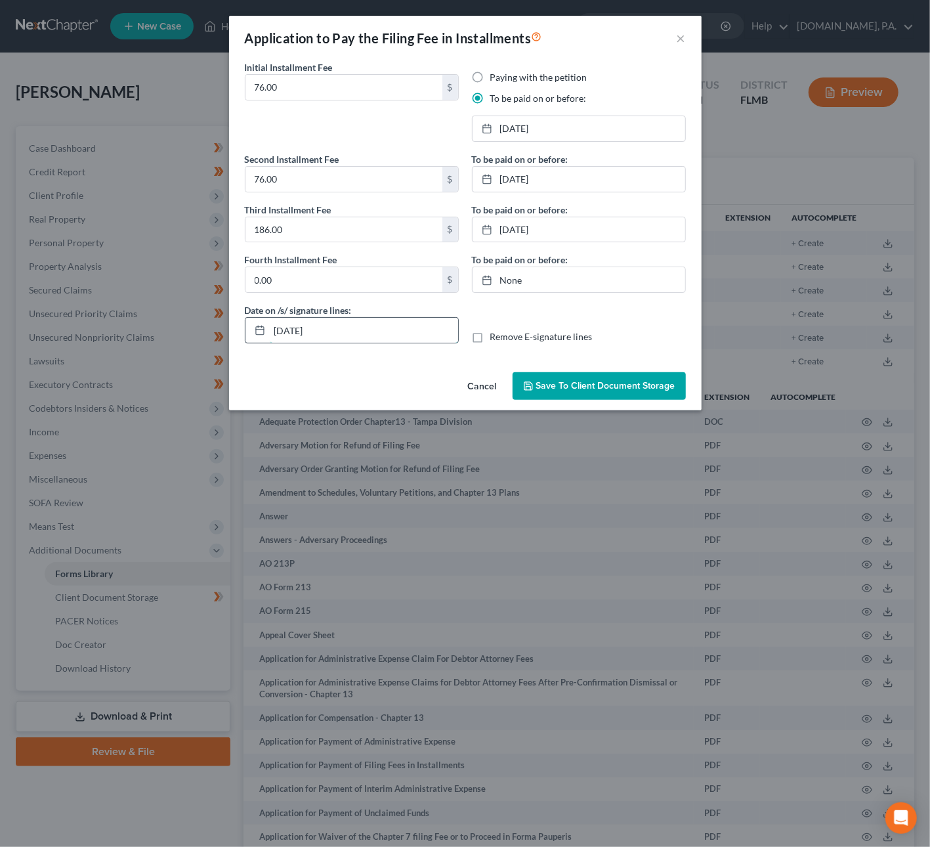
drag, startPoint x: 301, startPoint y: 328, endPoint x: 292, endPoint y: 328, distance: 8.5
click at [292, 328] on input "[DATE]" at bounding box center [364, 330] width 188 height 25
click at [296, 333] on input "[DATE]" at bounding box center [364, 330] width 188 height 25
type input "10/17/2025"
click at [610, 384] on span "Save to Client Document Storage" at bounding box center [605, 385] width 139 height 11
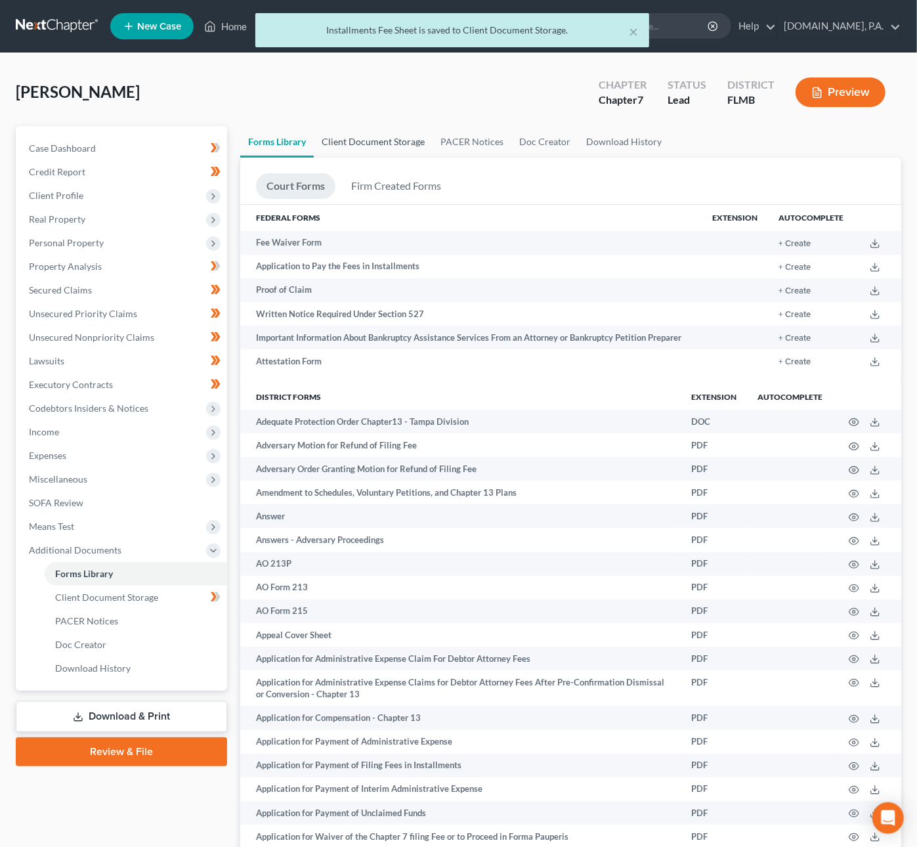
click at [401, 139] on link "Client Document Storage" at bounding box center [373, 142] width 119 height 32
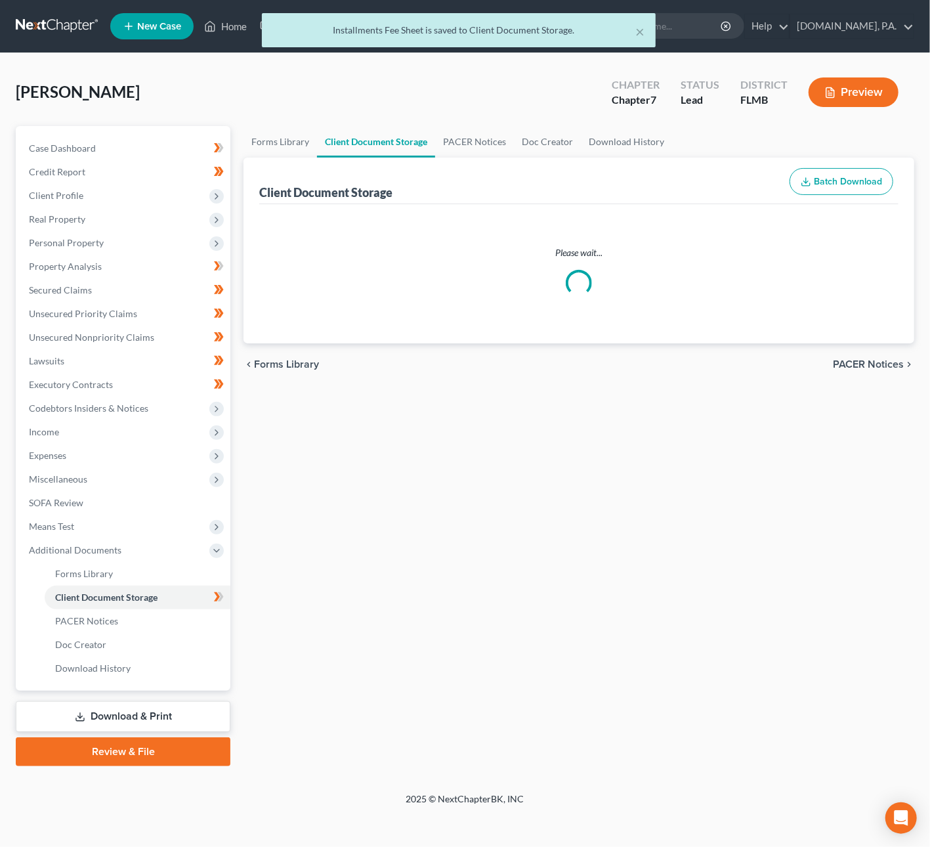
select select "9"
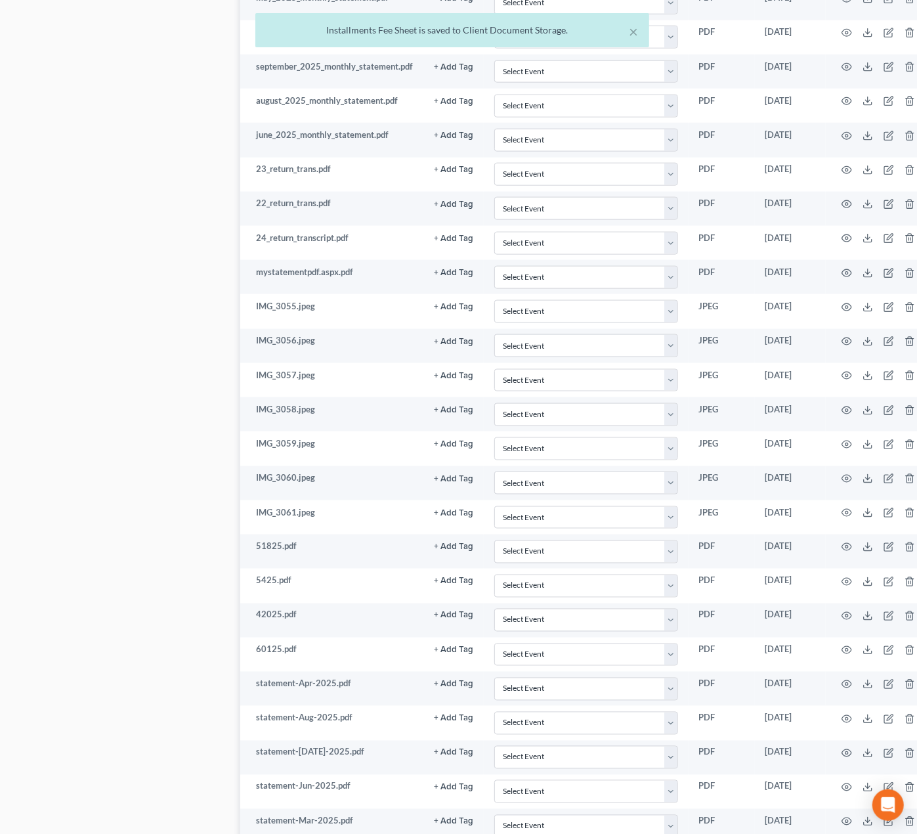
scroll to position [1391, 0]
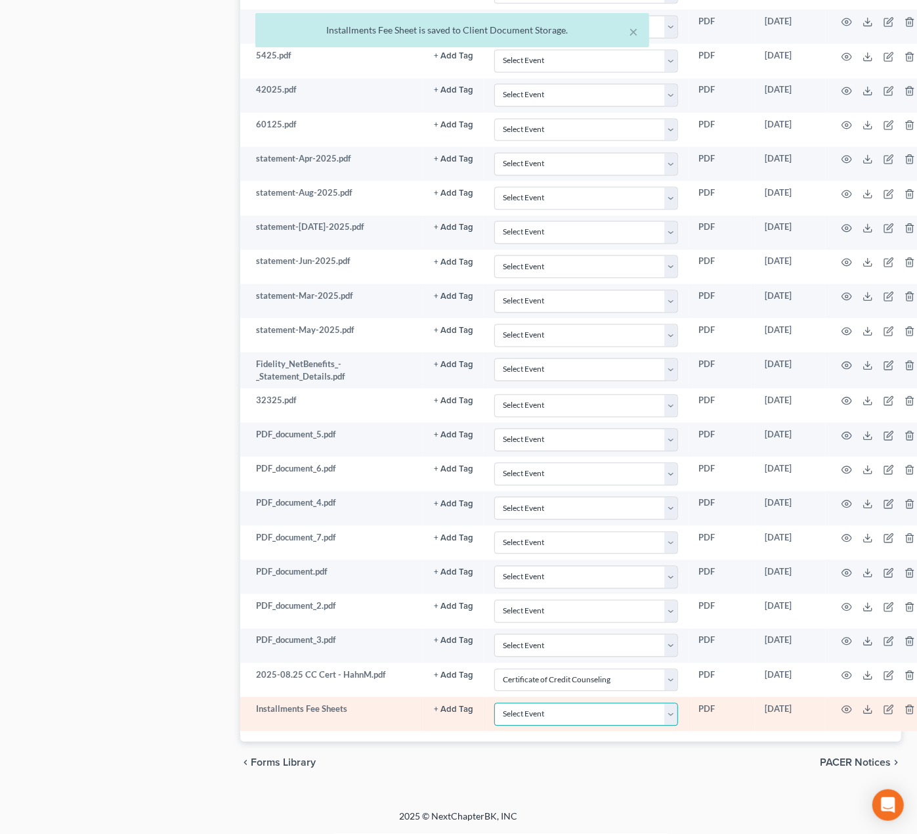
click at [668, 711] on select "Select Event 20 Largest Unsecured Creditors Amended Chapter 13 Plan Amended Cre…" at bounding box center [585, 714] width 183 height 23
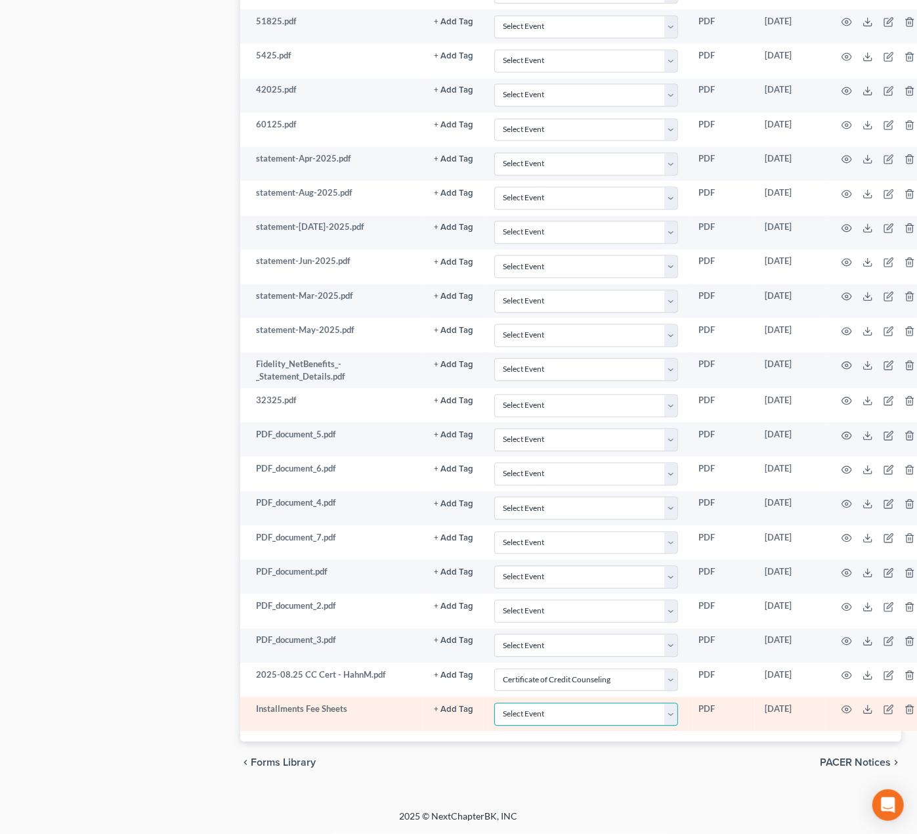
select select "4"
click at [494, 703] on select "Select Event 20 Largest Unsecured Creditors Amended Chapter 13 Plan Amended Cre…" at bounding box center [585, 714] width 183 height 23
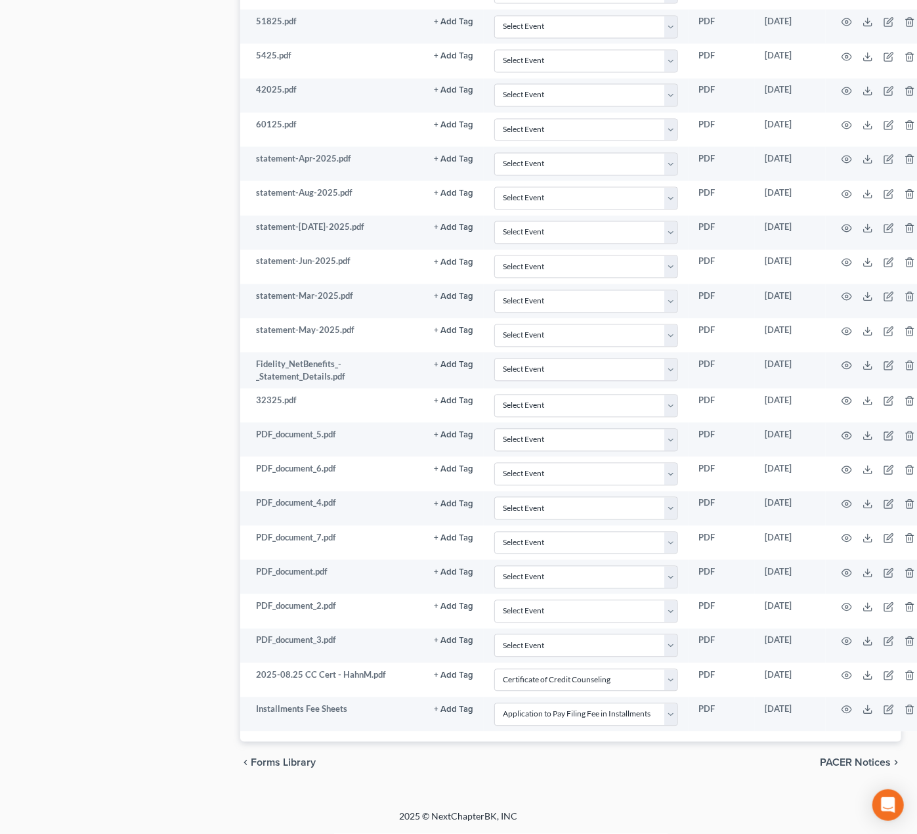
click at [866, 764] on span "PACER Notices" at bounding box center [855, 763] width 71 height 11
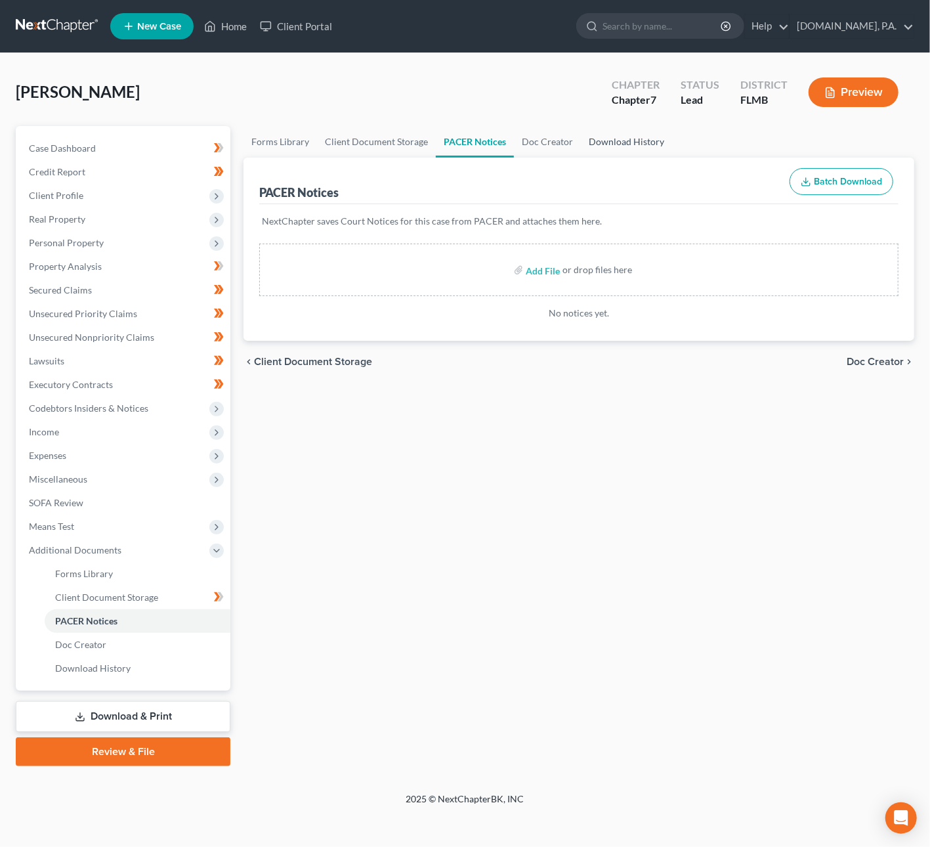
click at [641, 137] on link "Download History" at bounding box center [626, 142] width 91 height 32
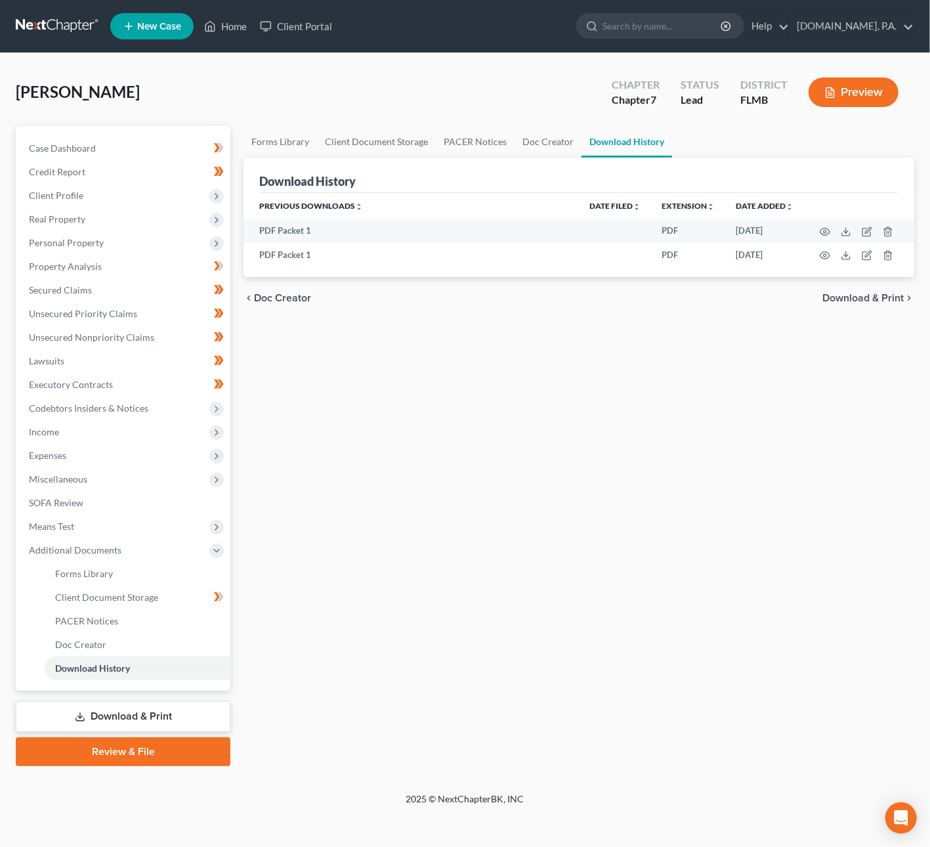
click at [890, 296] on span "Download & Print" at bounding box center [863, 298] width 81 height 11
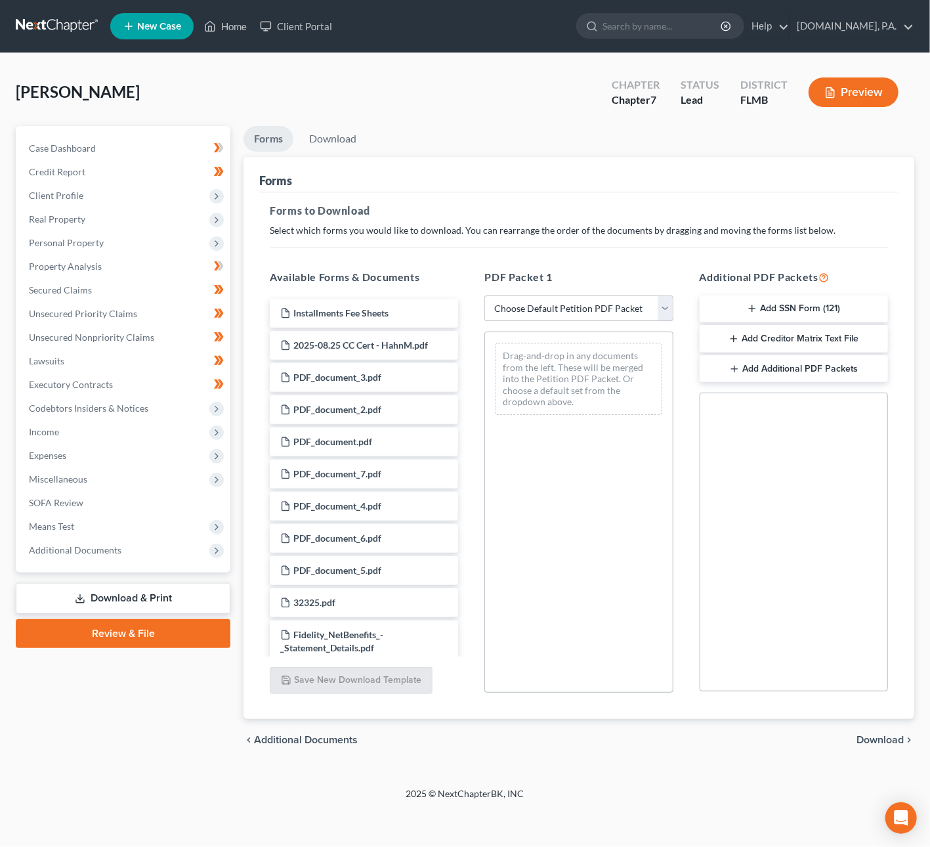
click at [655, 312] on select "Choose Default Petition PDF Packet Complete Bankruptcy Petition (all forms and …" at bounding box center [579, 308] width 188 height 26
select select "5"
click at [485, 295] on select "Choose Default Petition PDF Packet Complete Bankruptcy Petition (all forms and …" at bounding box center [579, 308] width 188 height 26
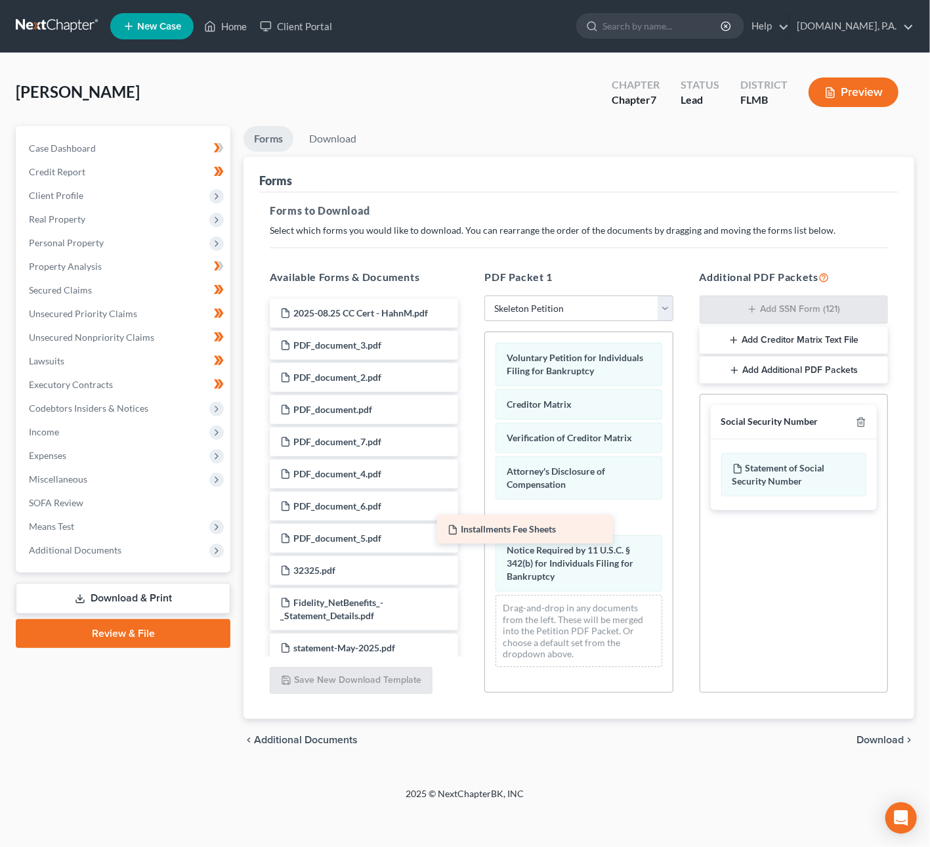
drag, startPoint x: 390, startPoint y: 311, endPoint x: 564, endPoint y: 521, distance: 272.3
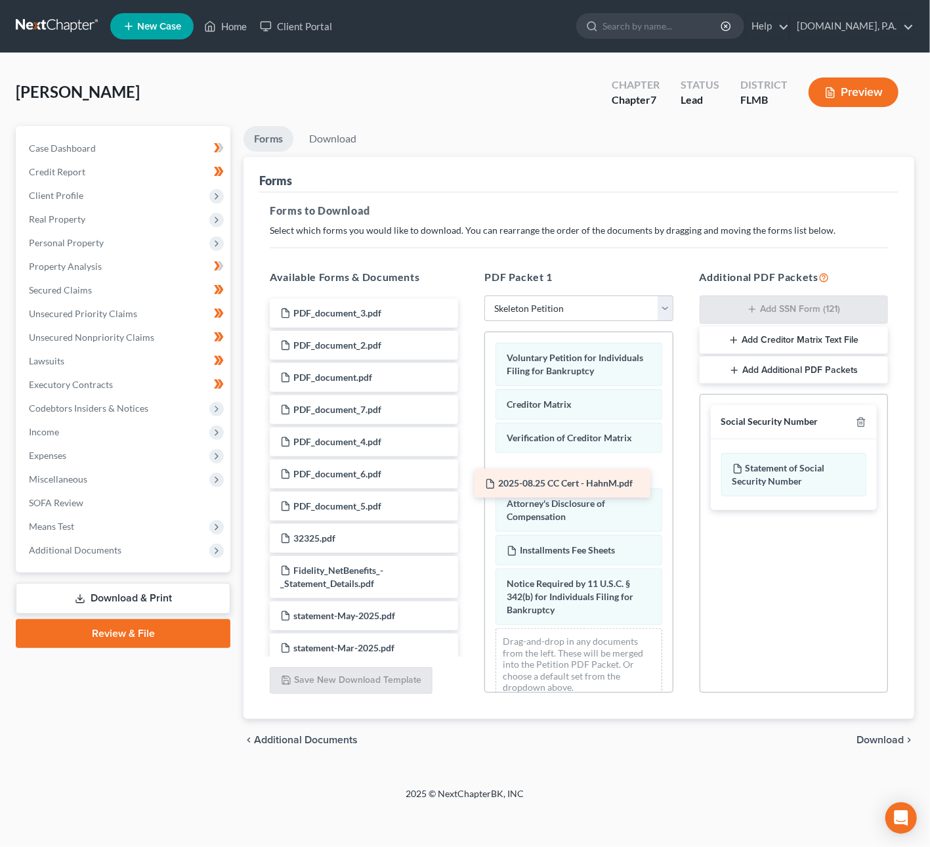
drag, startPoint x: 406, startPoint y: 302, endPoint x: 611, endPoint y: 473, distance: 266.7
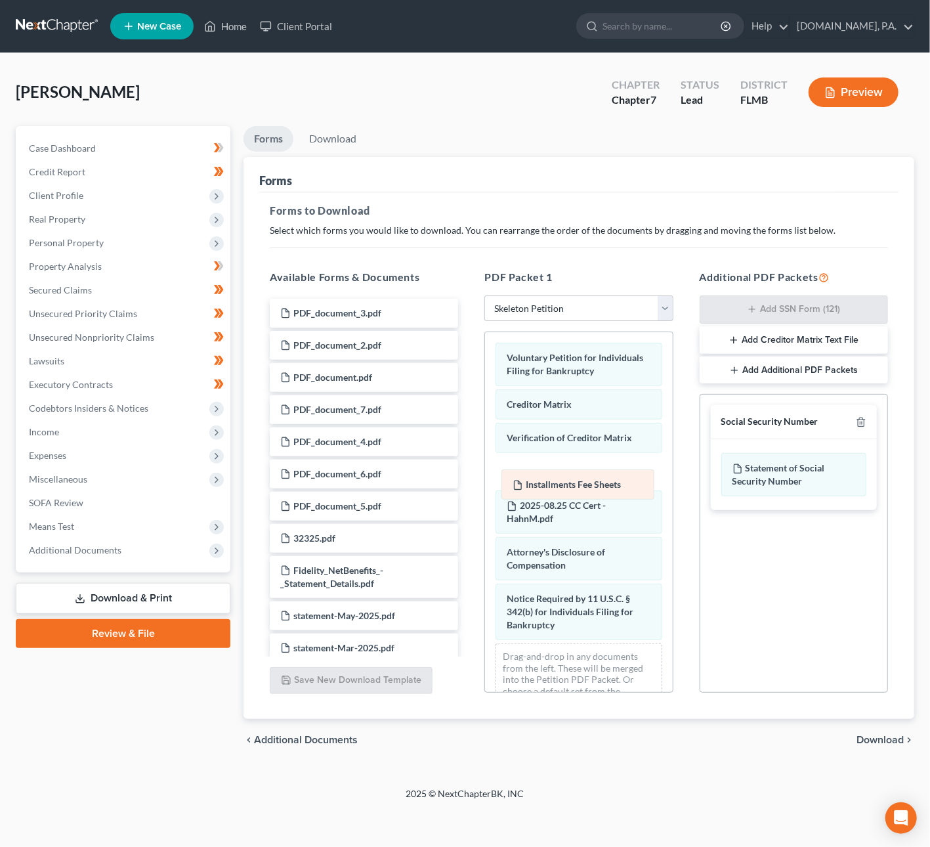
drag, startPoint x: 588, startPoint y: 581, endPoint x: 593, endPoint y: 485, distance: 96.0
click at [593, 485] on div "Installments Fee Sheets Voluntary Petition for Individuals Filing for Bankruptc…" at bounding box center [578, 528] width 187 height 393
click at [901, 741] on span "Download" at bounding box center [880, 740] width 47 height 11
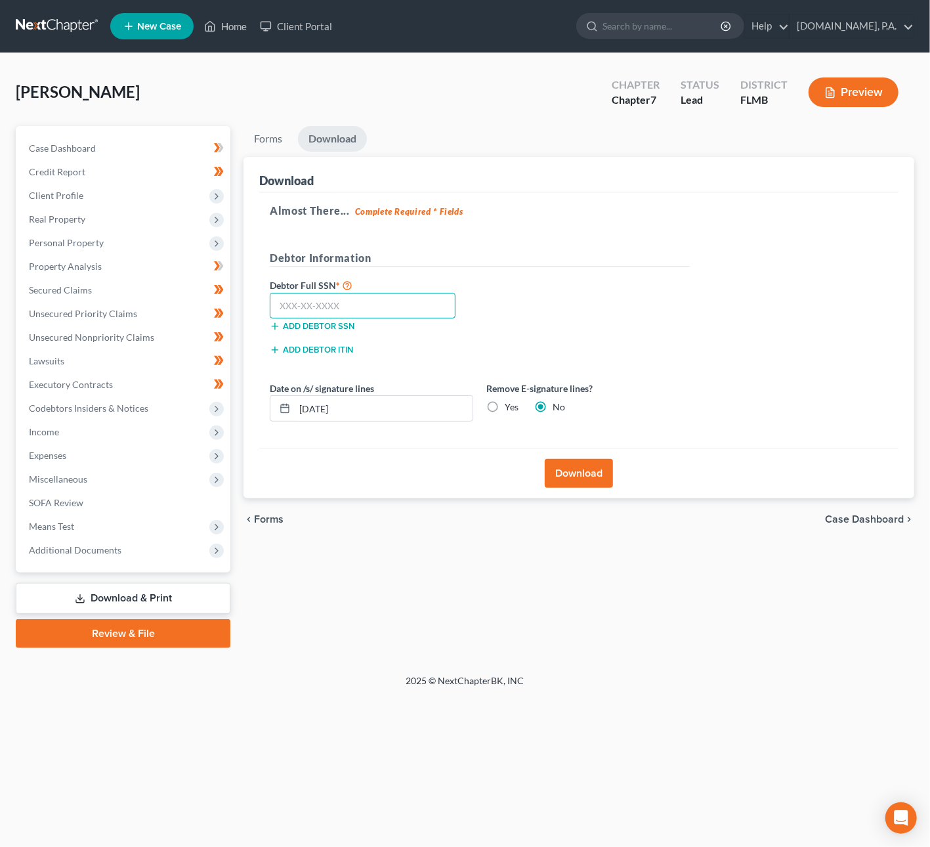
click at [281, 301] on input "text" at bounding box center [363, 306] width 186 height 26
type input "610-56-8256"
click at [322, 402] on input "[DATE]" at bounding box center [384, 408] width 178 height 25
type input "10/17/2025"
click at [577, 481] on button "Download" at bounding box center [579, 473] width 68 height 29
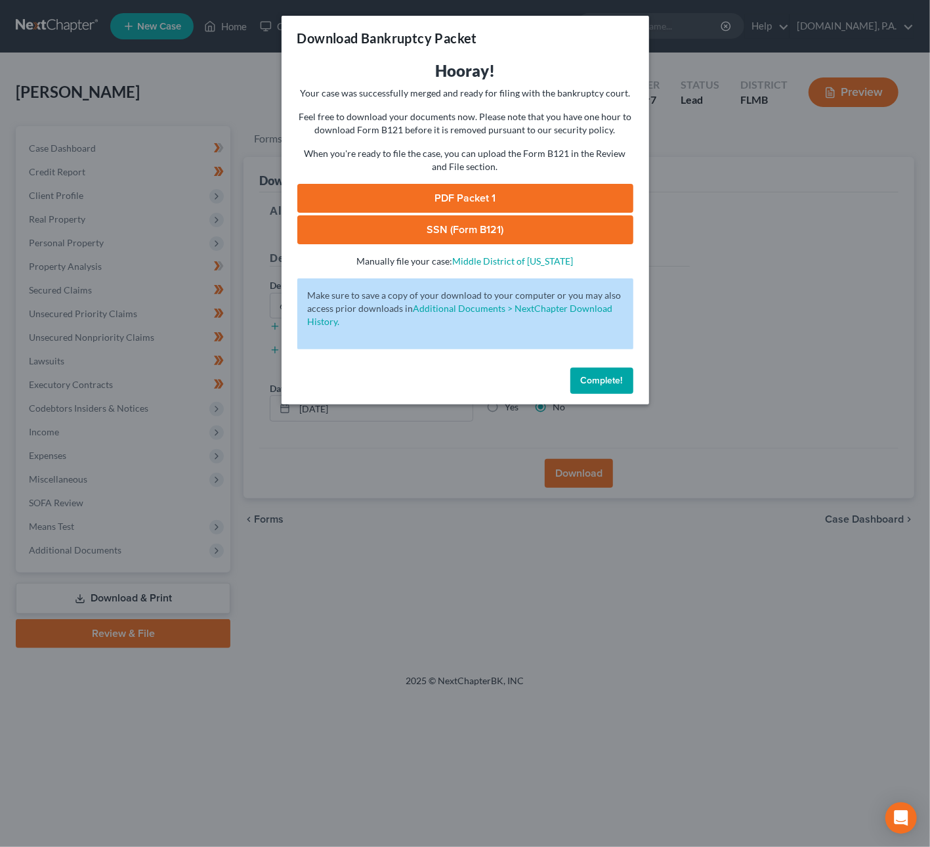
click at [462, 231] on link "SSN (Form B121)" at bounding box center [465, 229] width 336 height 29
click at [459, 195] on link "PDF Packet 1" at bounding box center [465, 198] width 336 height 29
click at [612, 380] on span "Complete!" at bounding box center [602, 380] width 42 height 11
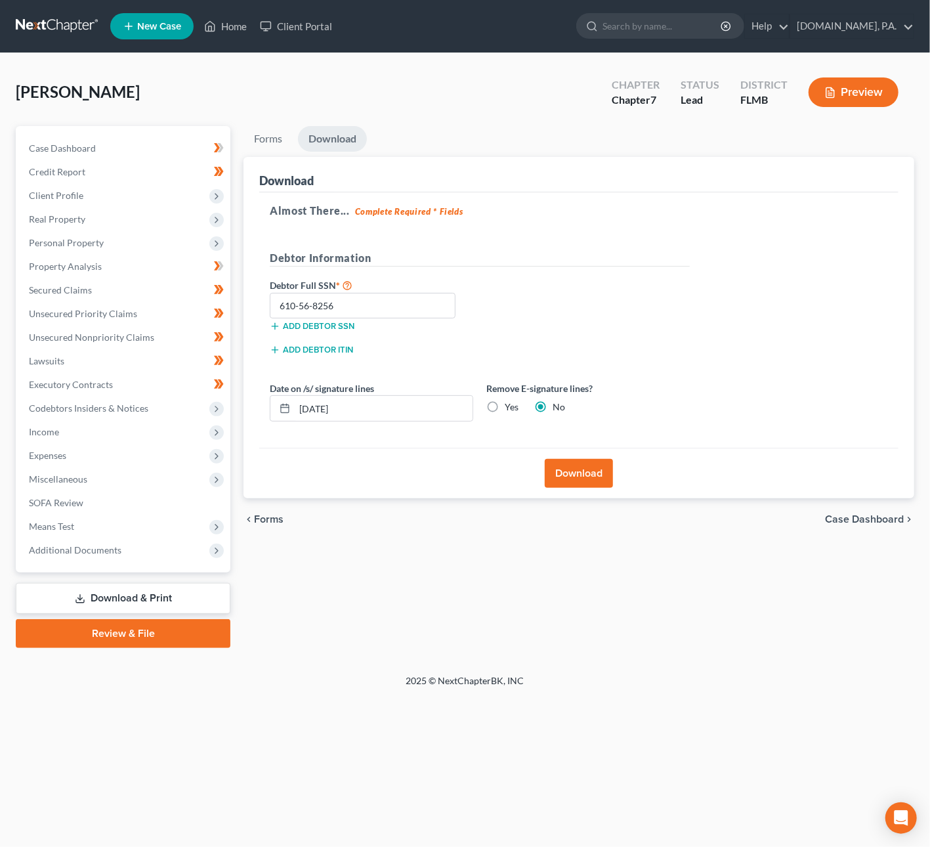
click at [62, 21] on link at bounding box center [58, 26] width 84 height 24
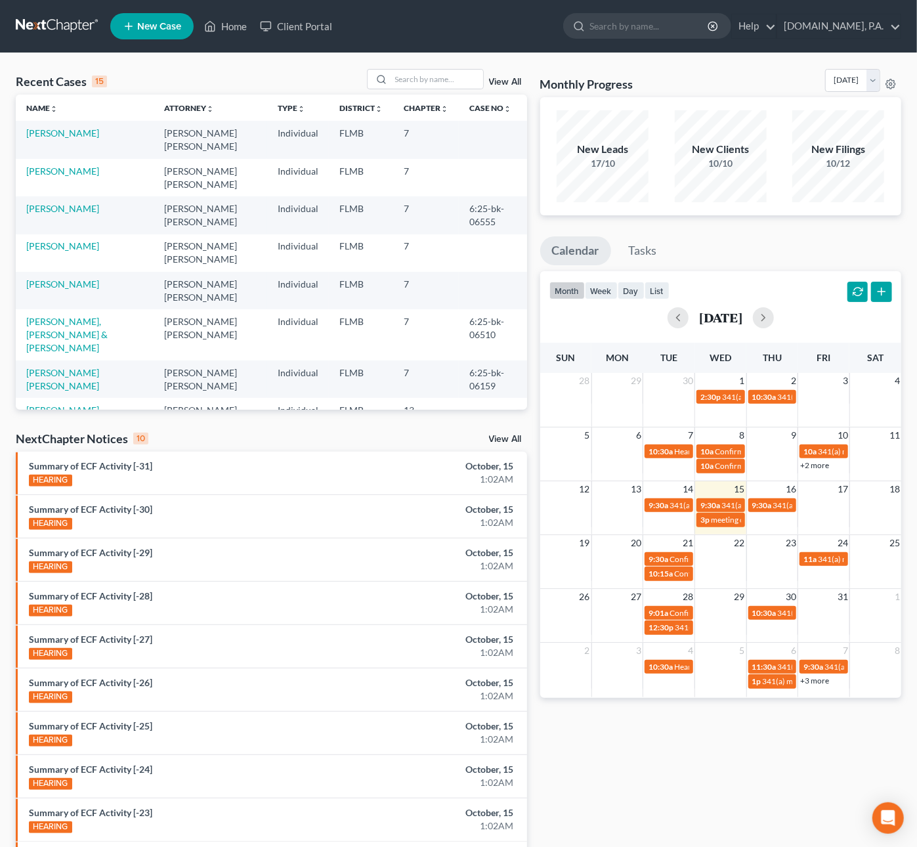
click at [55, 404] on link "[PERSON_NAME] [PERSON_NAME]" at bounding box center [62, 416] width 73 height 24
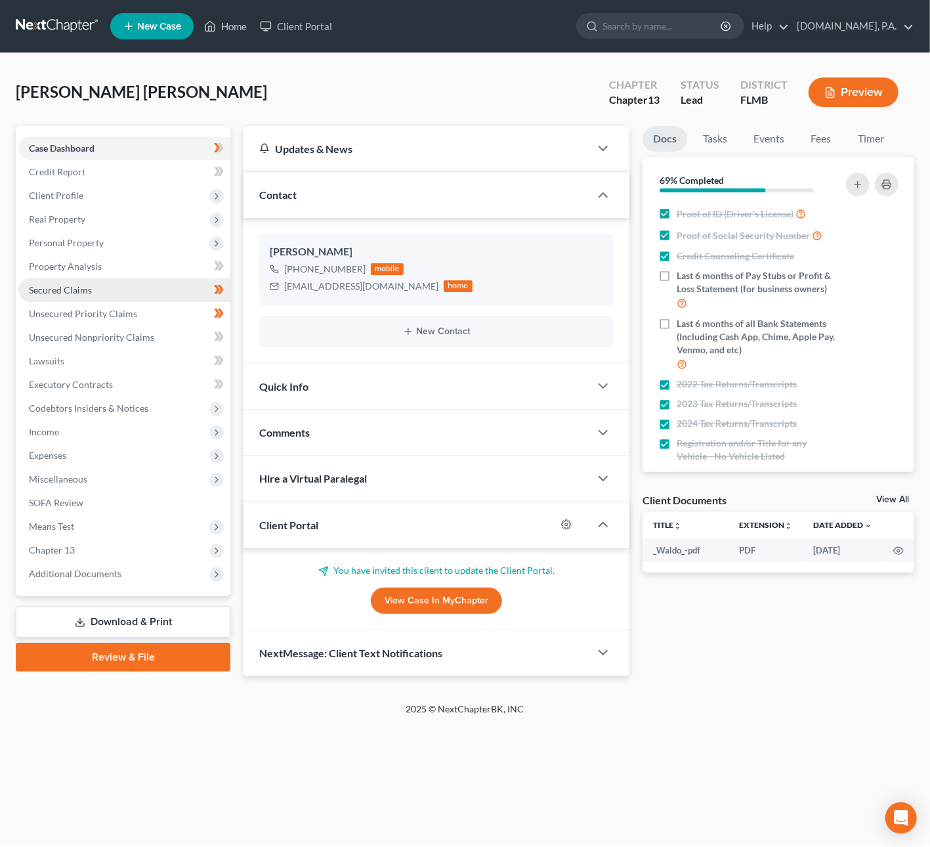
click at [53, 292] on span "Secured Claims" at bounding box center [60, 289] width 63 height 11
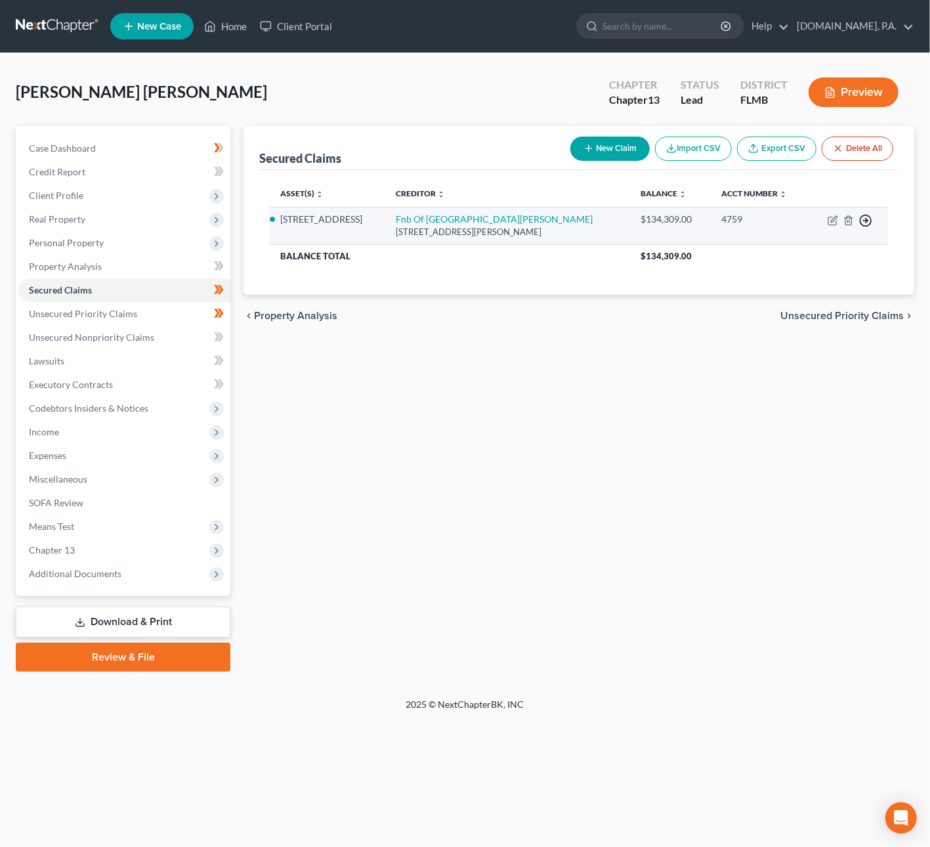
click at [867, 221] on line "button" at bounding box center [866, 221] width 5 height 0
click at [833, 252] on link "Move to F" at bounding box center [806, 252] width 110 height 22
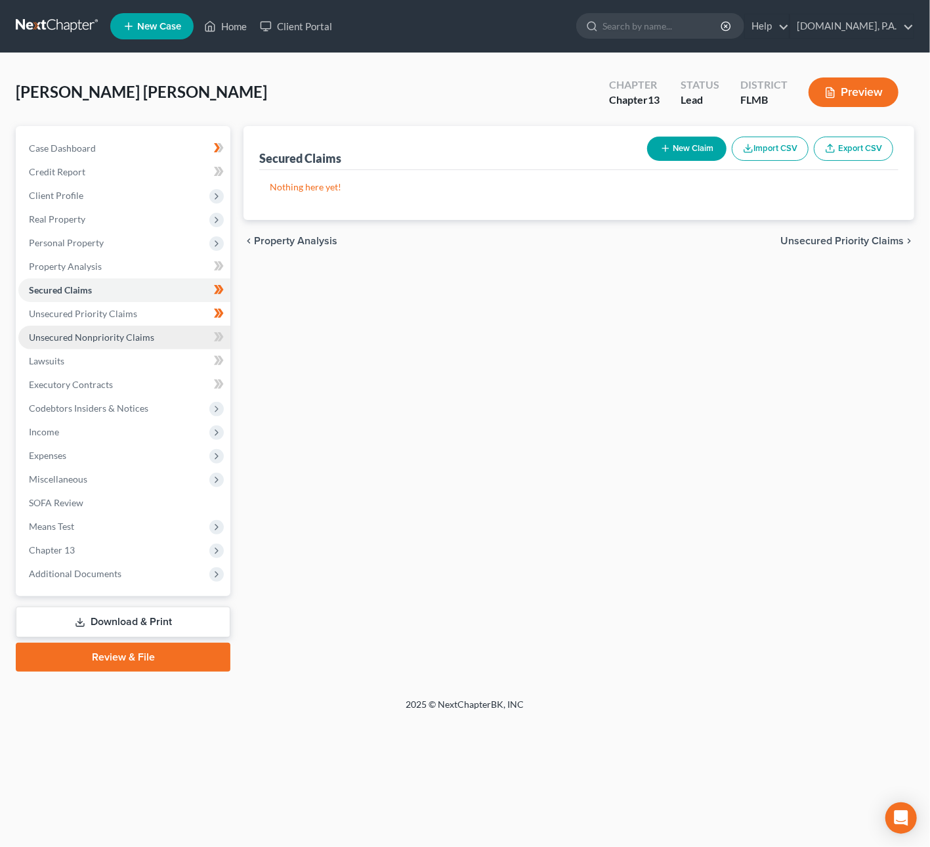
click at [112, 338] on span "Unsecured Nonpriority Claims" at bounding box center [91, 337] width 125 height 11
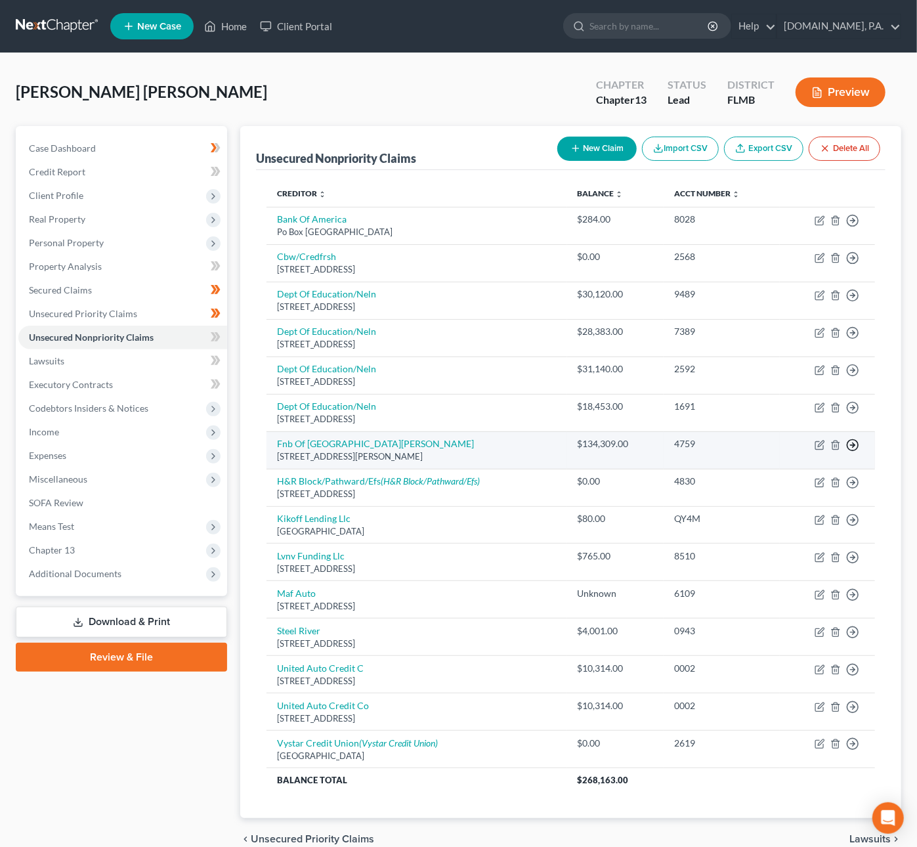
click at [852, 445] on line "button" at bounding box center [853, 445] width 5 height 0
click at [798, 458] on link "Move to D" at bounding box center [793, 454] width 110 height 22
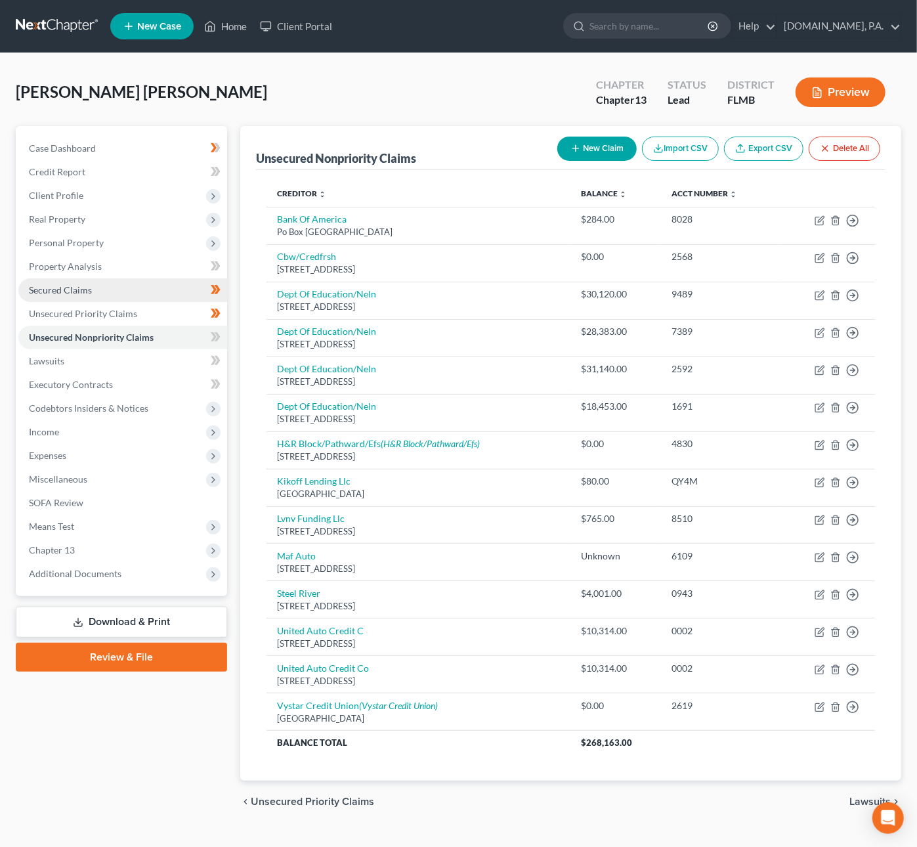
click at [30, 287] on span "Secured Claims" at bounding box center [60, 289] width 63 height 11
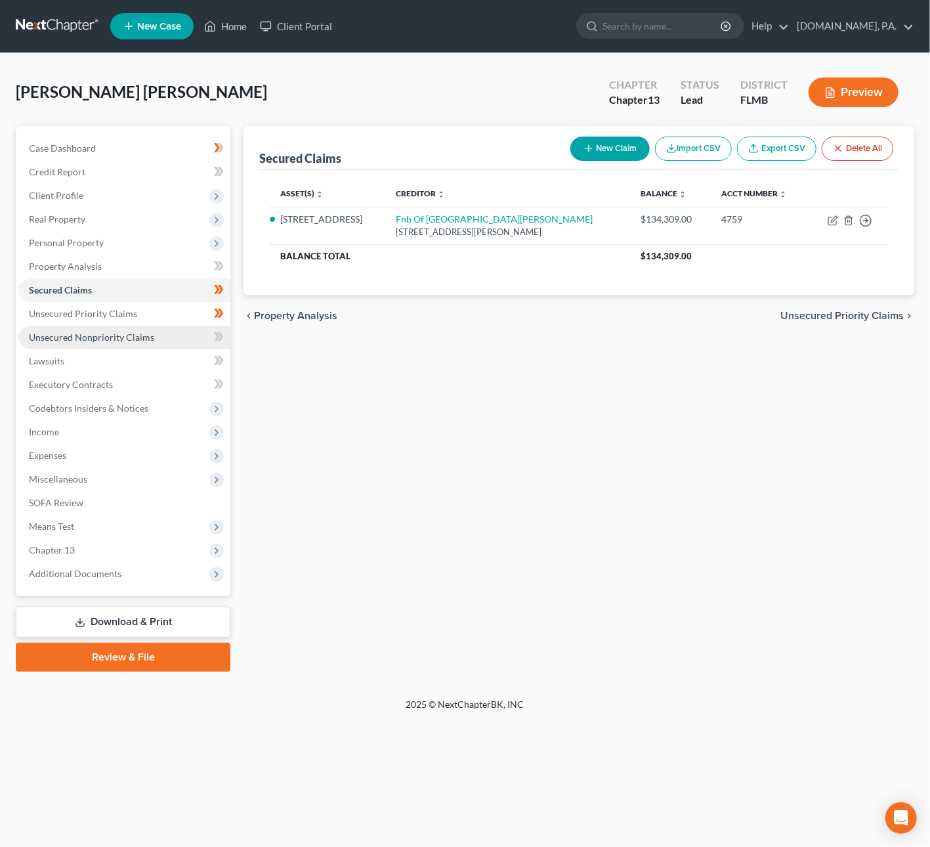
click at [119, 332] on span "Unsecured Nonpriority Claims" at bounding box center [91, 337] width 125 height 11
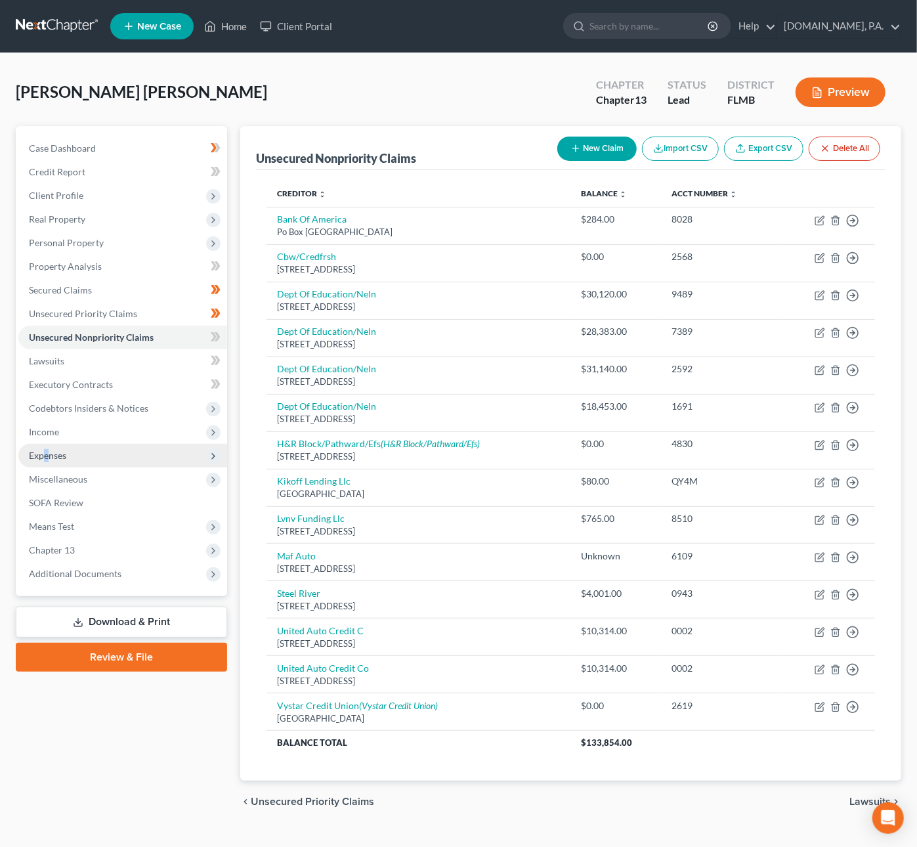
click at [46, 450] on span "Expenses" at bounding box center [47, 455] width 37 height 11
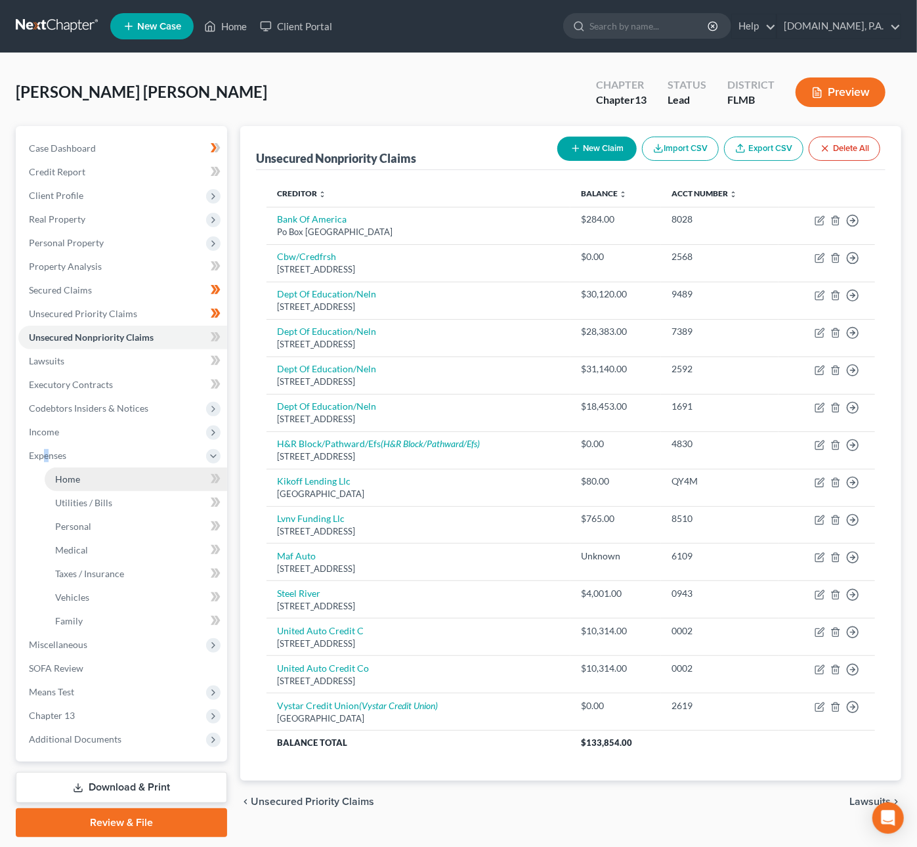
click at [65, 483] on link "Home" at bounding box center [136, 479] width 183 height 24
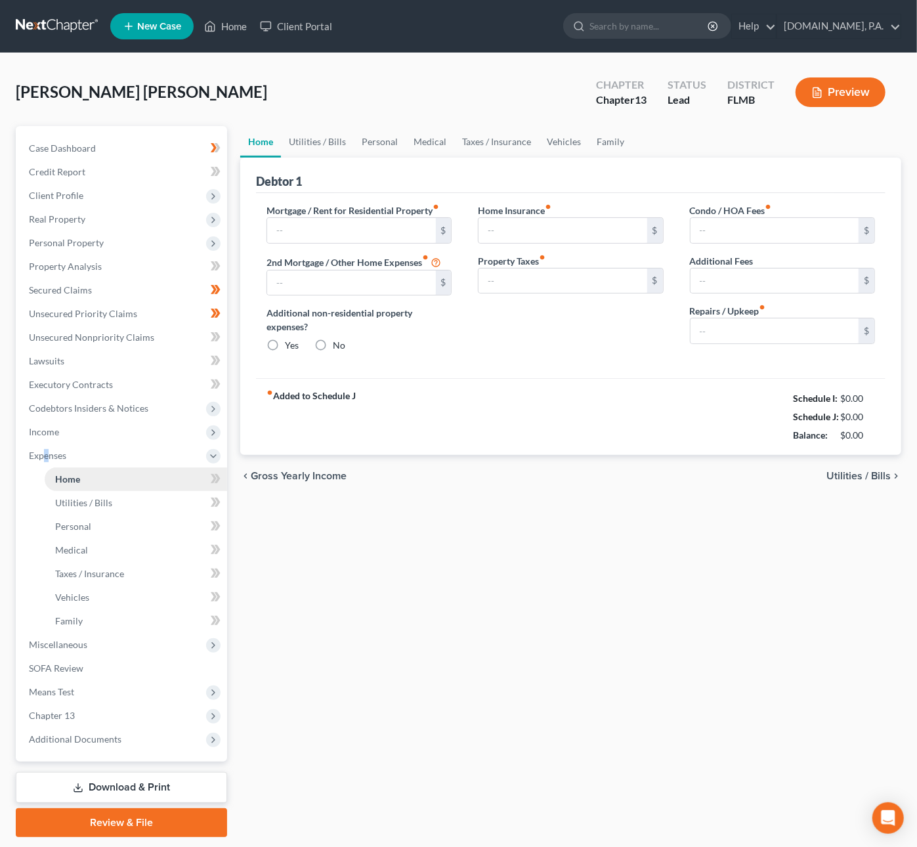
radio input "true"
click at [124, 786] on link "Download & Print" at bounding box center [121, 787] width 211 height 31
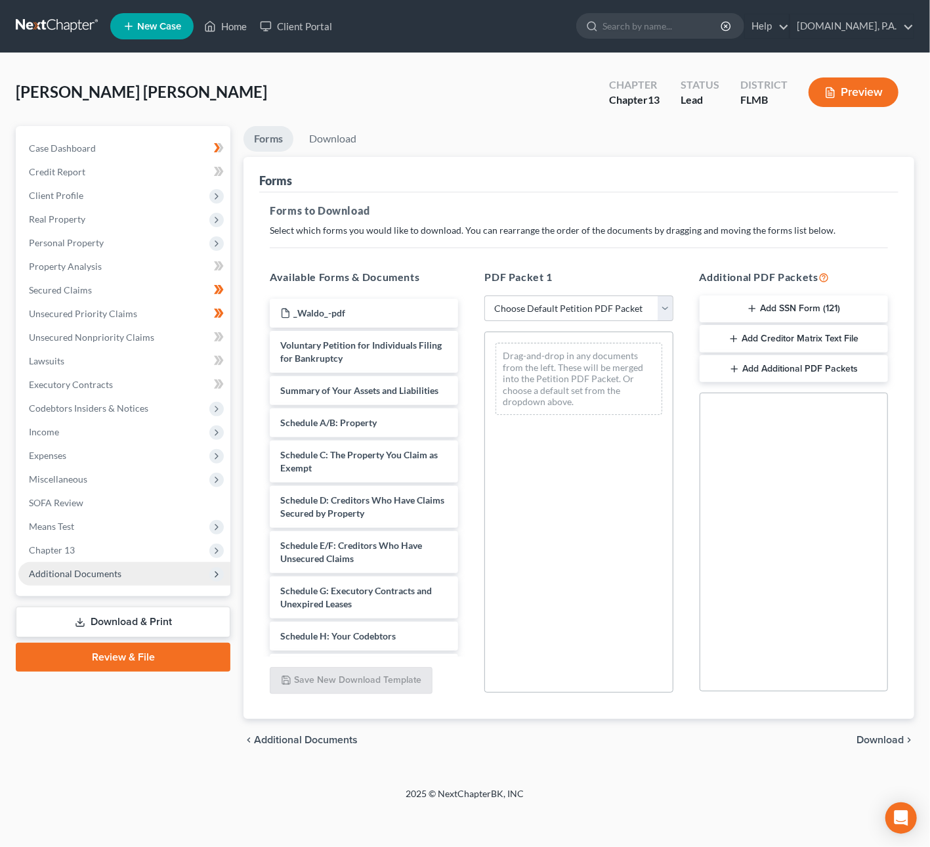
click at [69, 575] on span "Additional Documents" at bounding box center [75, 573] width 93 height 11
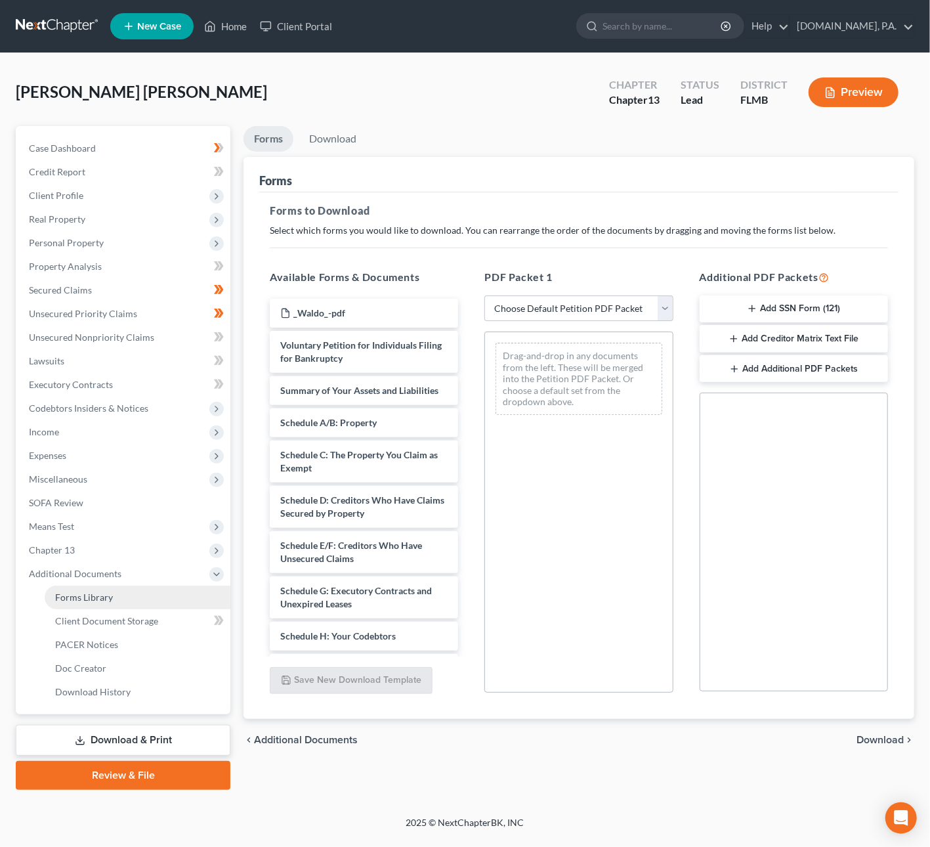
click at [77, 601] on span "Forms Library" at bounding box center [84, 597] width 58 height 11
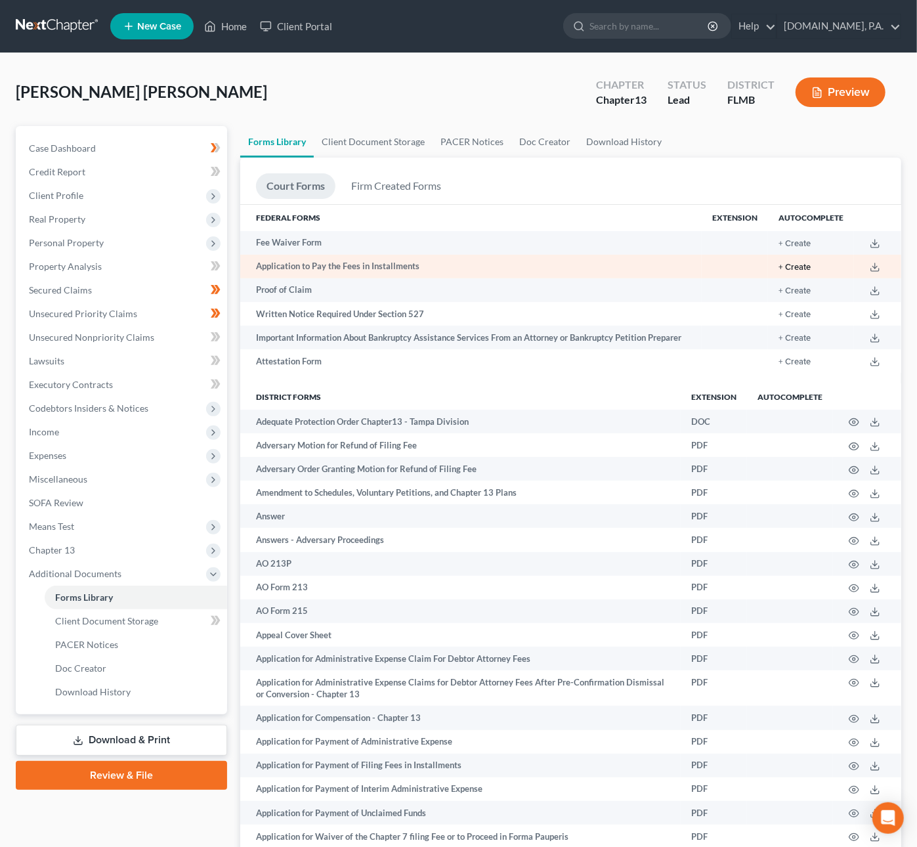
click at [792, 264] on button "+ Create" at bounding box center [795, 267] width 32 height 9
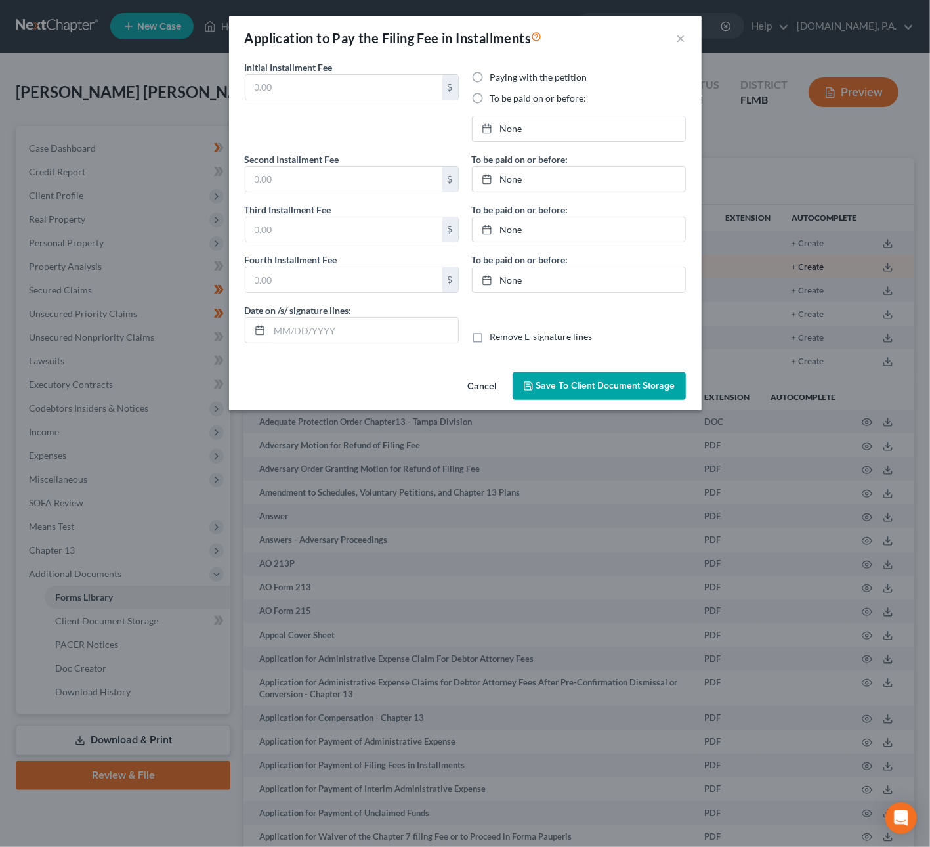
type input "100.00"
radio input "true"
type input "100.00"
type input "113.00"
type input "0.00"
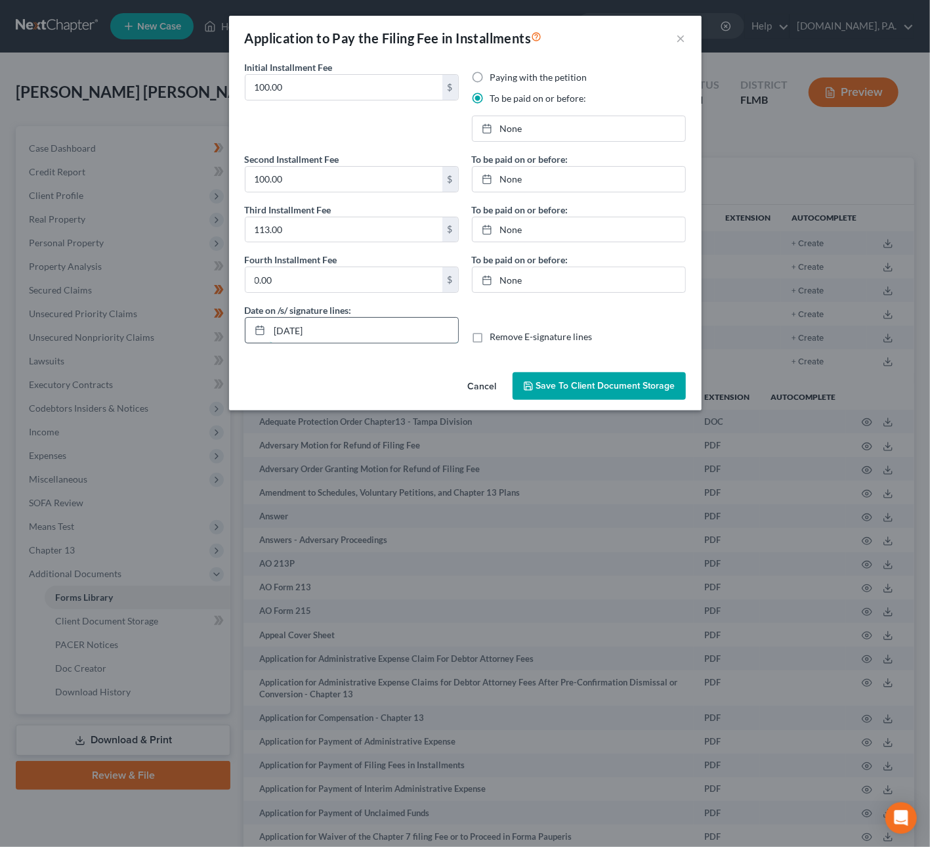
click at [293, 328] on input "[DATE]" at bounding box center [364, 330] width 188 height 25
type input "[DATE]"
click at [514, 125] on link "[DATE]" at bounding box center [579, 128] width 213 height 25
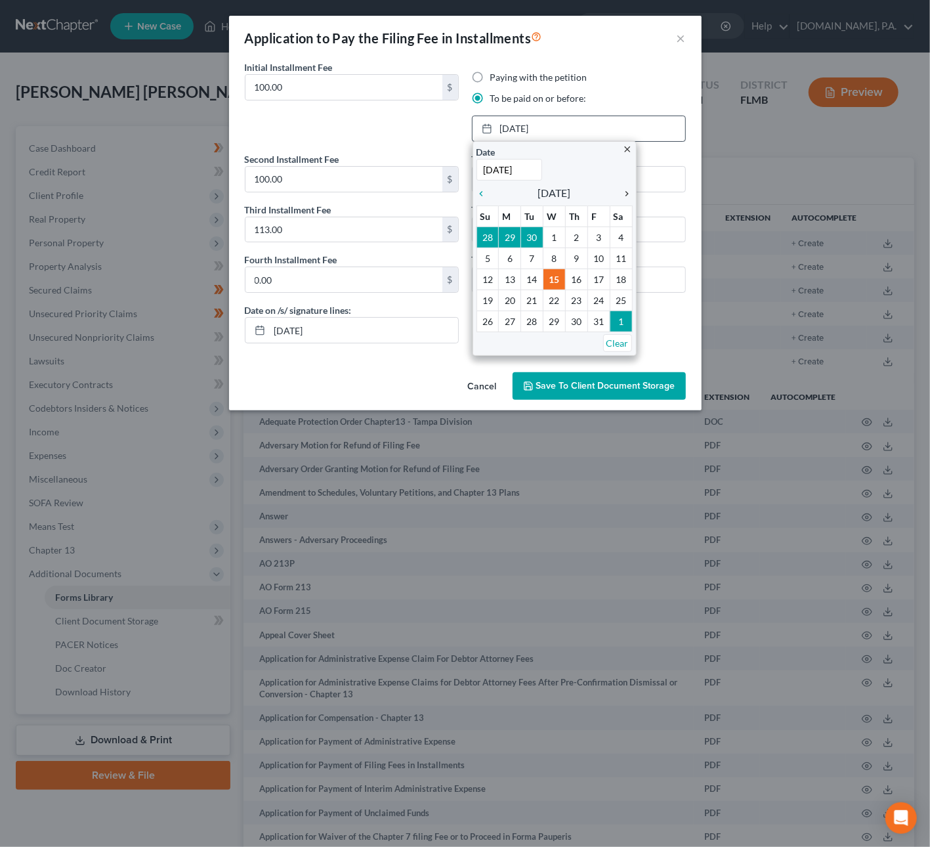
click at [626, 198] on icon "chevron_right" at bounding box center [624, 193] width 17 height 11
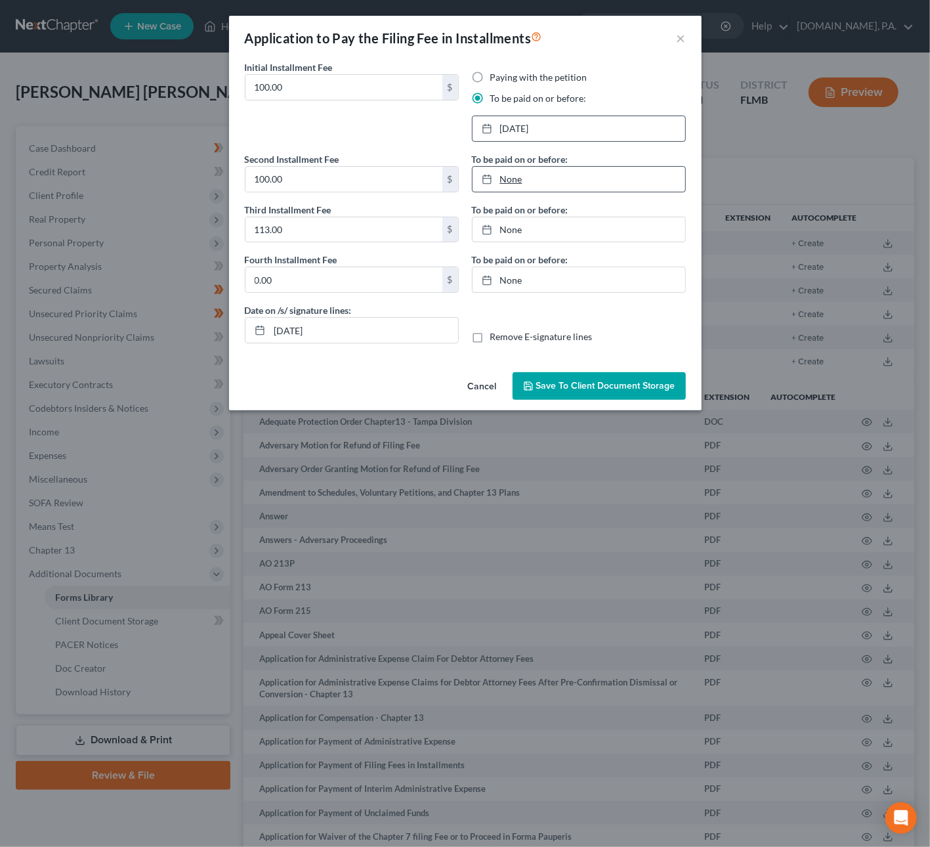
type input "[DATE]"
click at [517, 181] on link "None" at bounding box center [579, 179] width 213 height 25
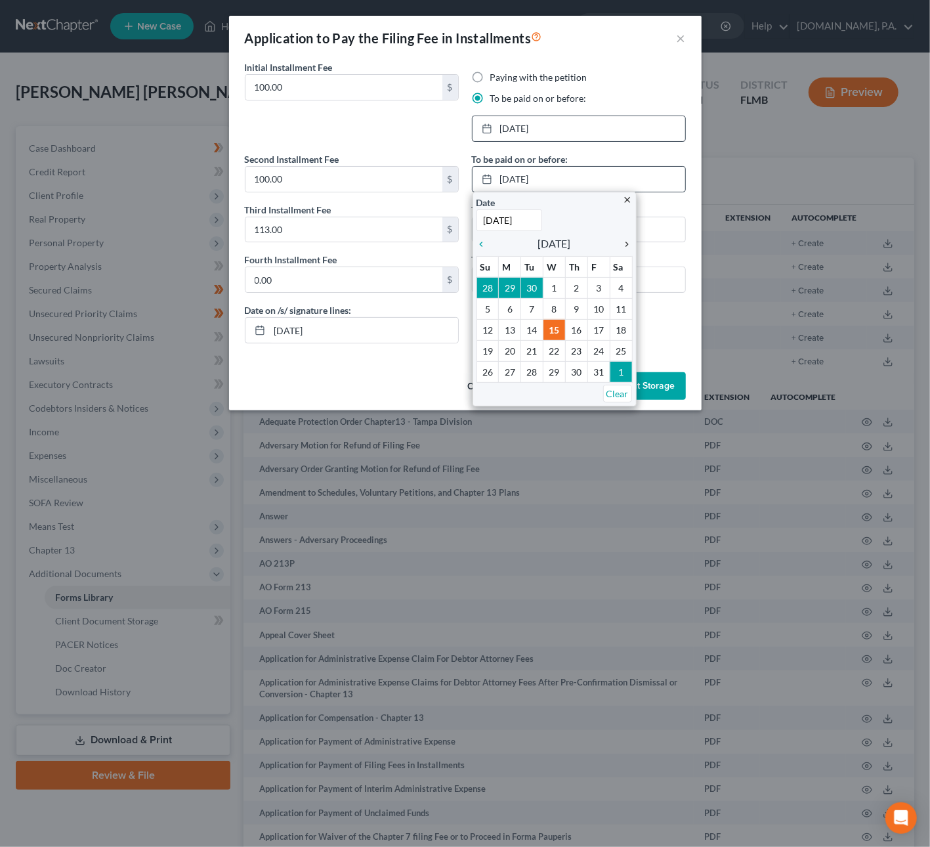
click at [622, 240] on icon "chevron_right" at bounding box center [624, 244] width 17 height 11
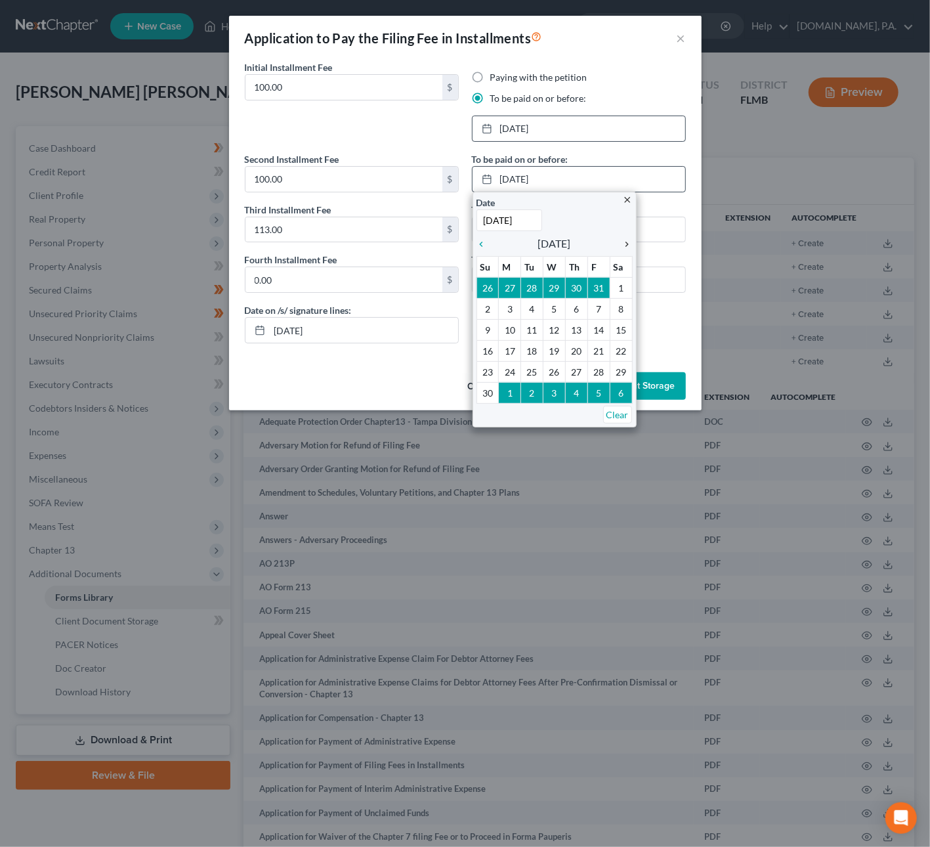
click at [622, 240] on icon "chevron_right" at bounding box center [624, 244] width 17 height 11
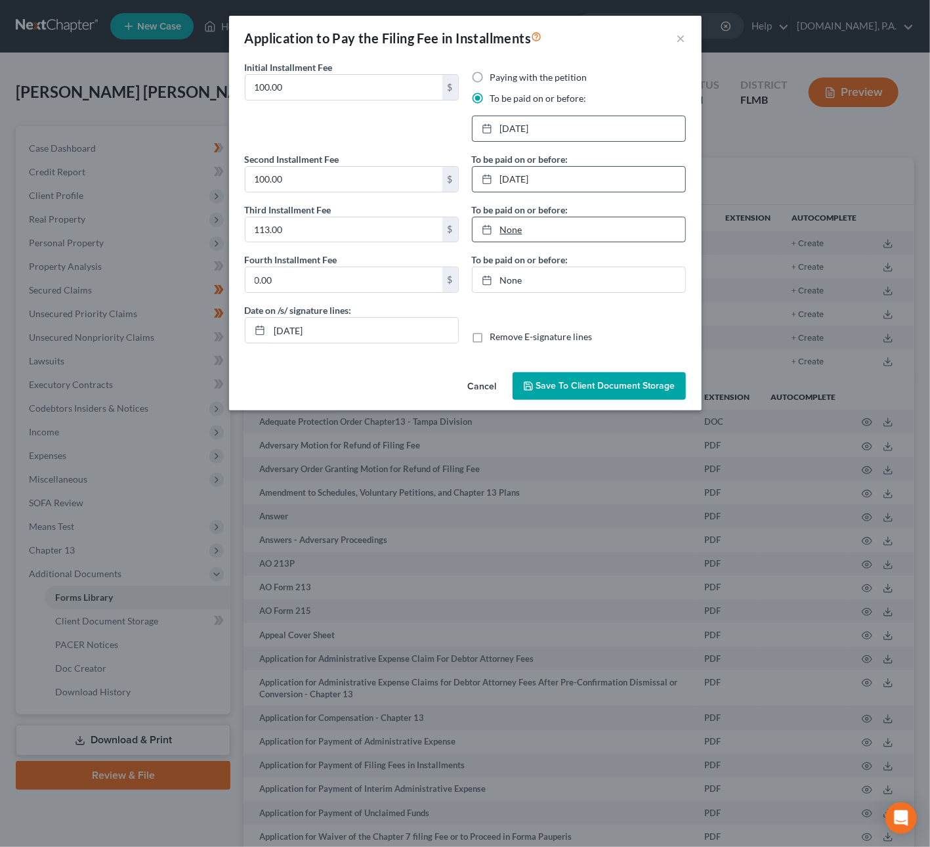
type input "[DATE]"
click at [510, 225] on link "None" at bounding box center [579, 229] width 213 height 25
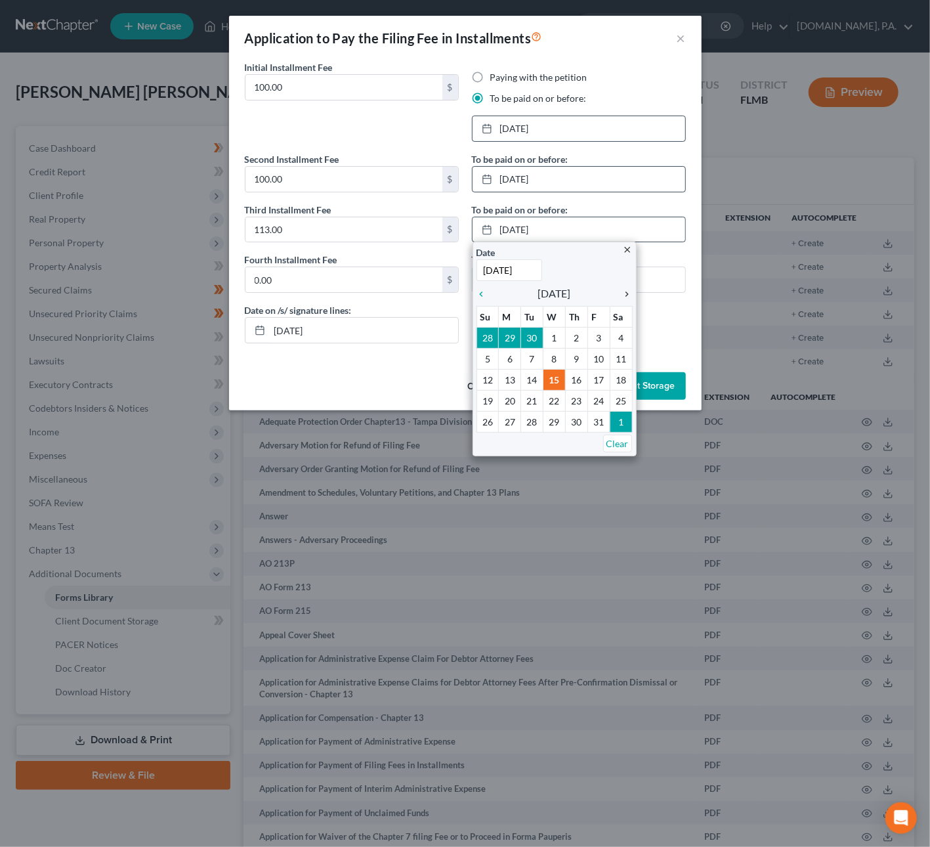
click at [627, 297] on icon "chevron_right" at bounding box center [624, 294] width 17 height 11
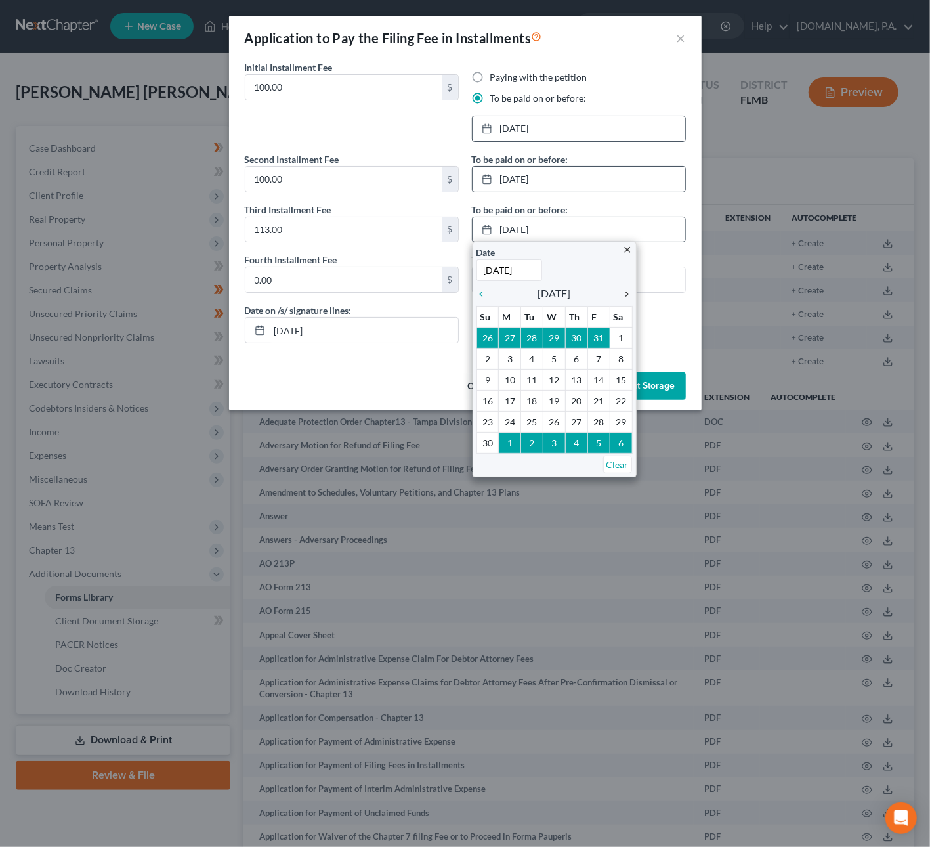
click at [625, 297] on icon "chevron_right" at bounding box center [624, 294] width 17 height 11
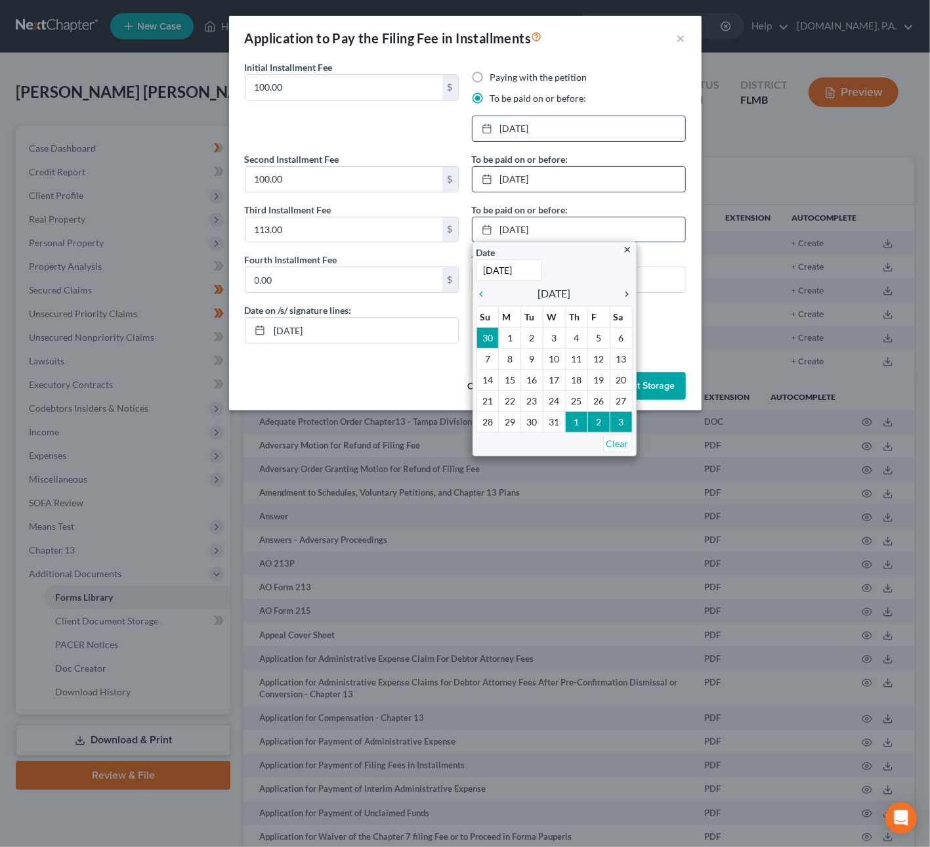
click at [624, 297] on icon "chevron_right" at bounding box center [624, 294] width 17 height 11
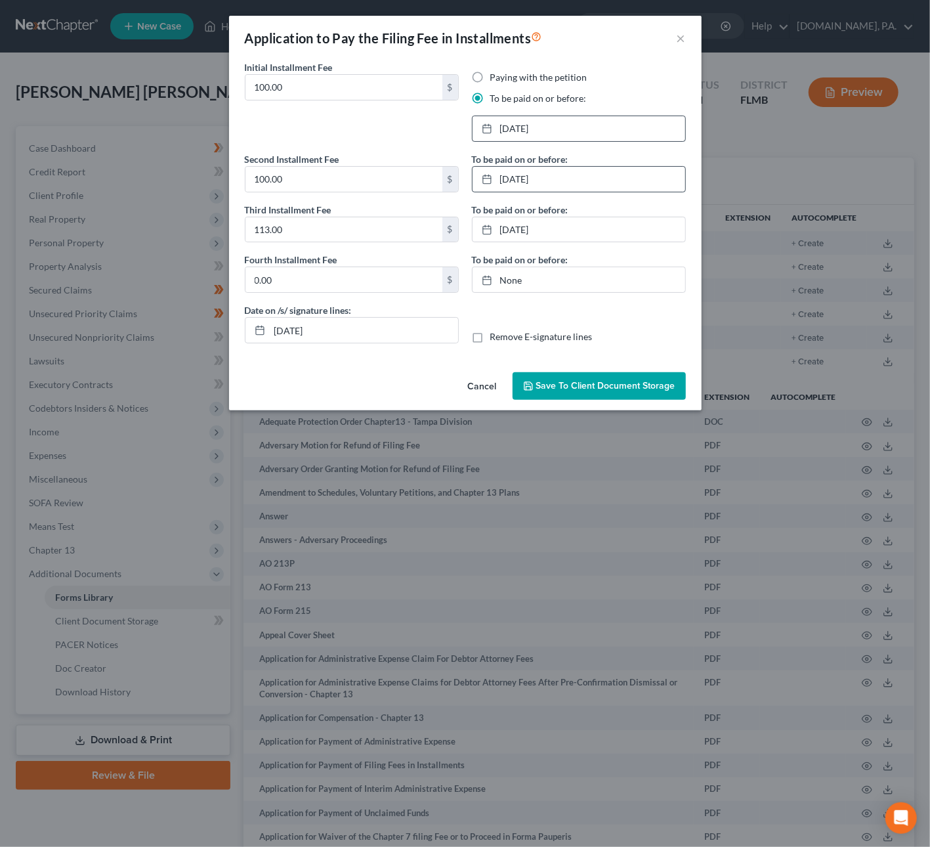
click at [584, 389] on span "Save to Client Document Storage" at bounding box center [605, 385] width 139 height 11
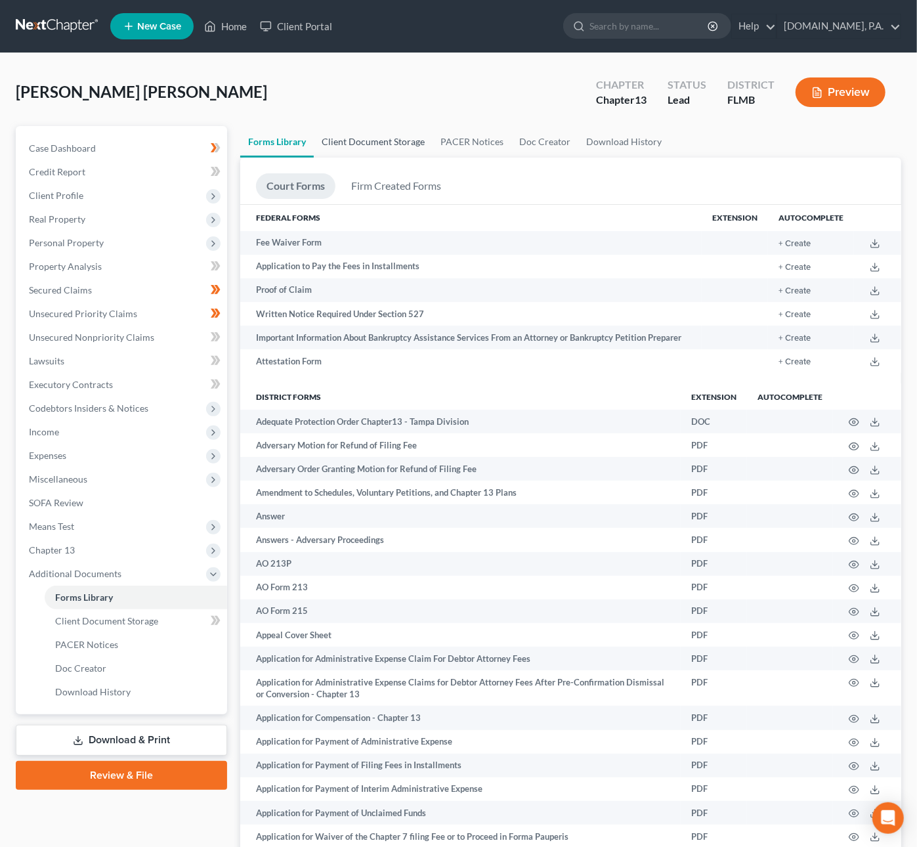
click at [368, 139] on link "Client Document Storage" at bounding box center [373, 142] width 119 height 32
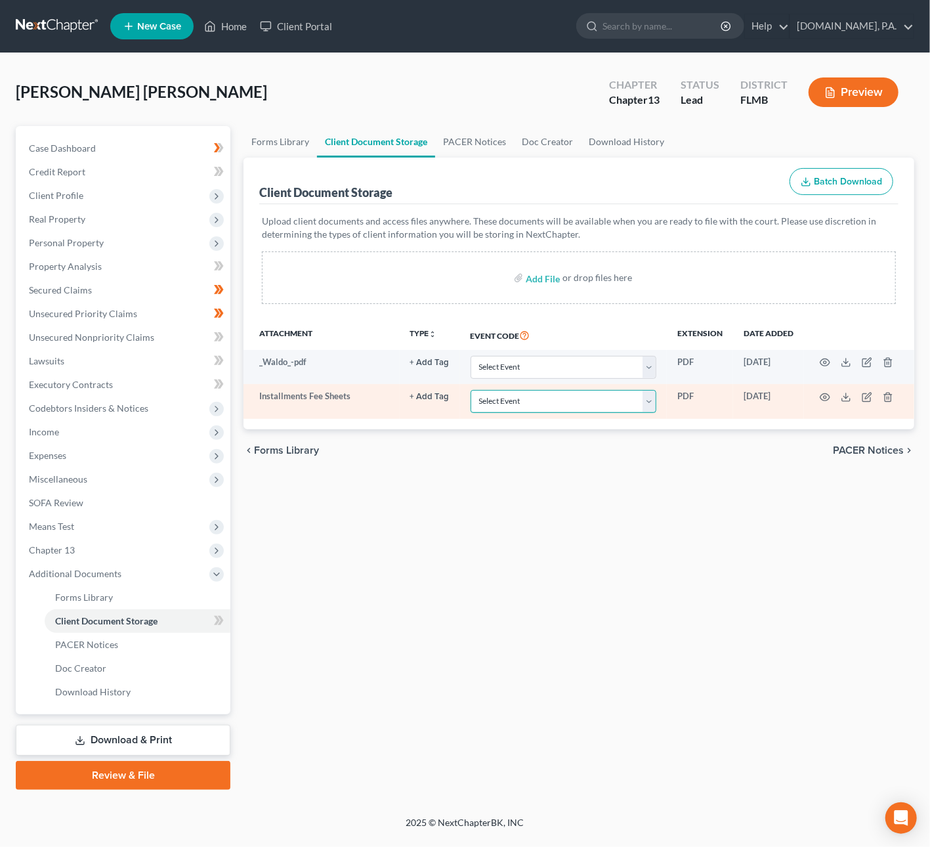
click at [645, 401] on select "Select Event 20 Largest Unsecured Creditors Amended Chapter 13 Plan Amended Cre…" at bounding box center [564, 401] width 186 height 23
select select "4"
click at [471, 390] on select "Select Event 20 Largest Unsecured Creditors Amended Chapter 13 Plan Amended Cre…" at bounding box center [564, 401] width 186 height 23
select select "4"
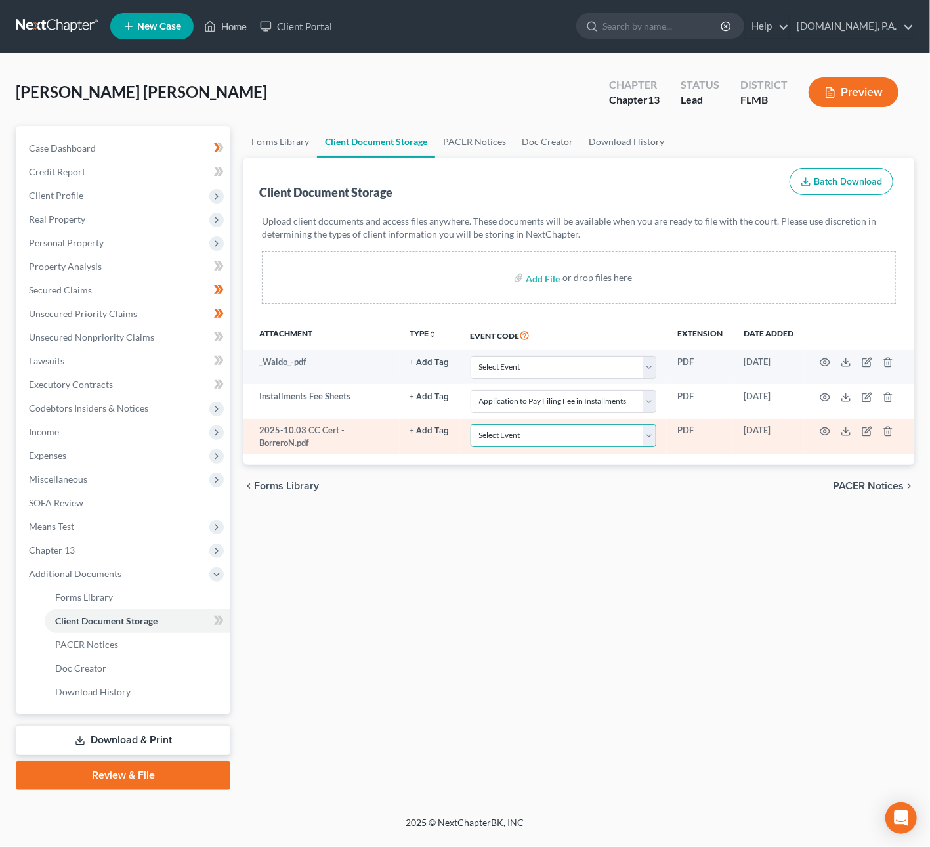
click at [643, 432] on select "Select Event 20 Largest Unsecured Creditors Amended Chapter 13 Plan Amended Cre…" at bounding box center [564, 435] width 186 height 23
select select "9"
click at [471, 425] on select "Select Event 20 Largest Unsecured Creditors Amended Chapter 13 Plan Amended Cre…" at bounding box center [564, 435] width 186 height 23
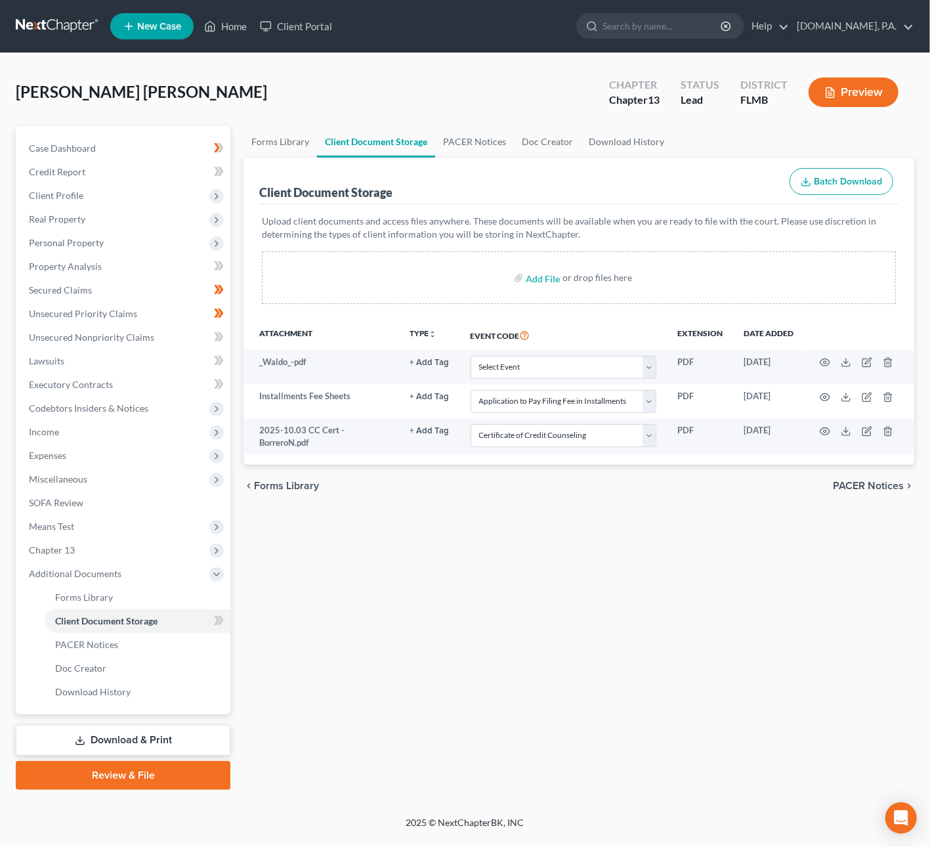
click at [858, 487] on span "PACER Notices" at bounding box center [868, 486] width 71 height 11
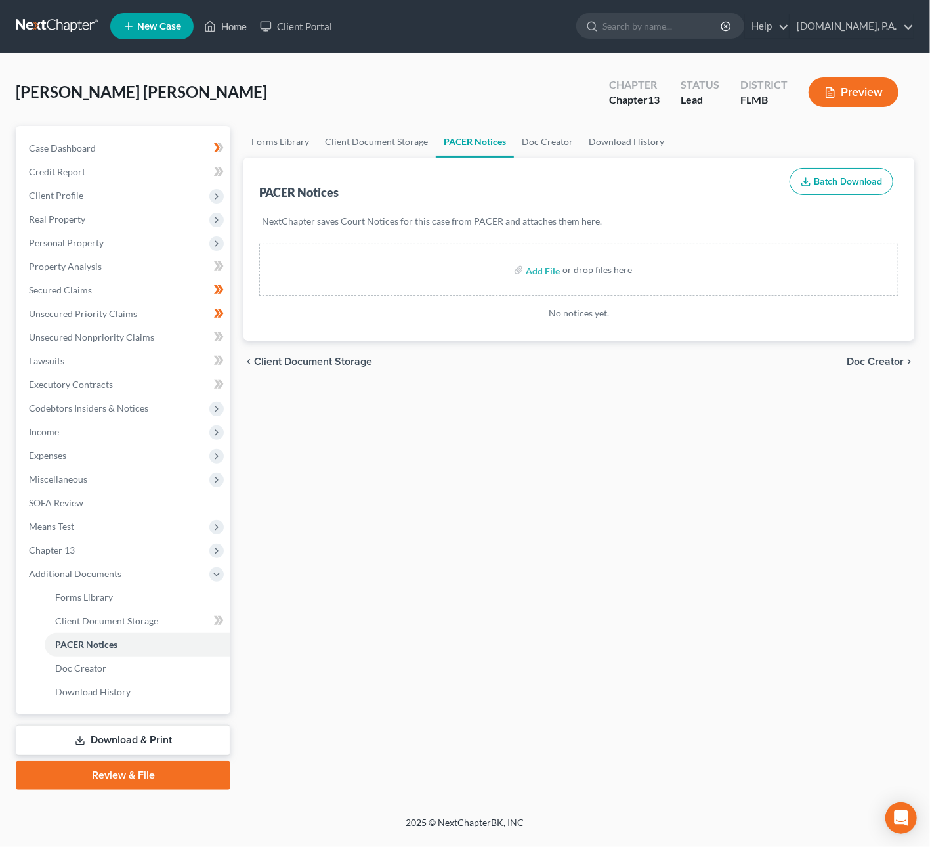
click at [865, 360] on span "Doc Creator" at bounding box center [875, 362] width 57 height 11
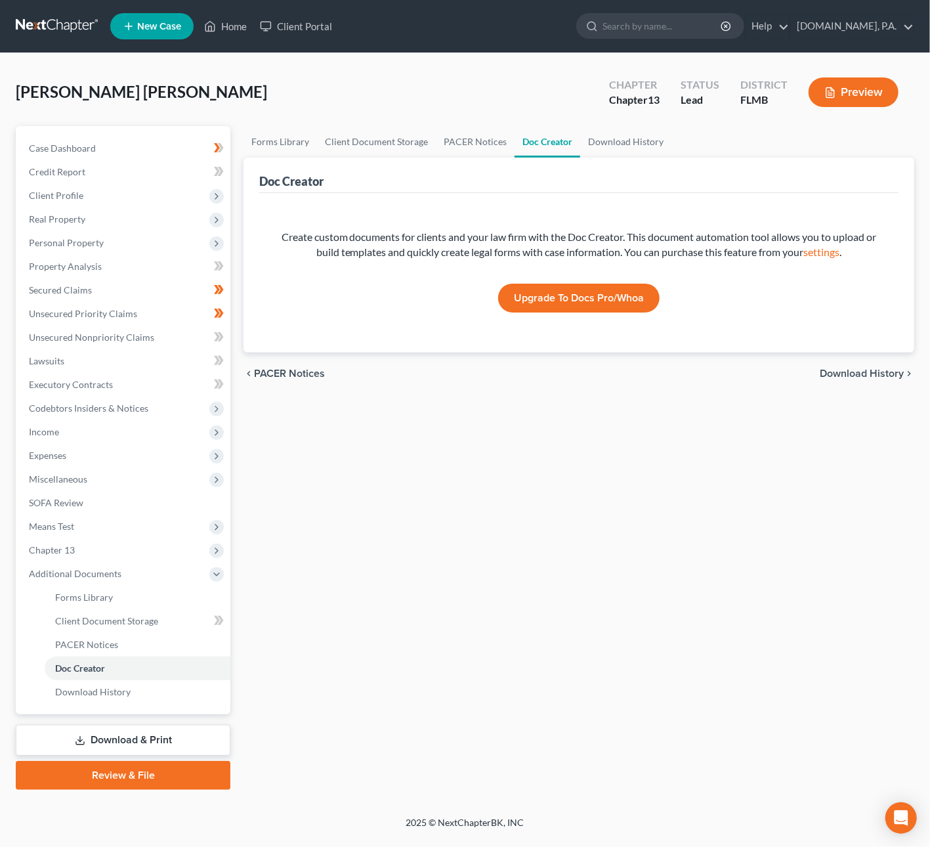
click at [857, 371] on span "Download History" at bounding box center [862, 373] width 84 height 11
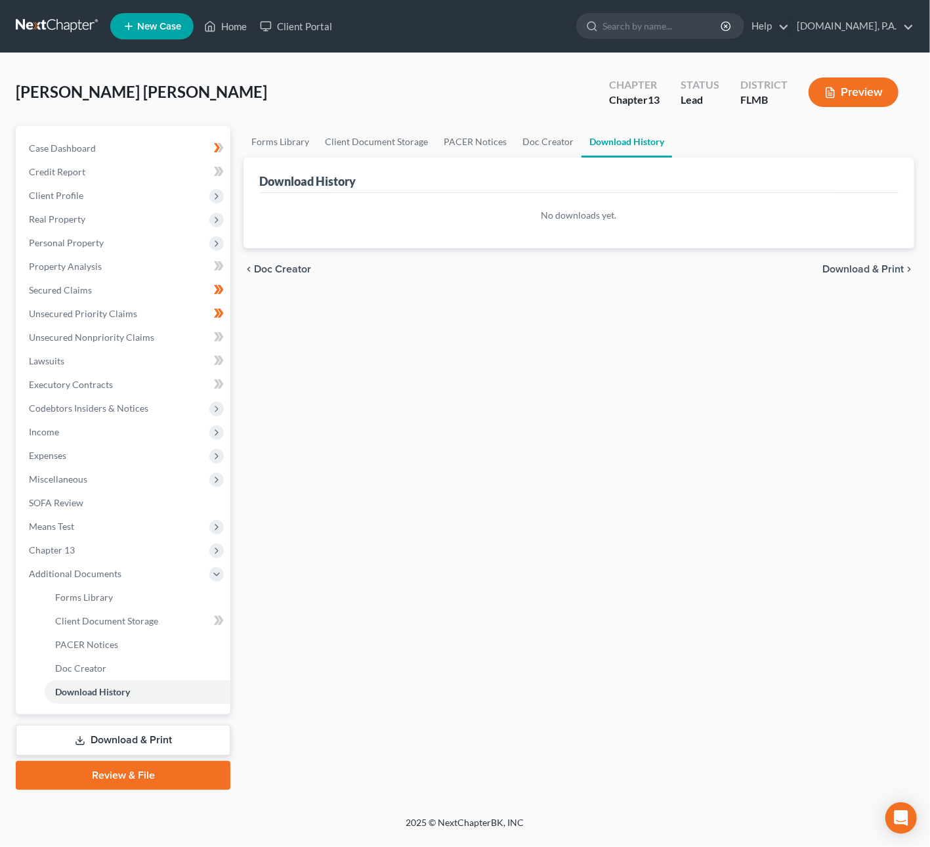
click at [831, 269] on span "Download & Print" at bounding box center [863, 269] width 81 height 11
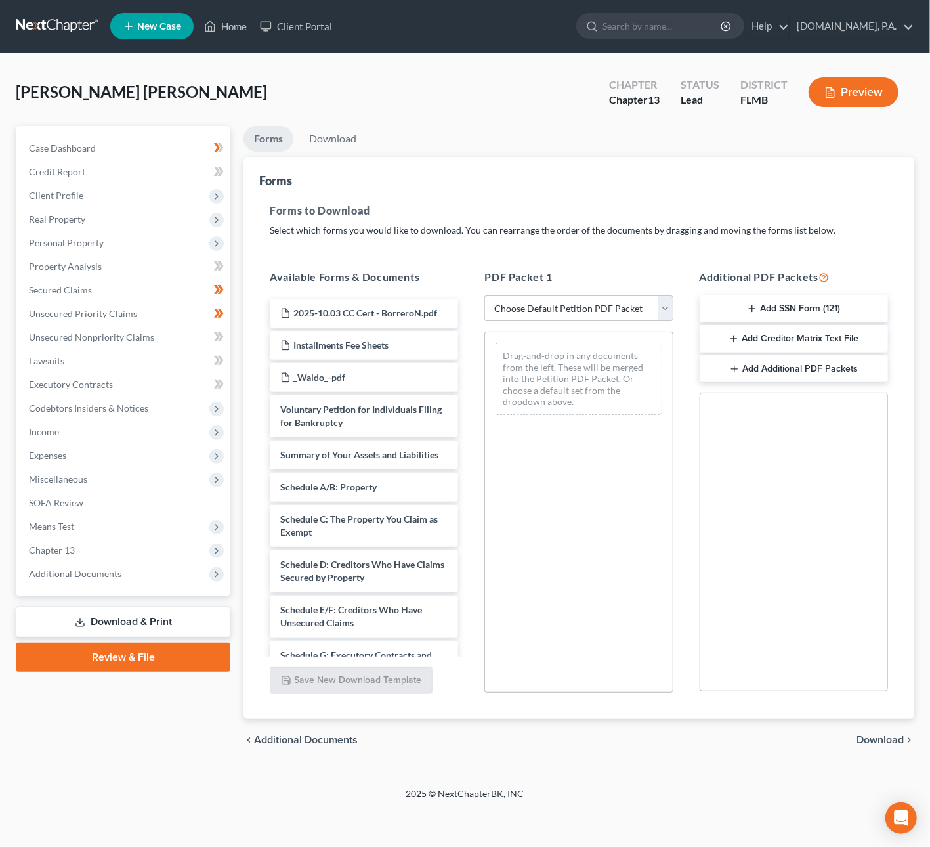
click at [601, 310] on select "Choose Default Petition PDF Packet Complete Bankruptcy Petition (all forms and …" at bounding box center [579, 308] width 188 height 26
select select "7"
click at [485, 295] on select "Choose Default Petition PDF Packet Complete Bankruptcy Petition (all forms and …" at bounding box center [579, 308] width 188 height 26
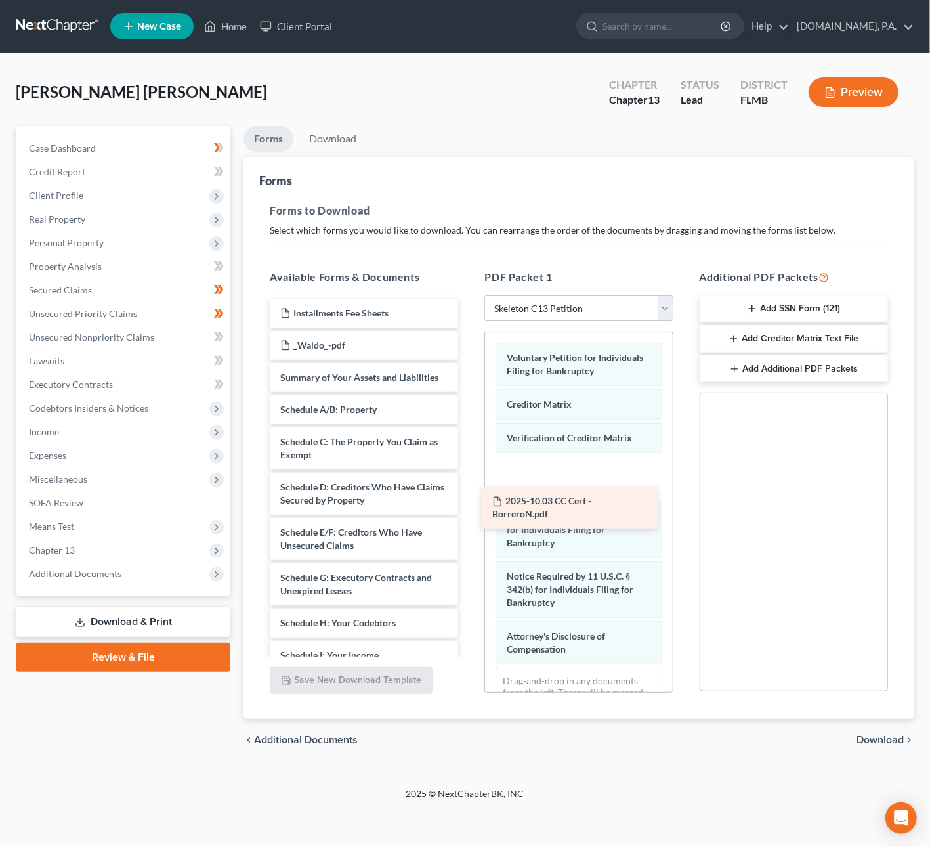
drag, startPoint x: 380, startPoint y: 307, endPoint x: 594, endPoint y: 487, distance: 278.7
click at [469, 487] on div "2025-10.03 CC Cert - BorreroN.pdf 2025-10.03 CC Cert - BorreroN.pdf Installment…" at bounding box center [363, 546] width 209 height 494
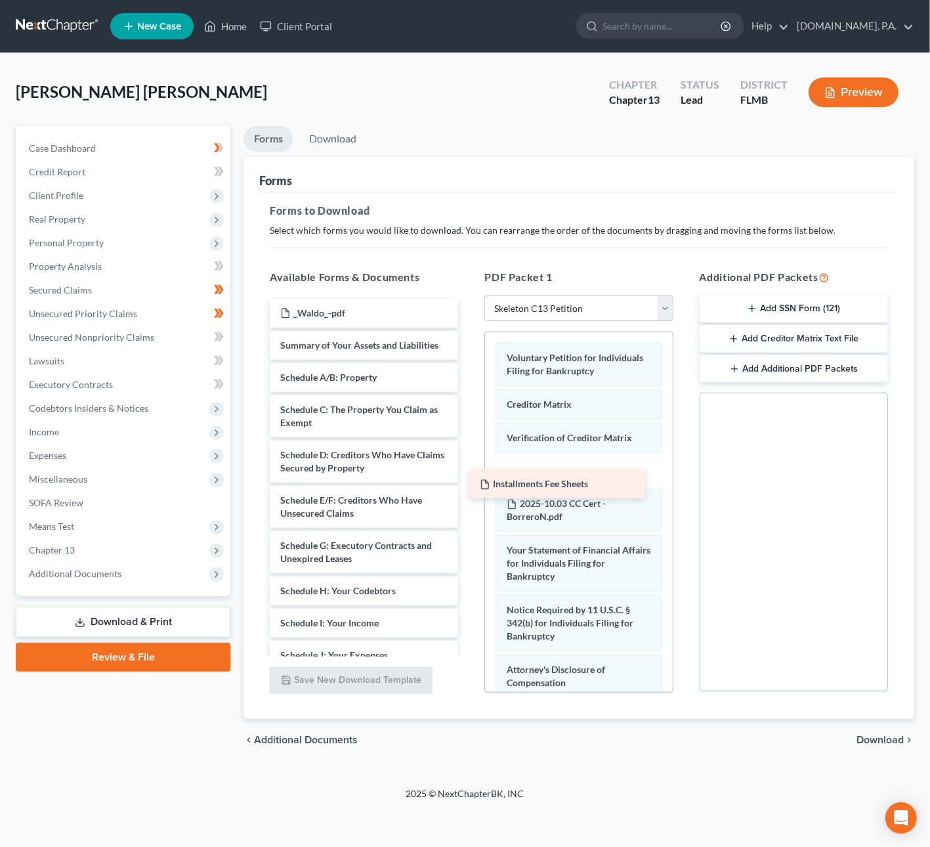
drag, startPoint x: 390, startPoint y: 311, endPoint x: 593, endPoint y: 483, distance: 265.6
click at [469, 483] on div "Installments Fee Sheets Installments Fee Sheets _Waldo_-pdf Summary of Your Ass…" at bounding box center [363, 530] width 209 height 462
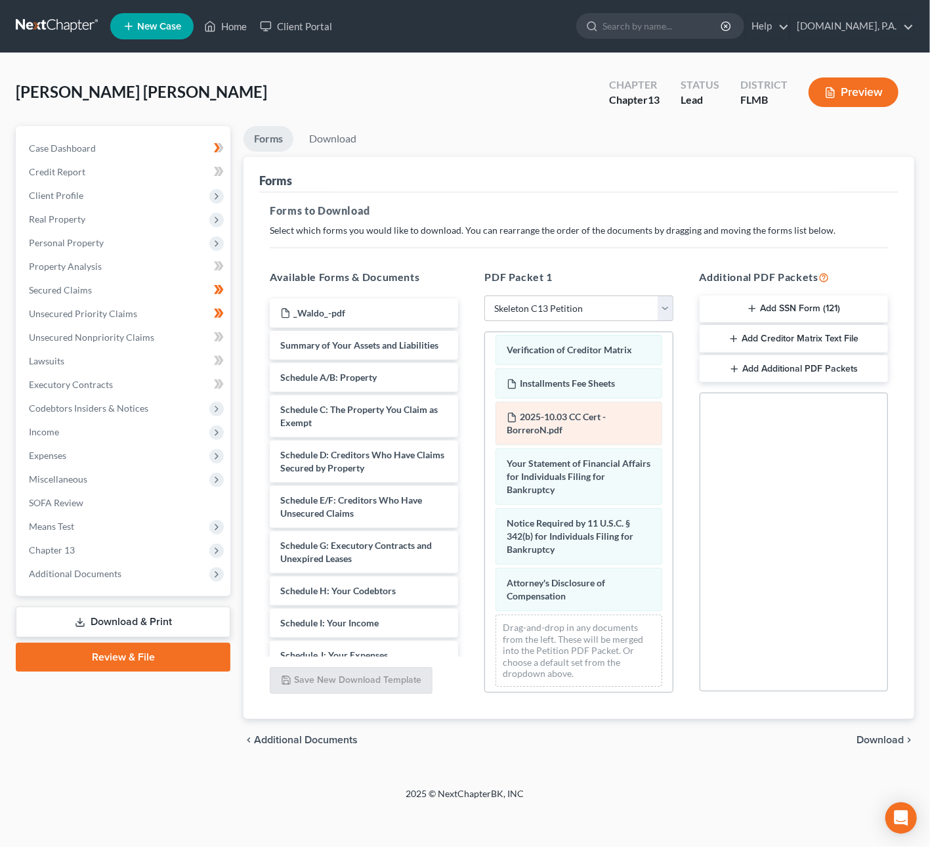
scroll to position [92, 0]
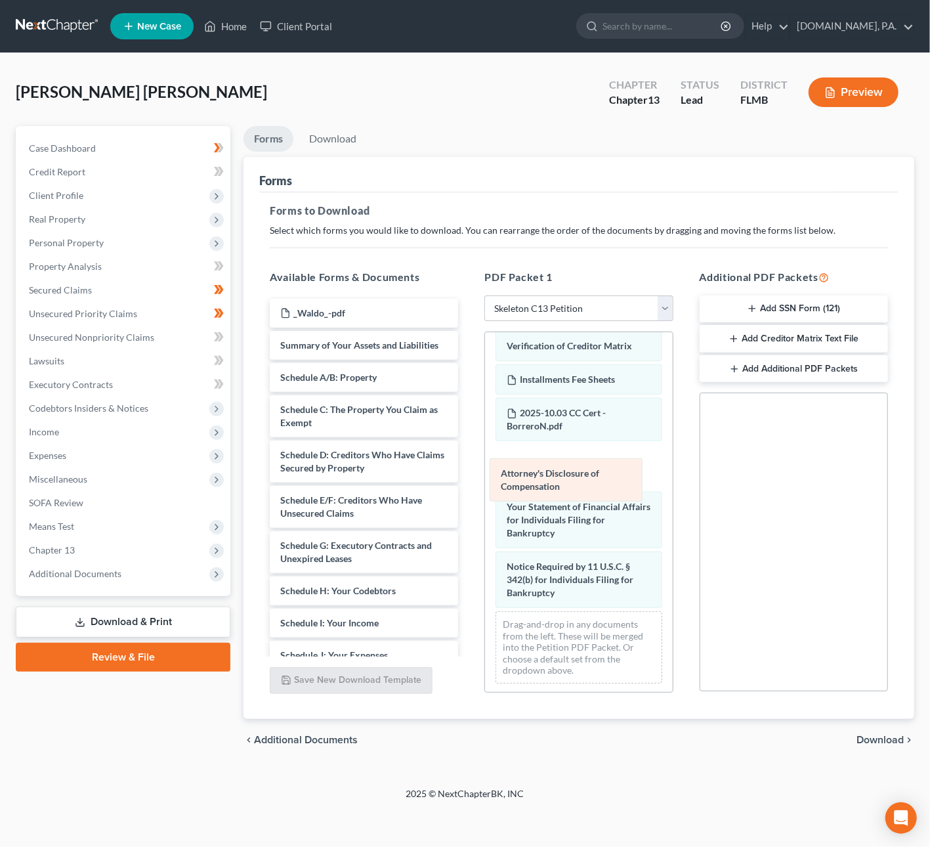
drag, startPoint x: 596, startPoint y: 604, endPoint x: 590, endPoint y: 482, distance: 122.3
click at [590, 482] on div "Attorney's Disclosure of Compensation Voluntary Petition for Individuals Filing…" at bounding box center [578, 466] width 187 height 453
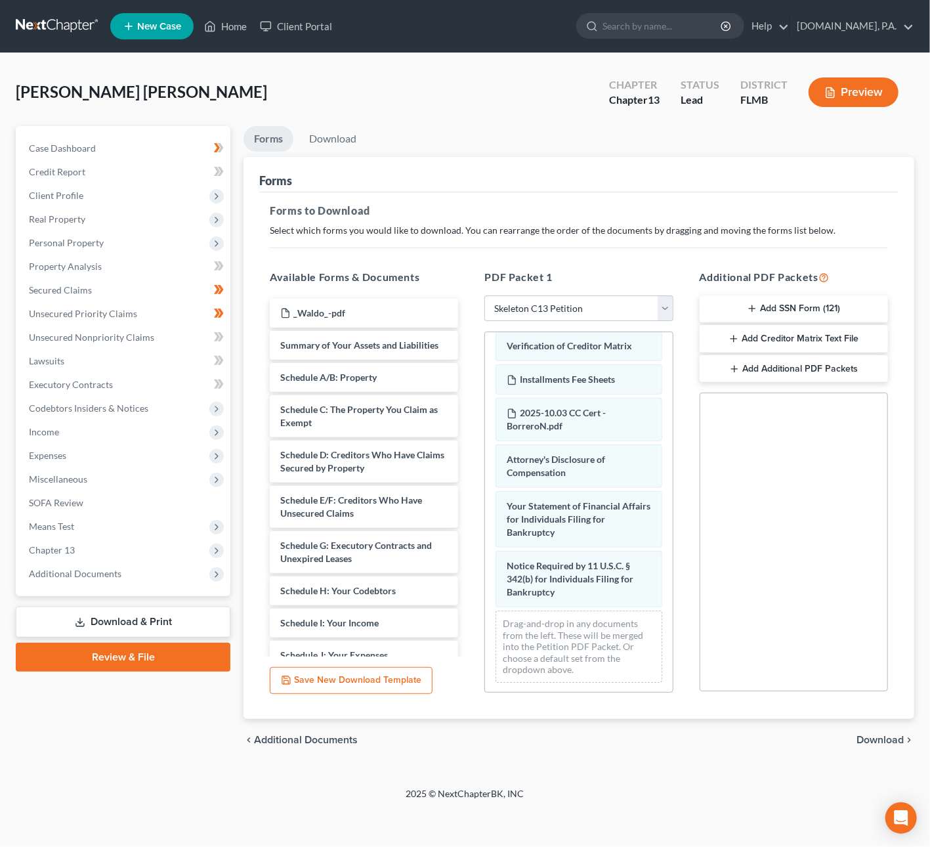
click at [798, 307] on button "Add SSN Form (121)" at bounding box center [794, 309] width 188 height 28
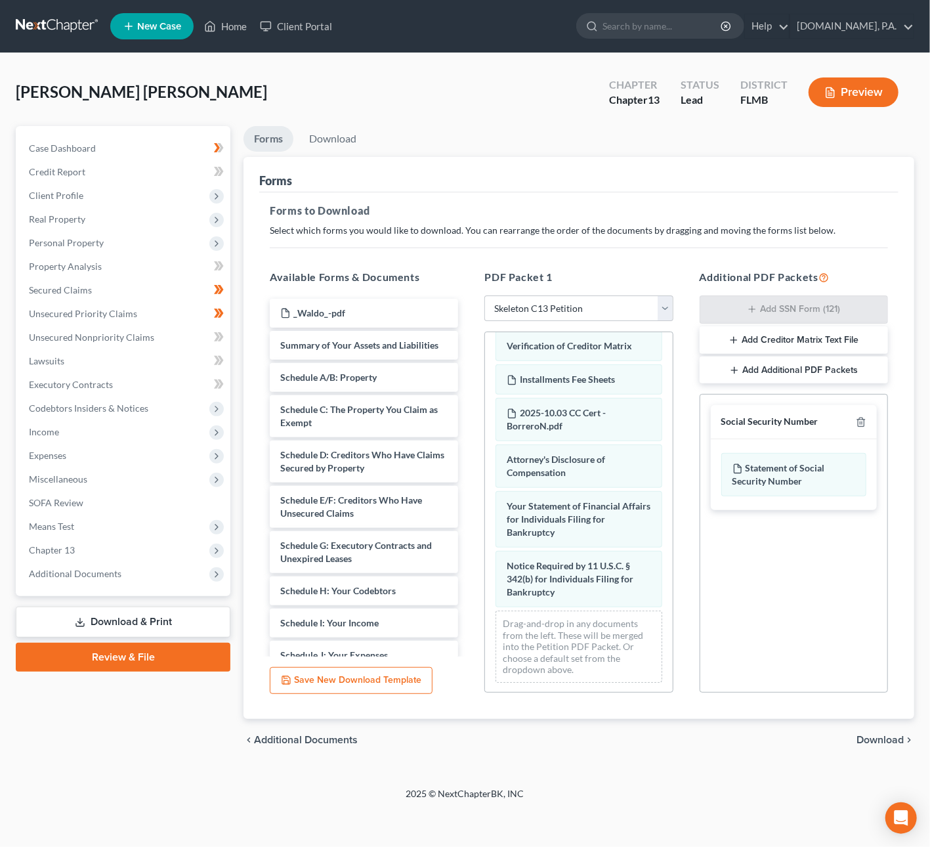
click at [892, 735] on span "Download" at bounding box center [880, 740] width 47 height 11
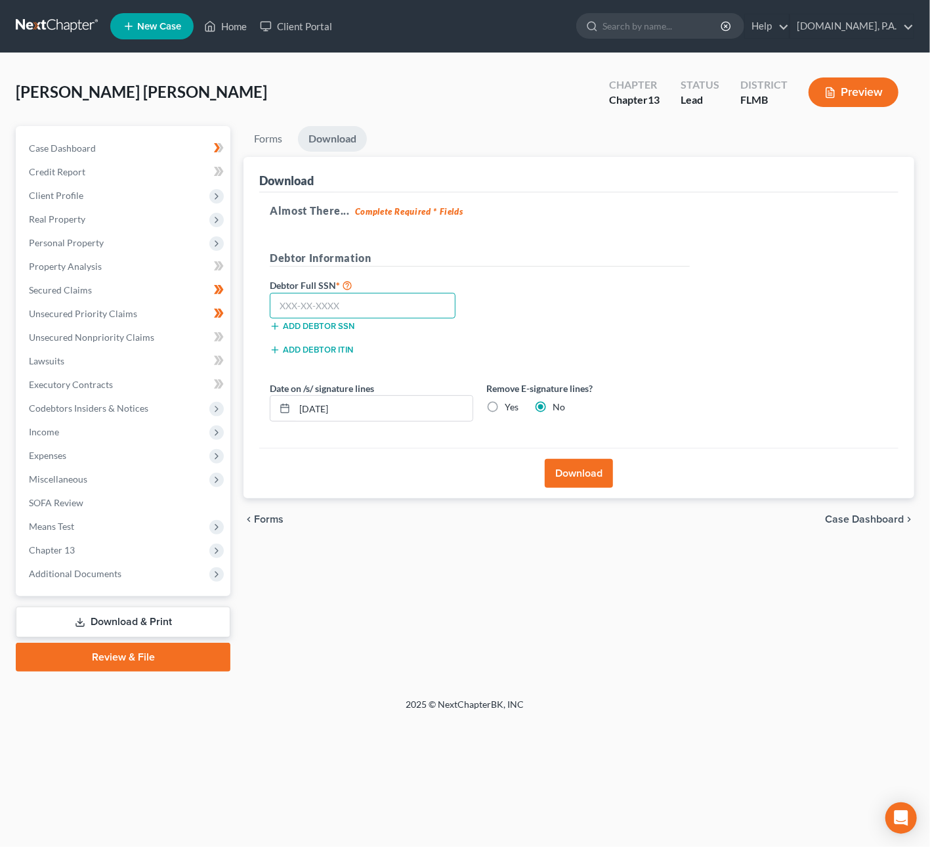
click at [381, 307] on input "text" at bounding box center [363, 306] width 186 height 26
type input "599-01-2289"
click at [320, 408] on input "[DATE]" at bounding box center [384, 408] width 178 height 25
type input "[DATE]"
click at [582, 473] on button "Download" at bounding box center [579, 473] width 68 height 29
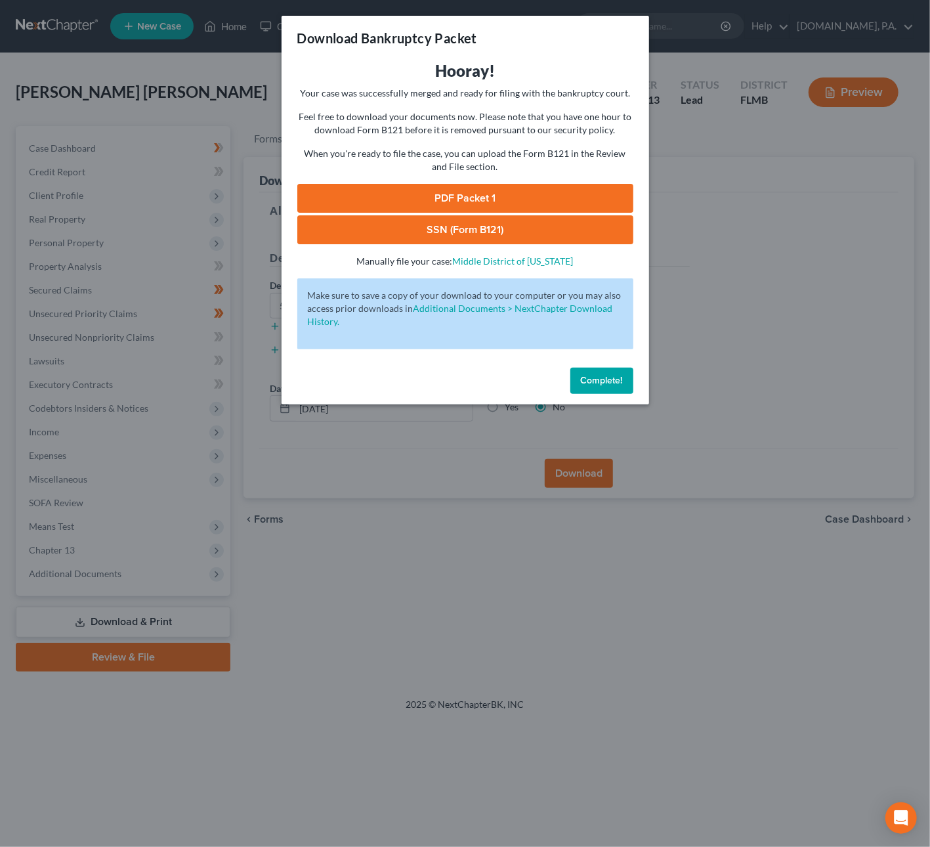
click at [479, 198] on link "PDF Packet 1" at bounding box center [465, 198] width 336 height 29
click at [501, 238] on link "SSN (Form B121)" at bounding box center [465, 229] width 336 height 29
click at [604, 378] on span "Complete!" at bounding box center [602, 380] width 42 height 11
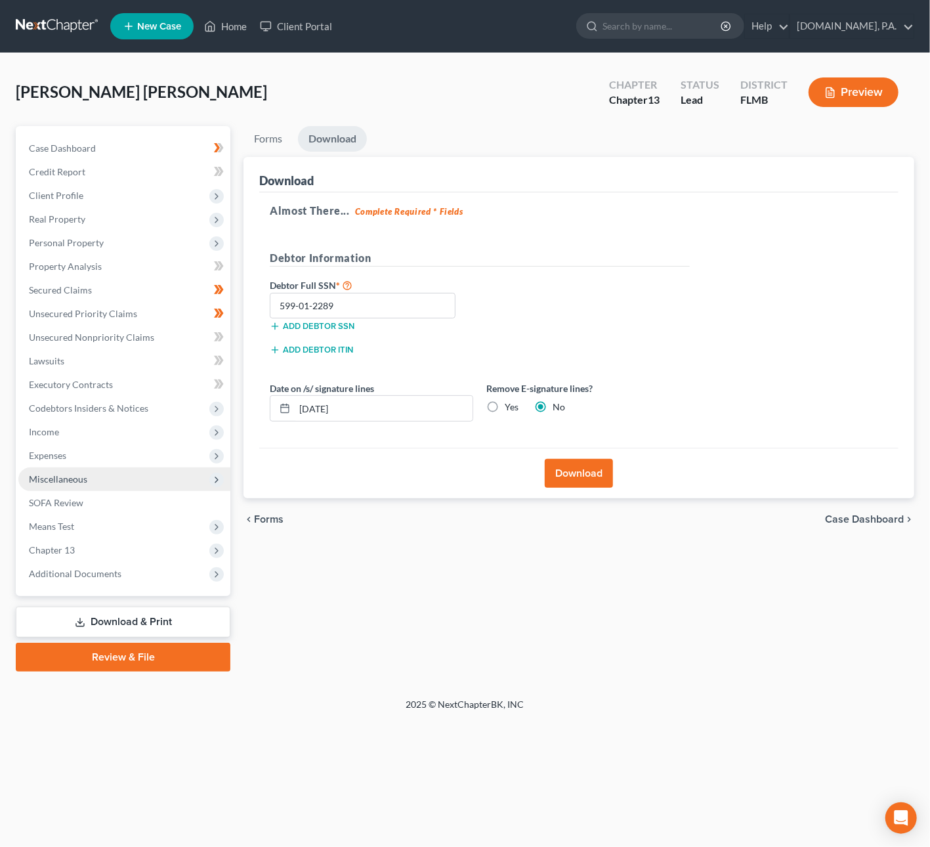
click at [48, 481] on span "Miscellaneous" at bounding box center [58, 478] width 58 height 11
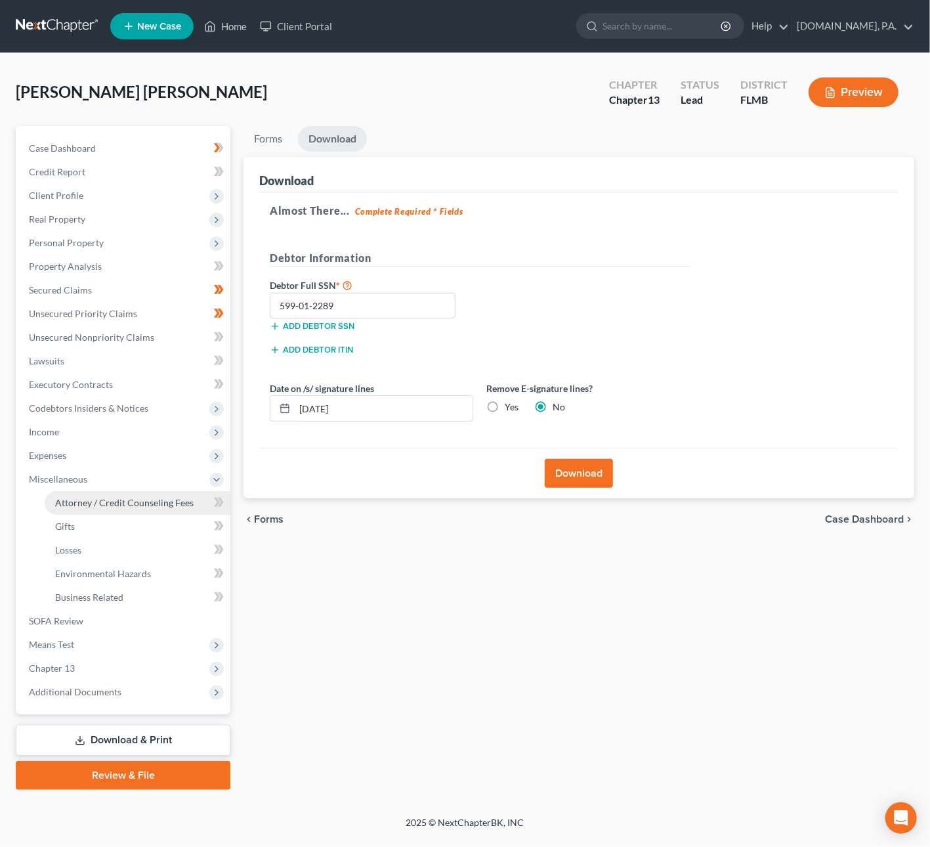
click at [76, 502] on span "Attorney / Credit Counseling Fees" at bounding box center [124, 502] width 139 height 11
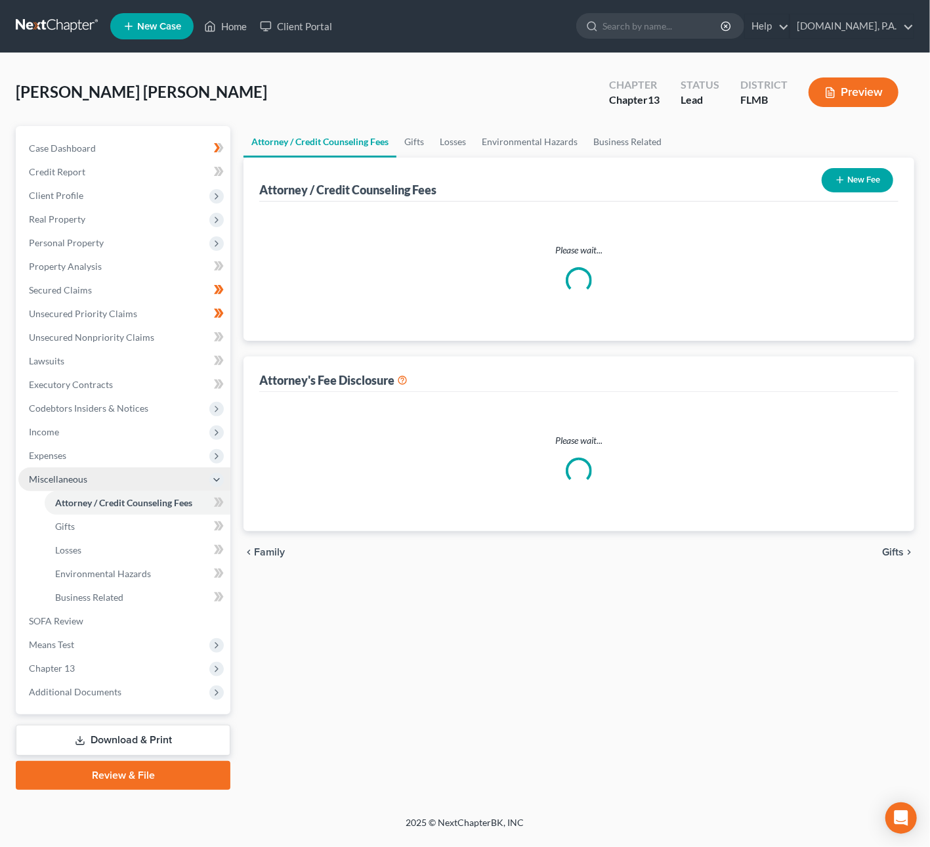
select select "3"
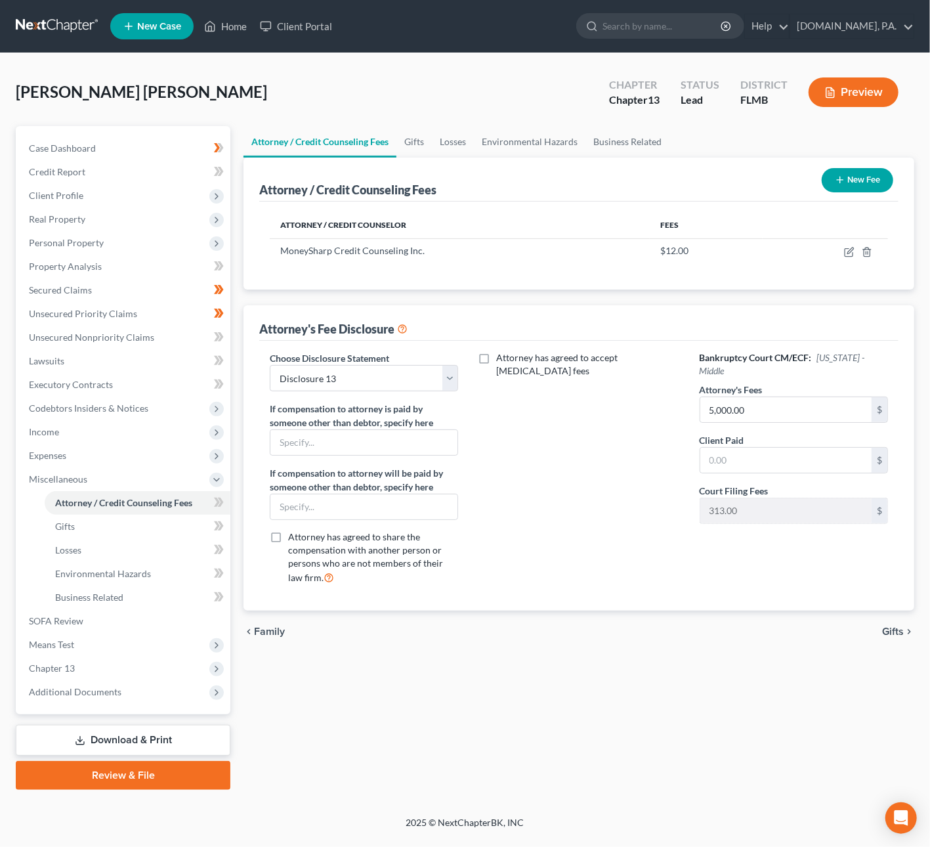
click at [846, 179] on button "New Fee" at bounding box center [858, 180] width 72 height 24
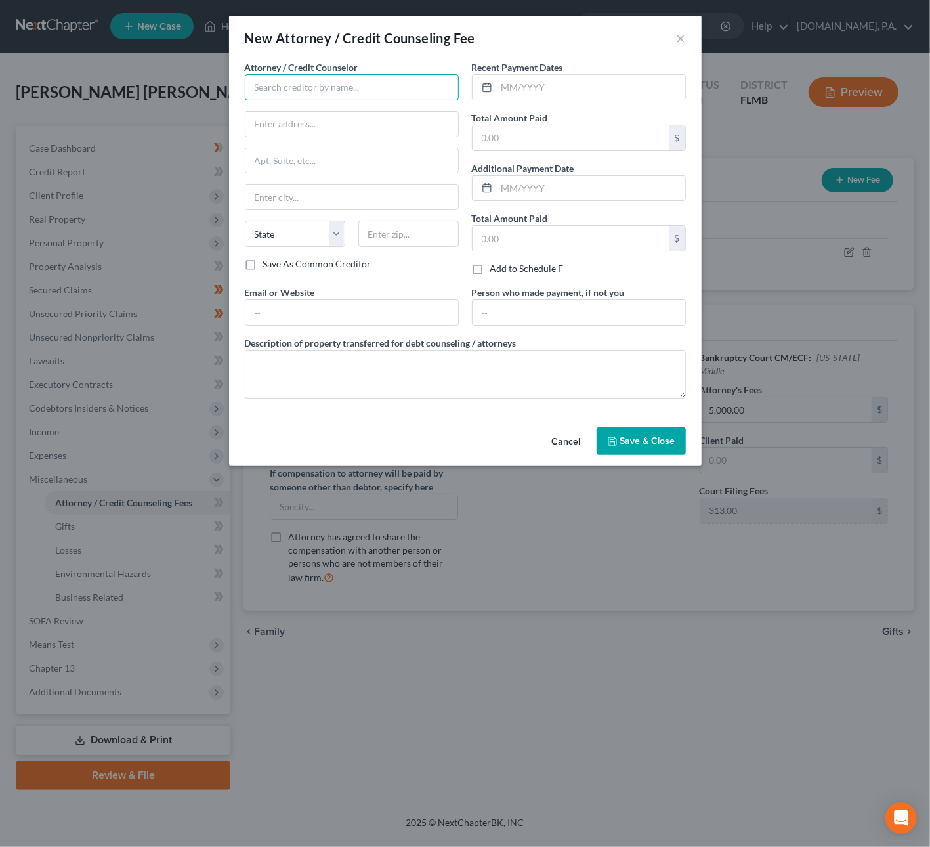
click at [374, 79] on input "text" at bounding box center [352, 87] width 214 height 26
click at [300, 115] on div "[DOMAIN_NAME], P.A." at bounding box center [323, 110] width 137 height 13
type input "[DOMAIN_NAME], P.A."
type input "[STREET_ADDRESS]"
type input "Ste 100"
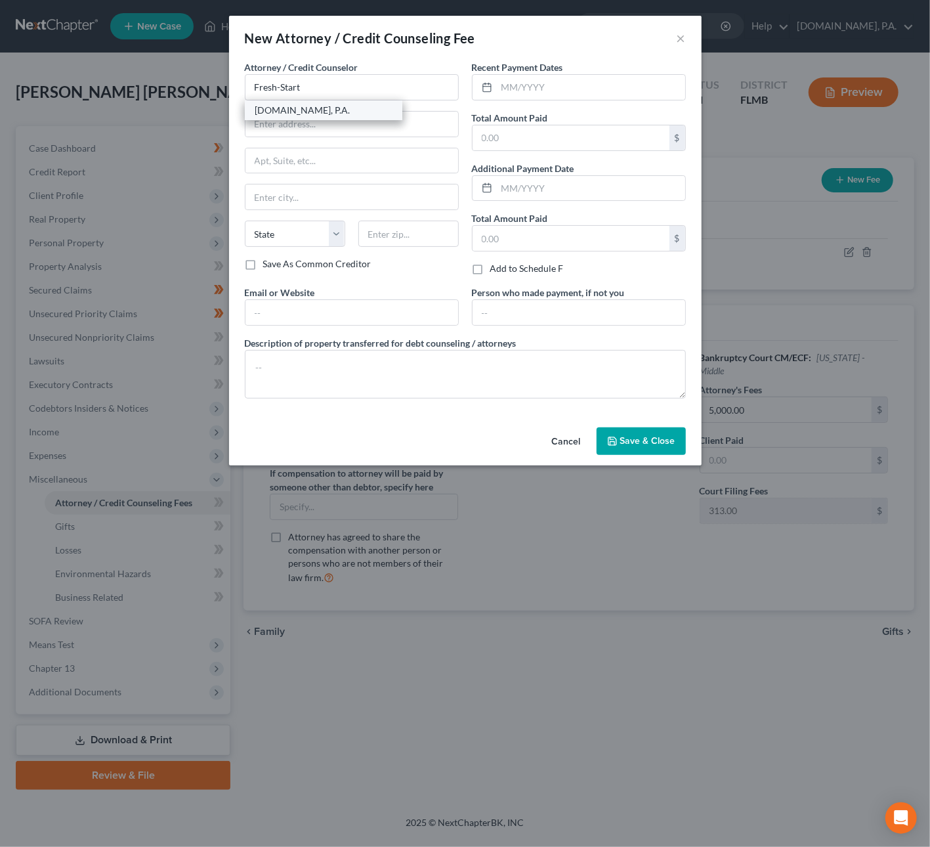
type input "[GEOGRAPHIC_DATA]"
select select "9"
type input "32701"
click at [521, 87] on input "text" at bounding box center [591, 87] width 188 height 25
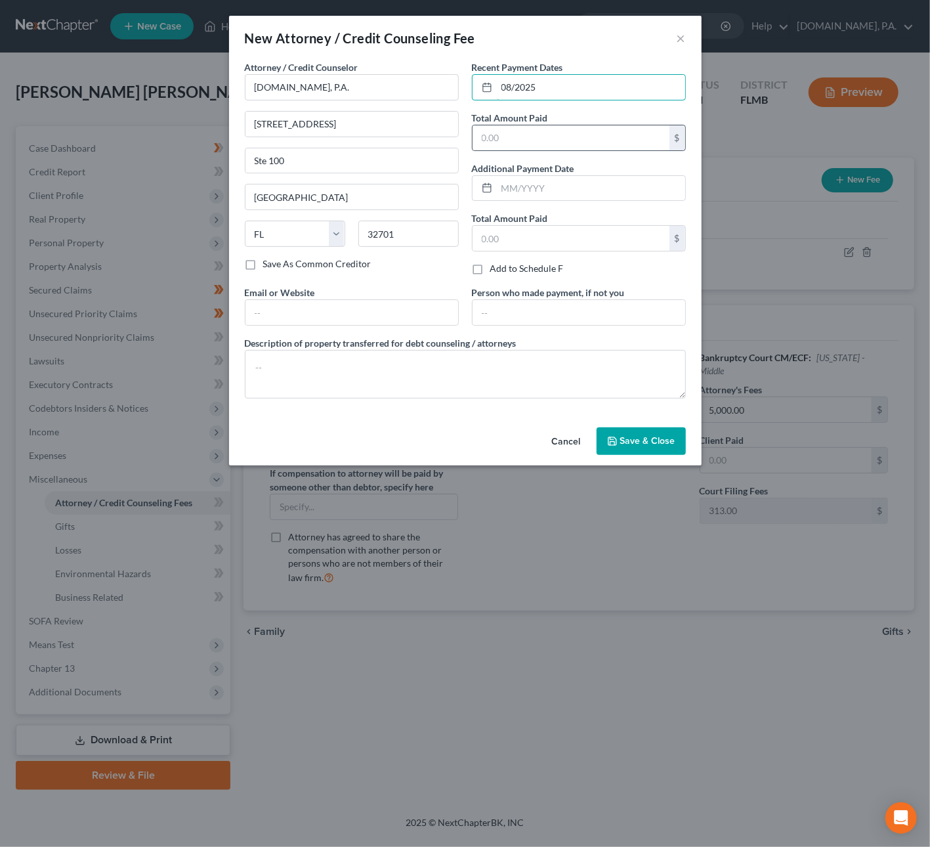
type input "08/2025"
type input "2,750"
click at [630, 446] on span "Save & Close" at bounding box center [647, 440] width 55 height 11
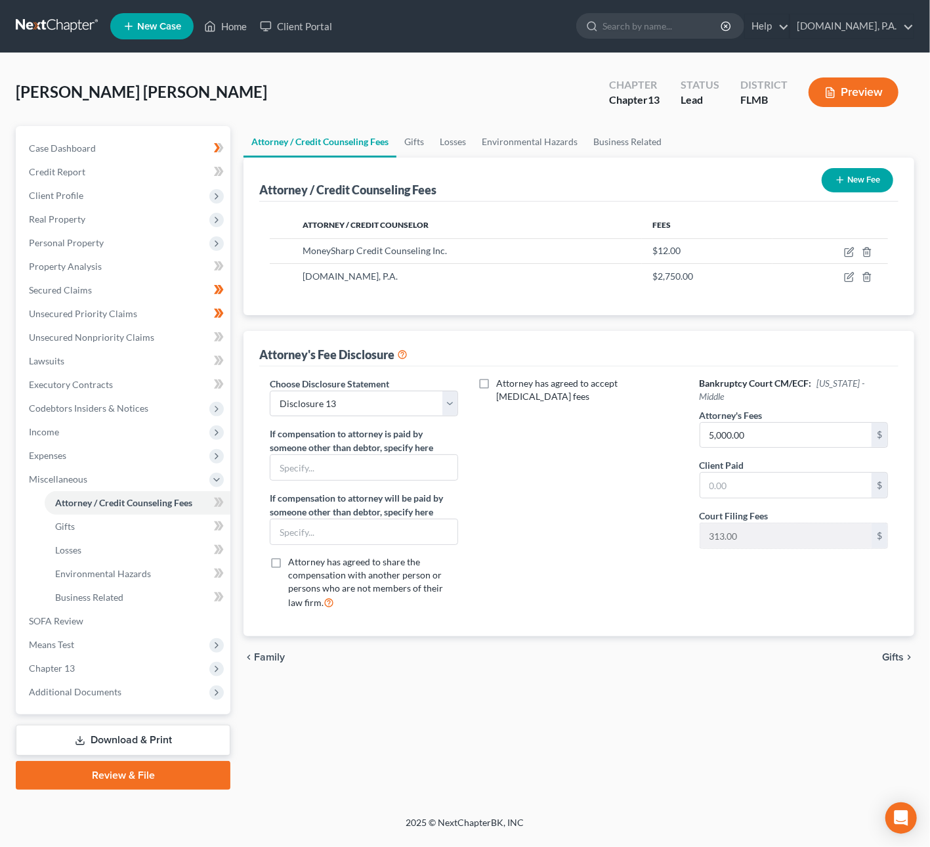
click at [731, 458] on label "Client Paid" at bounding box center [722, 465] width 45 height 14
click at [739, 473] on input "text" at bounding box center [786, 485] width 171 height 25
type input "2,750"
click at [650, 482] on div "Attorney has agreed to accept [MEDICAL_DATA] fees" at bounding box center [578, 499] width 215 height 244
click at [890, 656] on span "Gifts" at bounding box center [893, 657] width 22 height 11
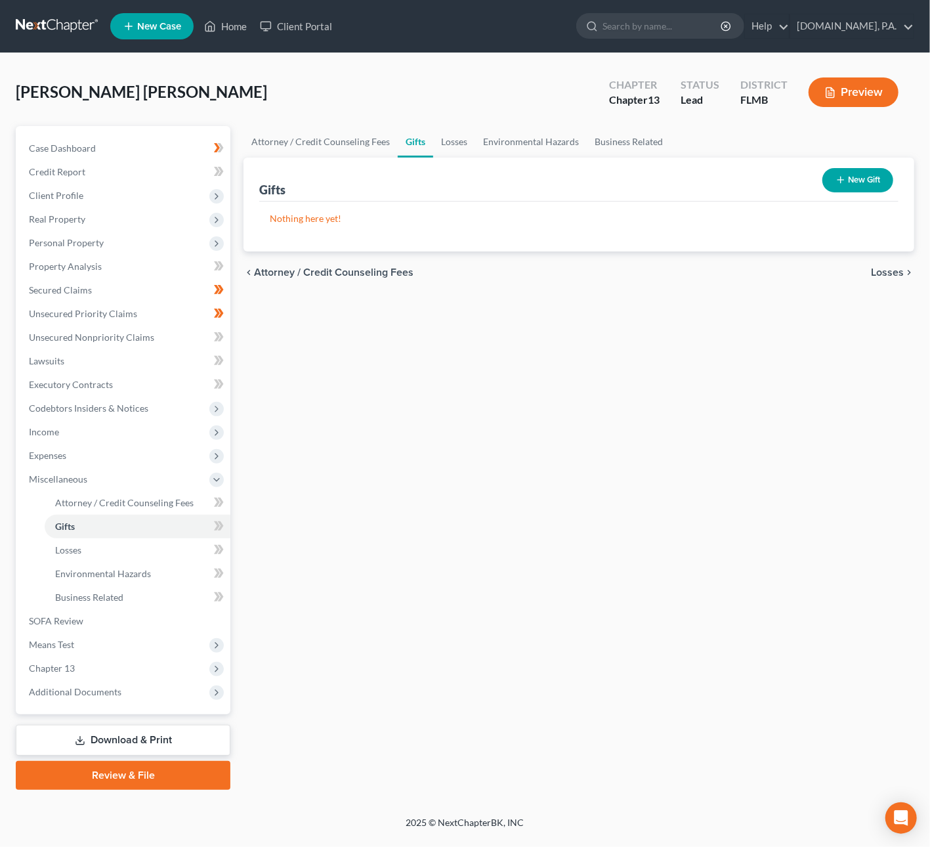
click at [135, 741] on link "Download & Print" at bounding box center [123, 740] width 215 height 31
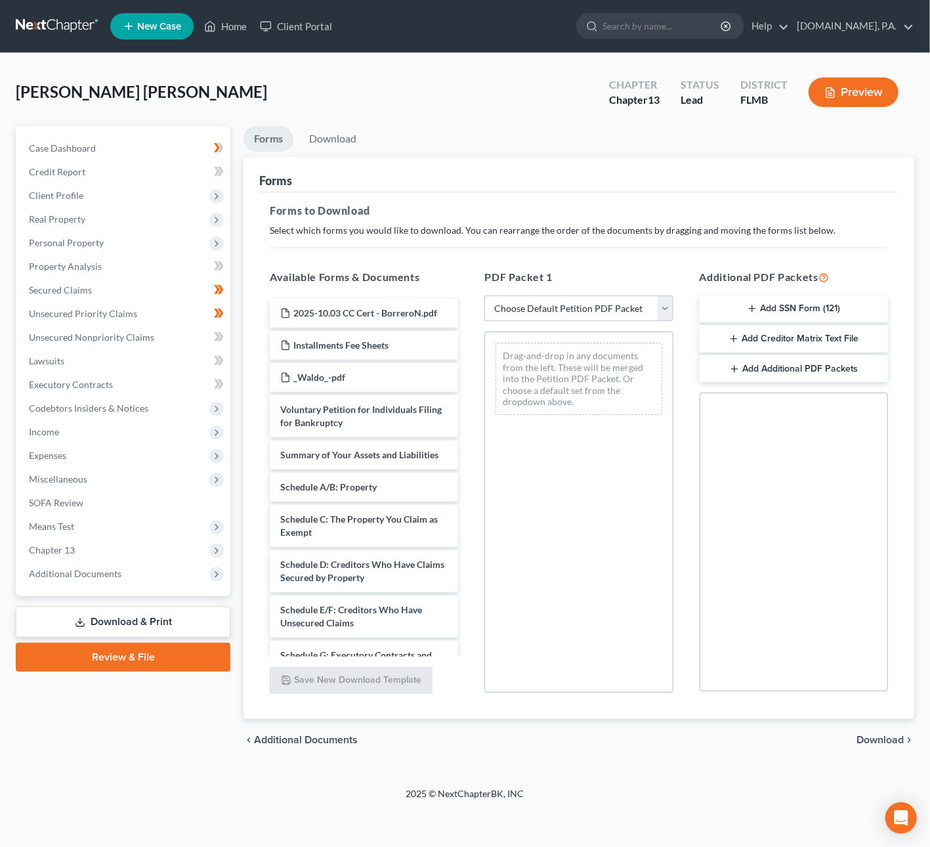
click at [592, 307] on select "Choose Default Petition PDF Packet Complete Bankruptcy Petition (all forms and …" at bounding box center [579, 308] width 188 height 26
select select "7"
click at [485, 295] on select "Choose Default Petition PDF Packet Complete Bankruptcy Petition (all forms and …" at bounding box center [579, 308] width 188 height 26
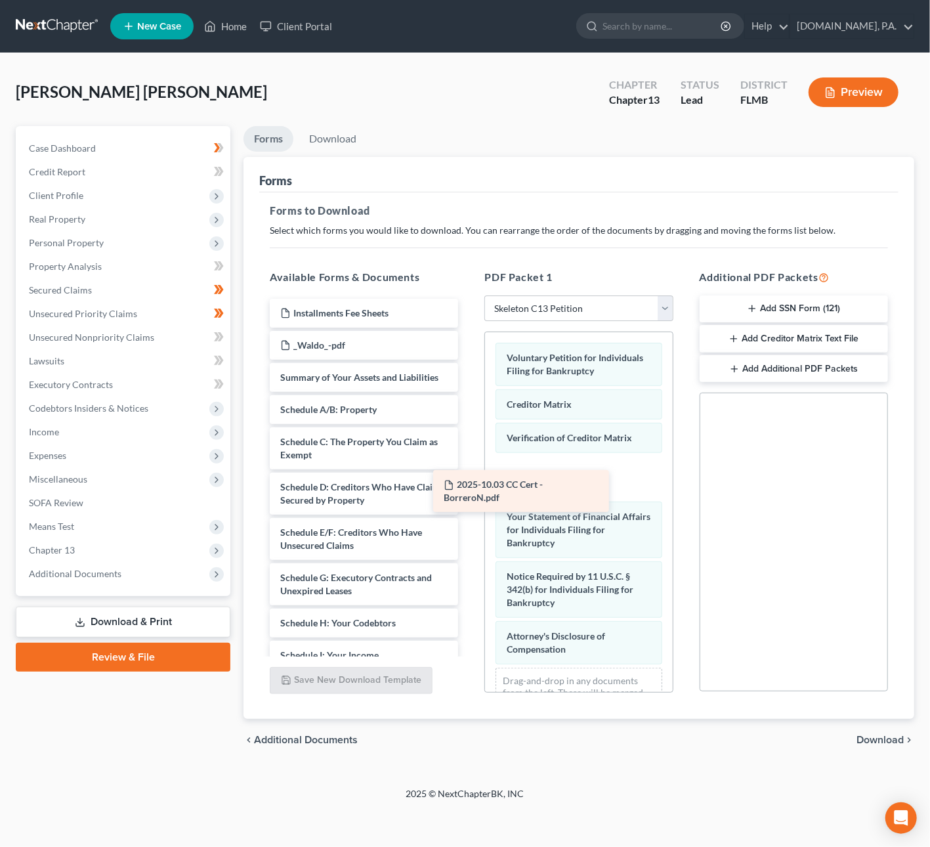
drag, startPoint x: 392, startPoint y: 328, endPoint x: 555, endPoint y: 500, distance: 237.3
click at [469, 500] on div "2025-10.03 CC Cert - BorreroN.pdf 2025-10.03 CC Cert - BorreroN.pdf Installment…" at bounding box center [363, 546] width 209 height 494
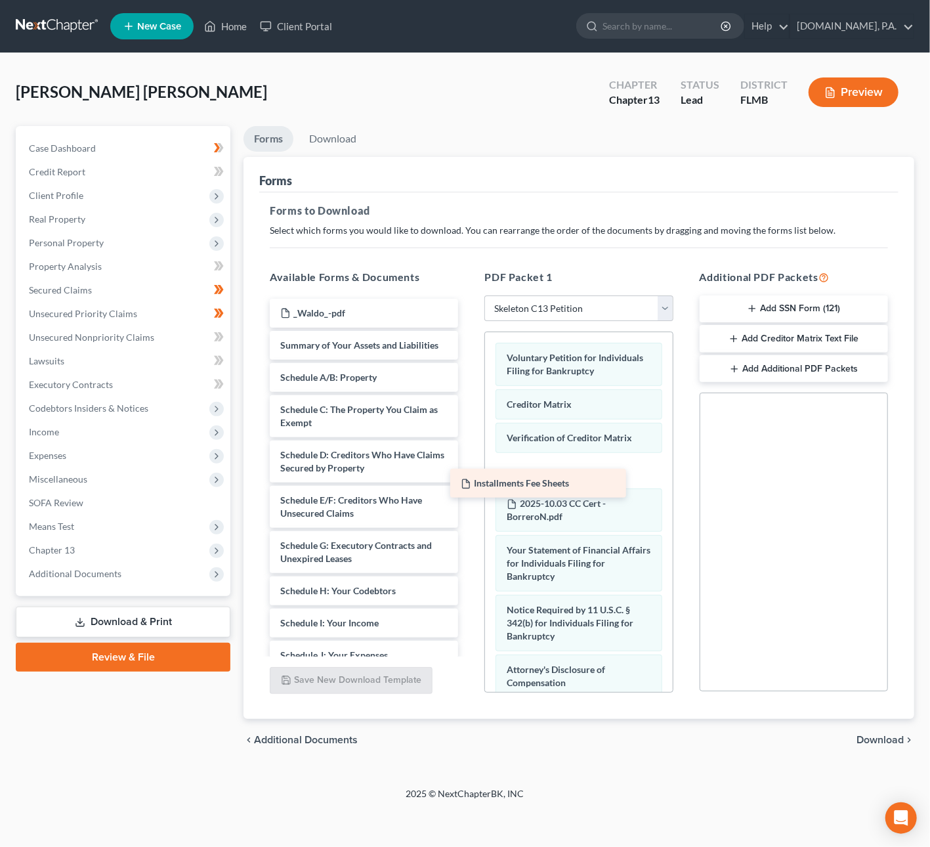
drag, startPoint x: 325, startPoint y: 311, endPoint x: 517, endPoint y: 488, distance: 261.6
click at [469, 488] on div "Installments Fee Sheets Installments Fee Sheets _Waldo_-pdf Summary of Your Ass…" at bounding box center [363, 530] width 209 height 462
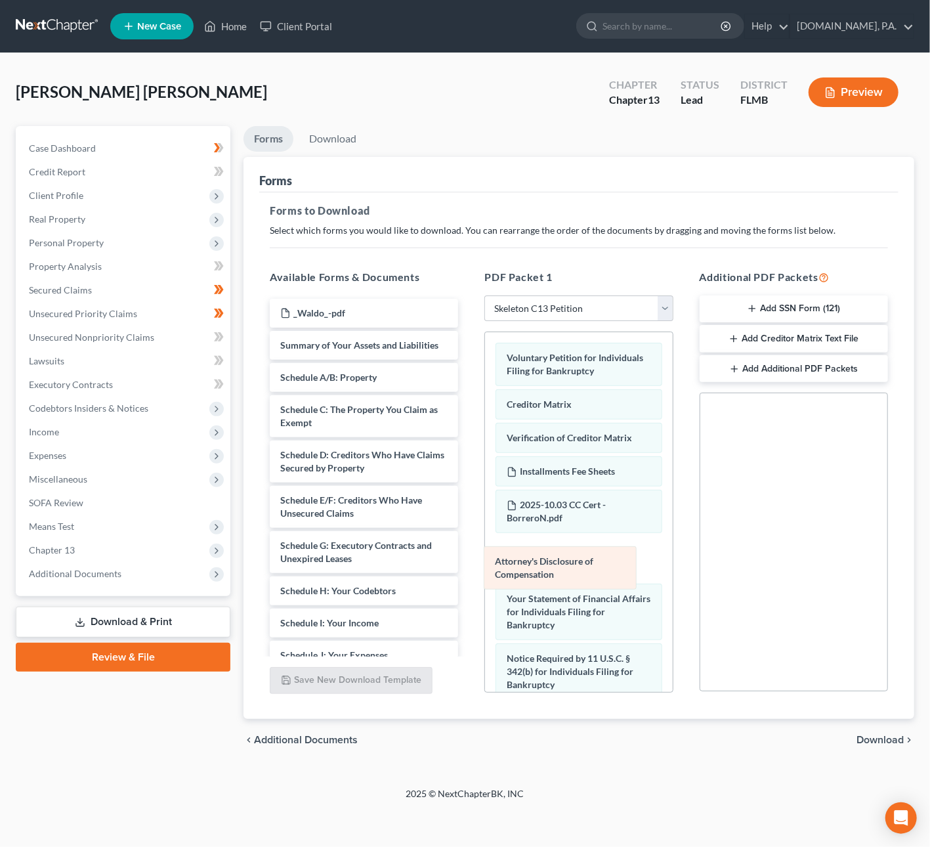
drag, startPoint x: 592, startPoint y: 682, endPoint x: 580, endPoint y: 555, distance: 126.7
click at [580, 555] on div "Attorney's Disclosure of Compensation Voluntary Petition for Individuals Filing…" at bounding box center [578, 558] width 187 height 453
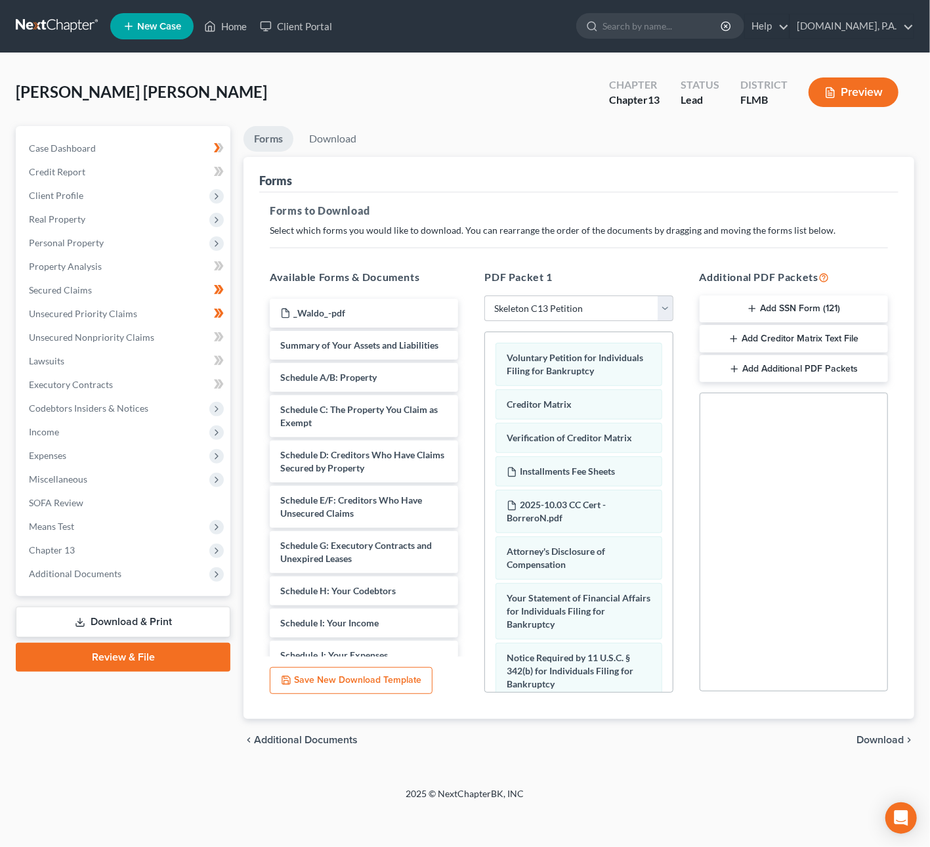
click at [891, 737] on span "Download" at bounding box center [880, 740] width 47 height 11
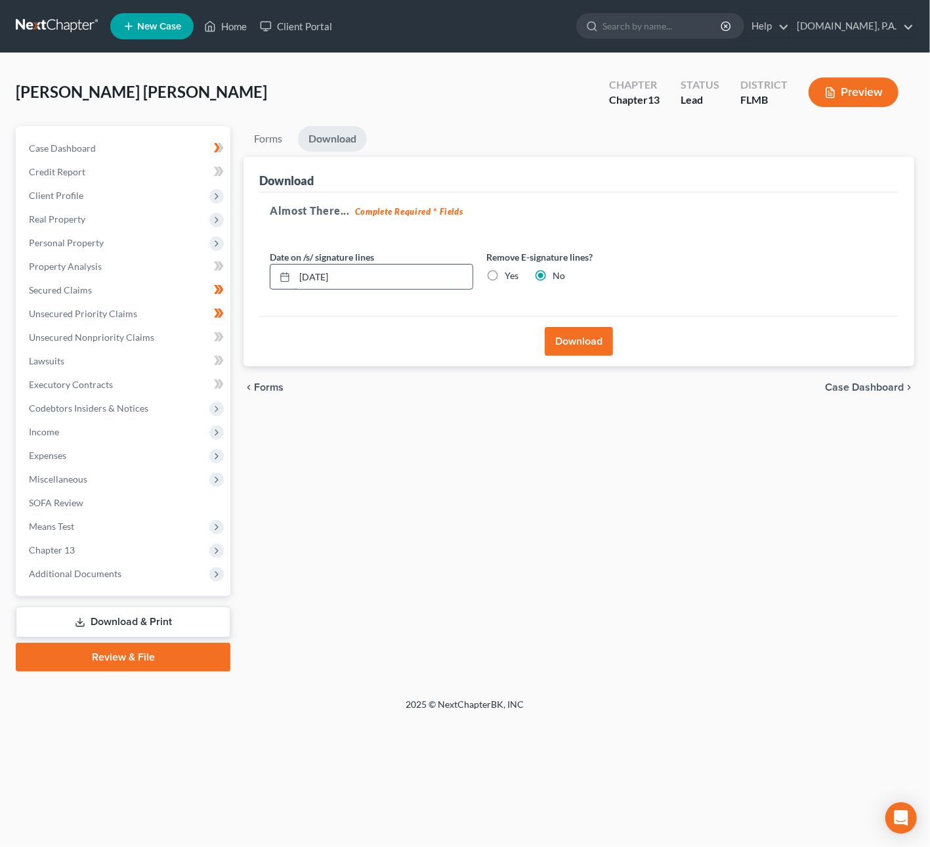
click at [323, 276] on input "[DATE]" at bounding box center [384, 277] width 178 height 25
type input "[DATE]"
click at [578, 348] on button "Download" at bounding box center [579, 341] width 68 height 29
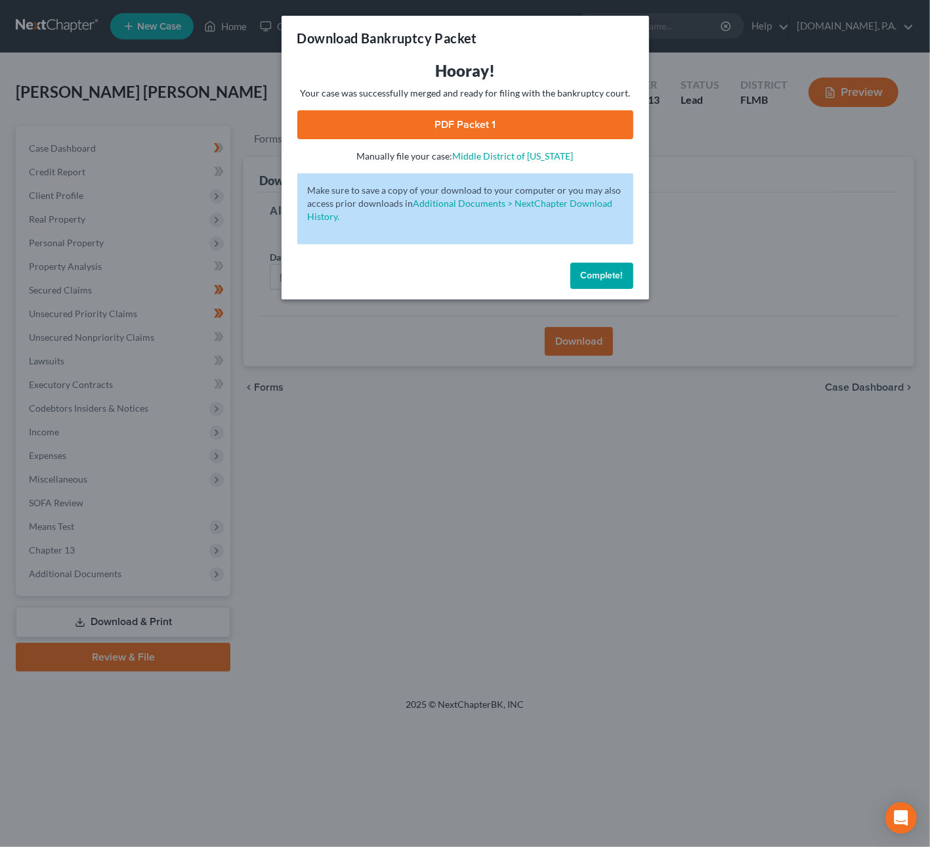
click at [526, 125] on link "PDF Packet 1" at bounding box center [465, 124] width 336 height 29
